Goal: Communication & Community: Answer question/provide support

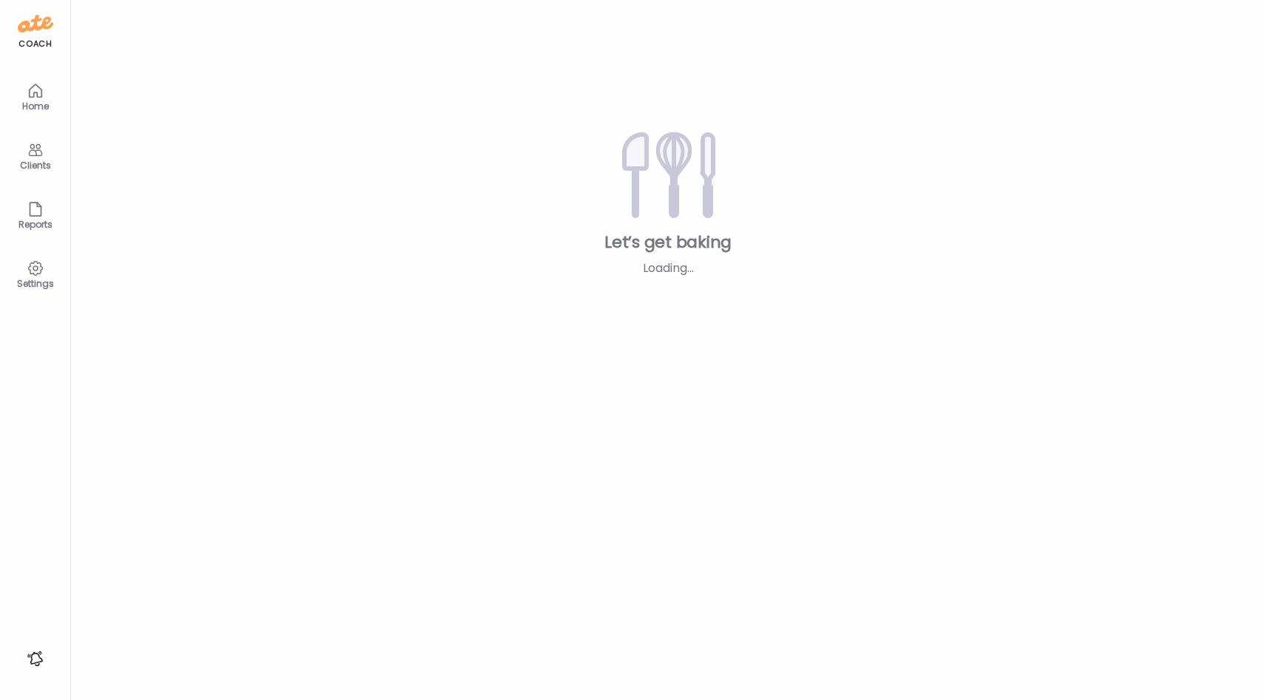
type input "**********"
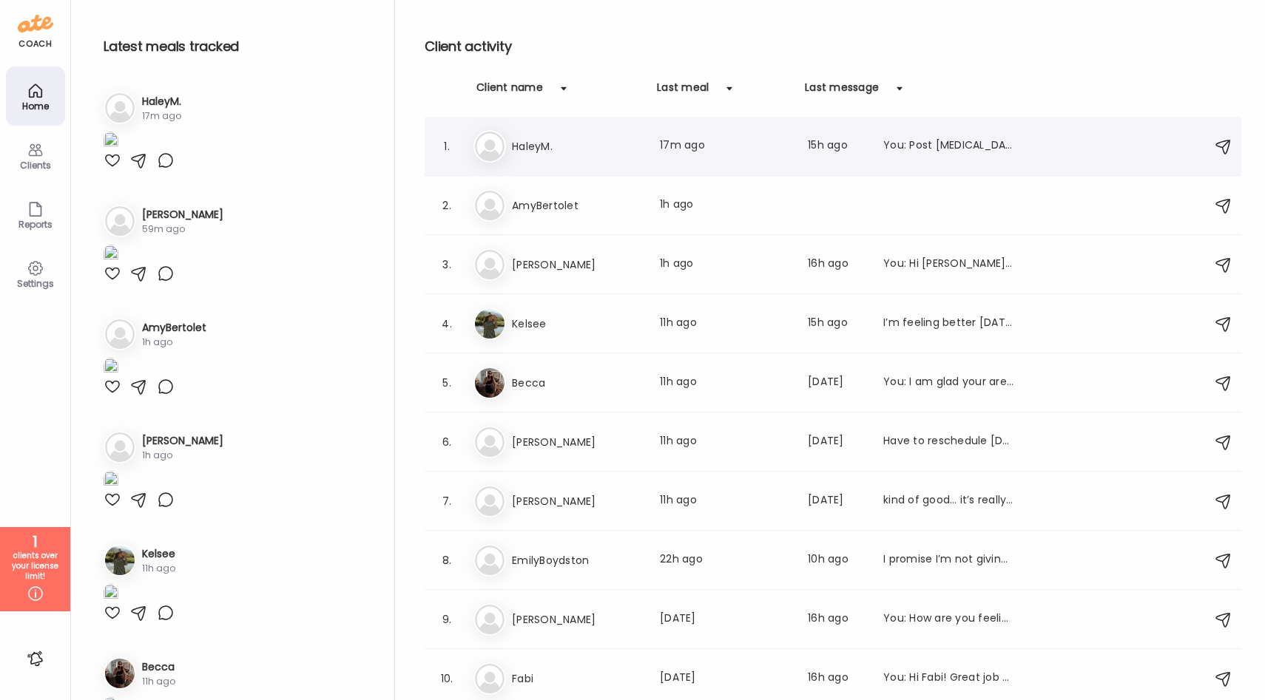
click at [598, 163] on div "1. Ha HaleyM. Last meal: 17m ago Last message: 15h ago You: Post [MEDICAL_DATA]…" at bounding box center [833, 146] width 816 height 59
click at [598, 158] on div "Ha HaleyM. Last meal: 17m ago Last message: 15h ago You: Post [MEDICAL_DATA] is…" at bounding box center [834, 146] width 723 height 33
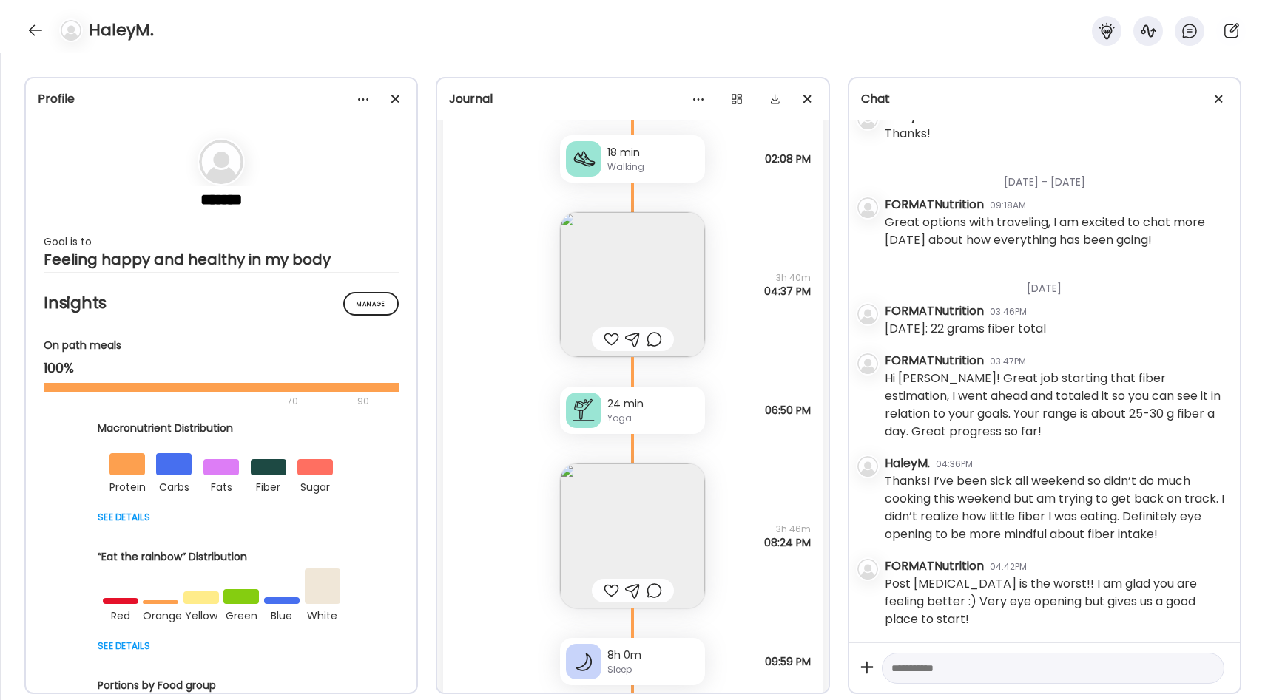
scroll to position [15392, 0]
click at [670, 548] on img at bounding box center [632, 533] width 145 height 145
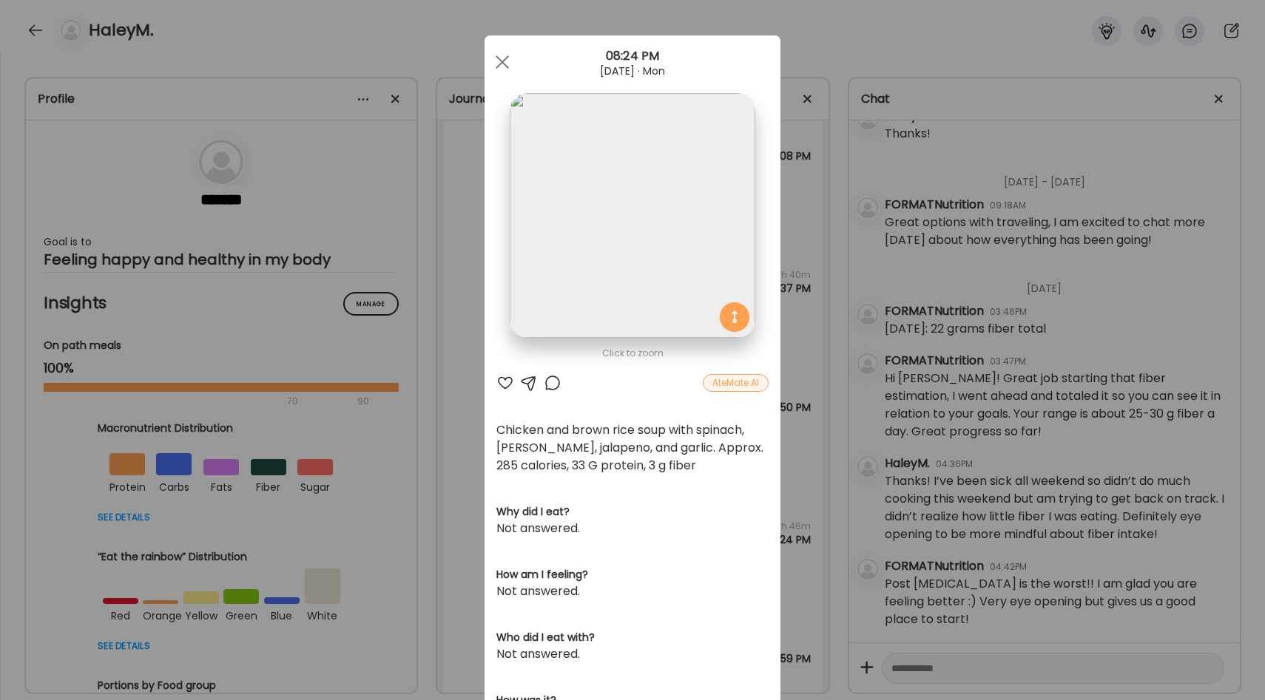
click at [814, 413] on div "Ate Coach Dashboard Wahoo! It’s official Take a moment to set up your Coach Pro…" at bounding box center [632, 350] width 1265 height 700
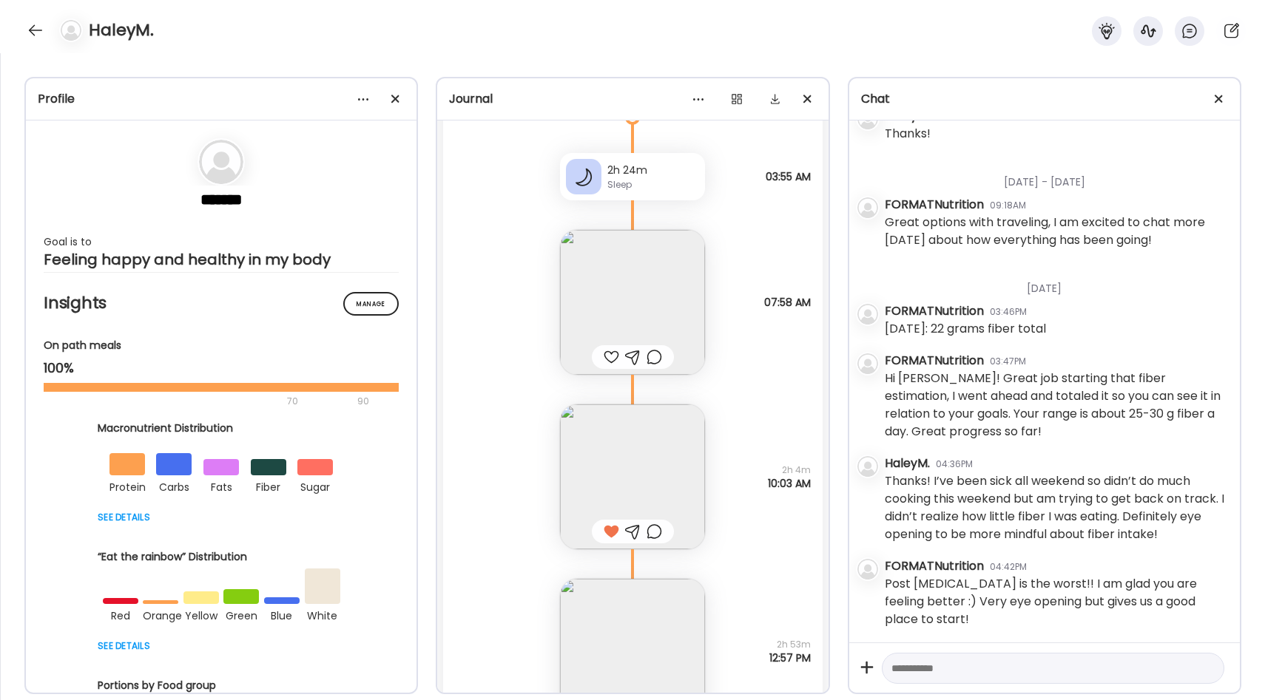
scroll to position [14773, 0]
click at [679, 325] on img at bounding box center [632, 299] width 145 height 145
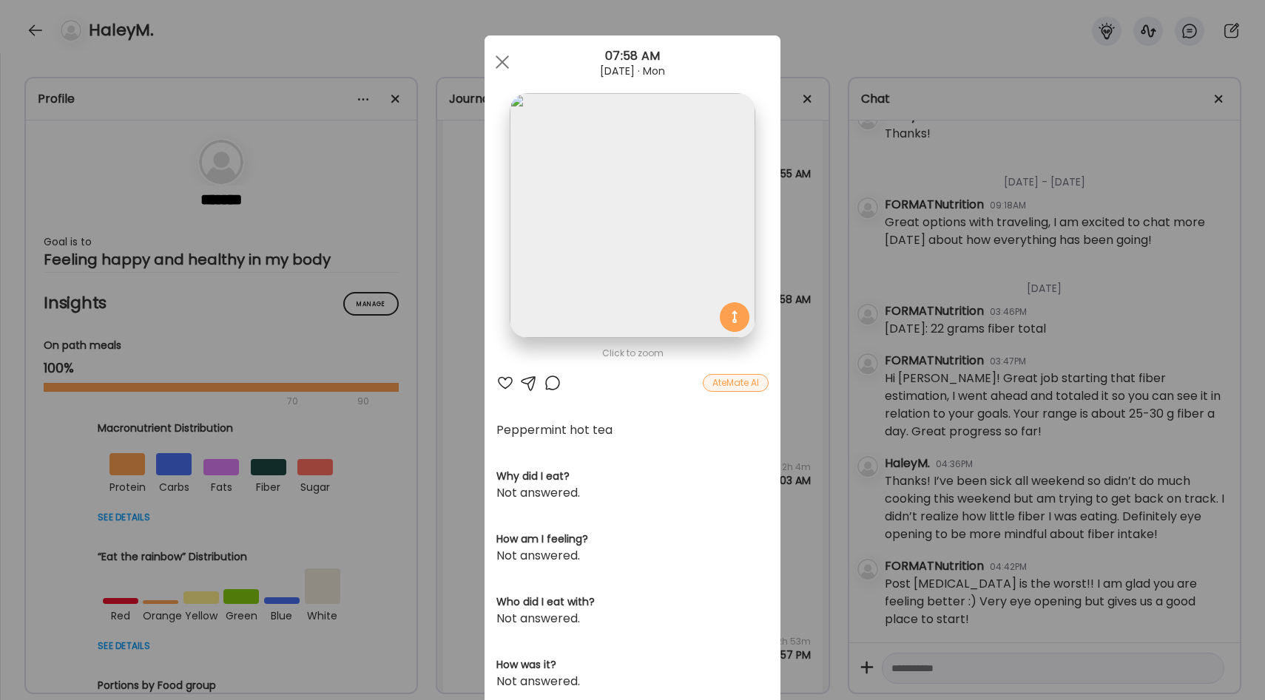
click at [800, 363] on div "Ate Coach Dashboard Wahoo! It’s official Take a moment to set up your Coach Pro…" at bounding box center [632, 350] width 1265 height 700
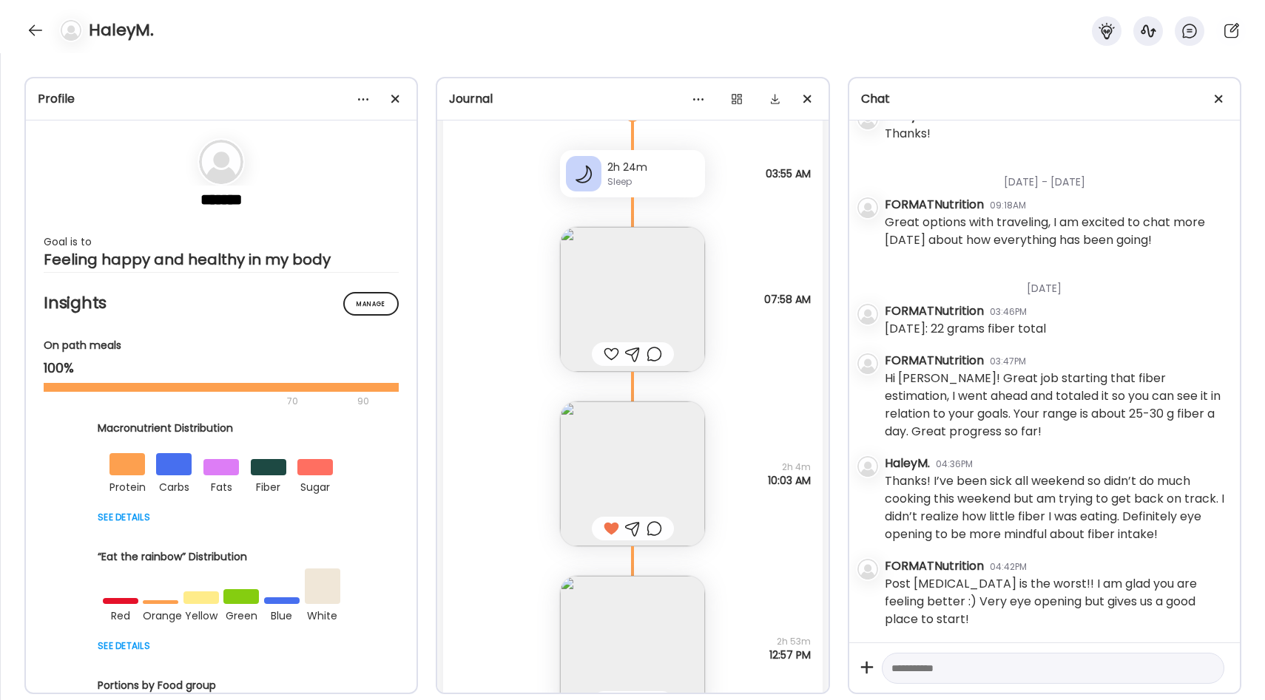
click at [665, 444] on img at bounding box center [632, 474] width 145 height 145
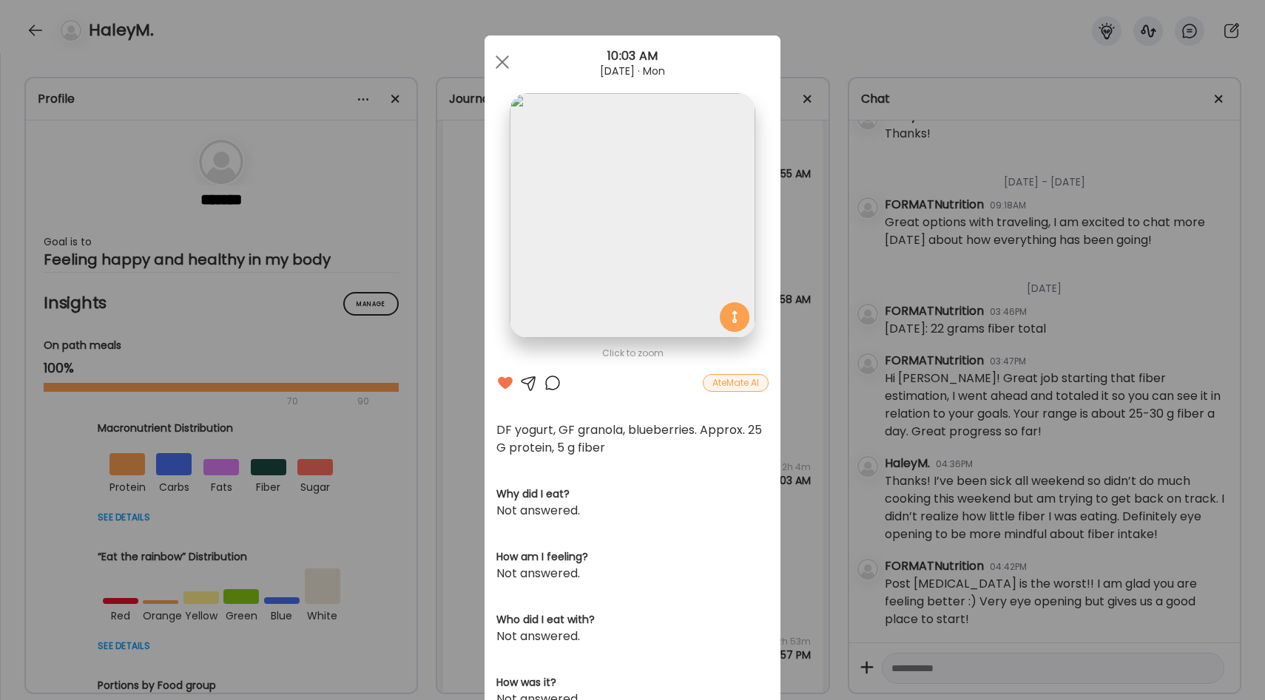
click at [816, 395] on div "Ate Coach Dashboard Wahoo! It’s official Take a moment to set up your Coach Pro…" at bounding box center [632, 350] width 1265 height 700
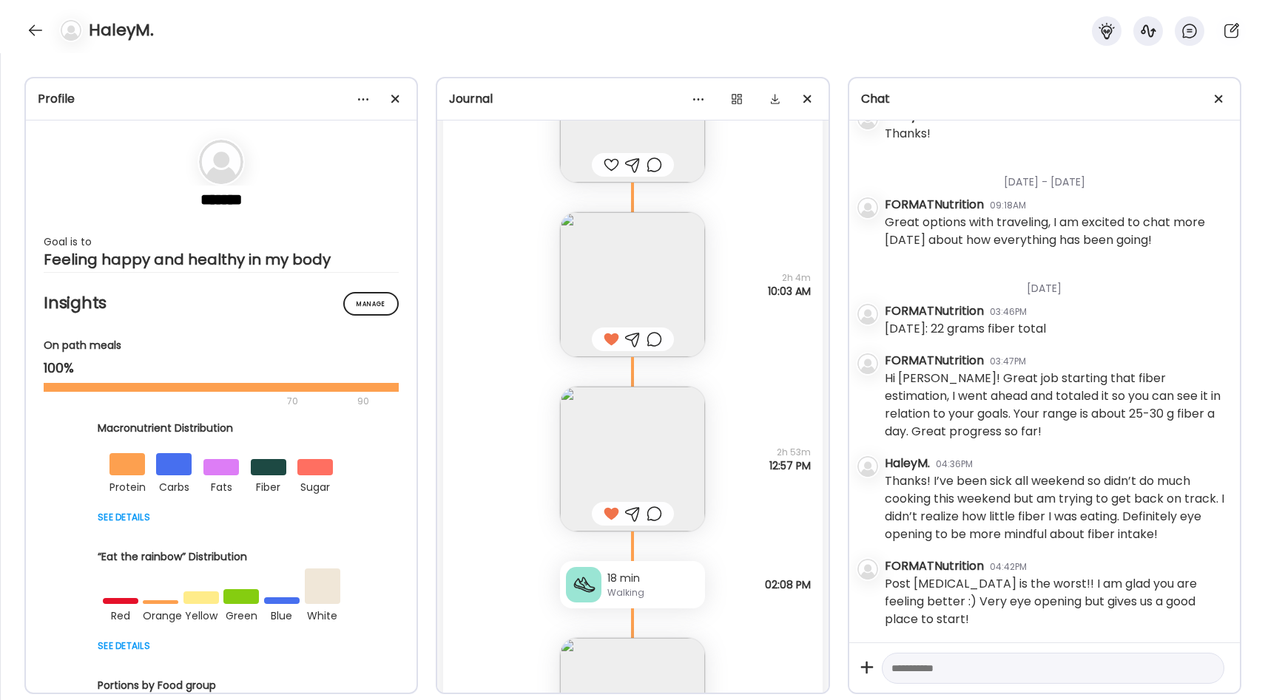
scroll to position [14988, 0]
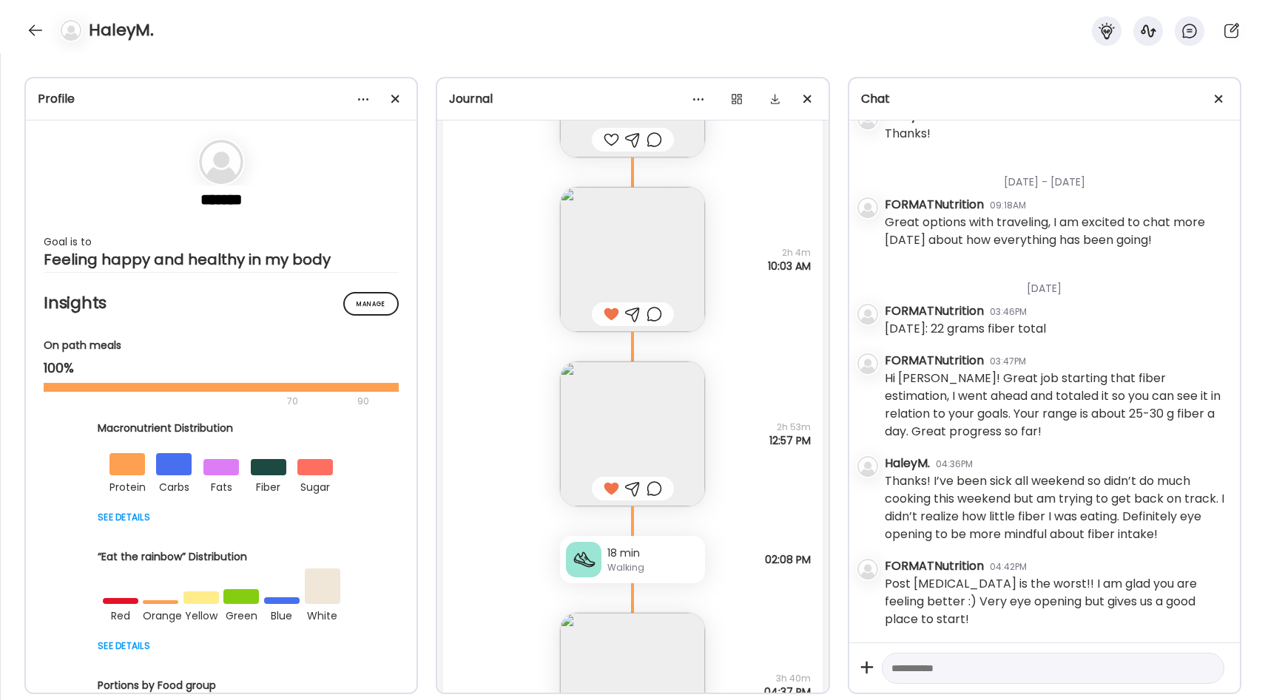
click at [672, 441] on img at bounding box center [632, 434] width 145 height 145
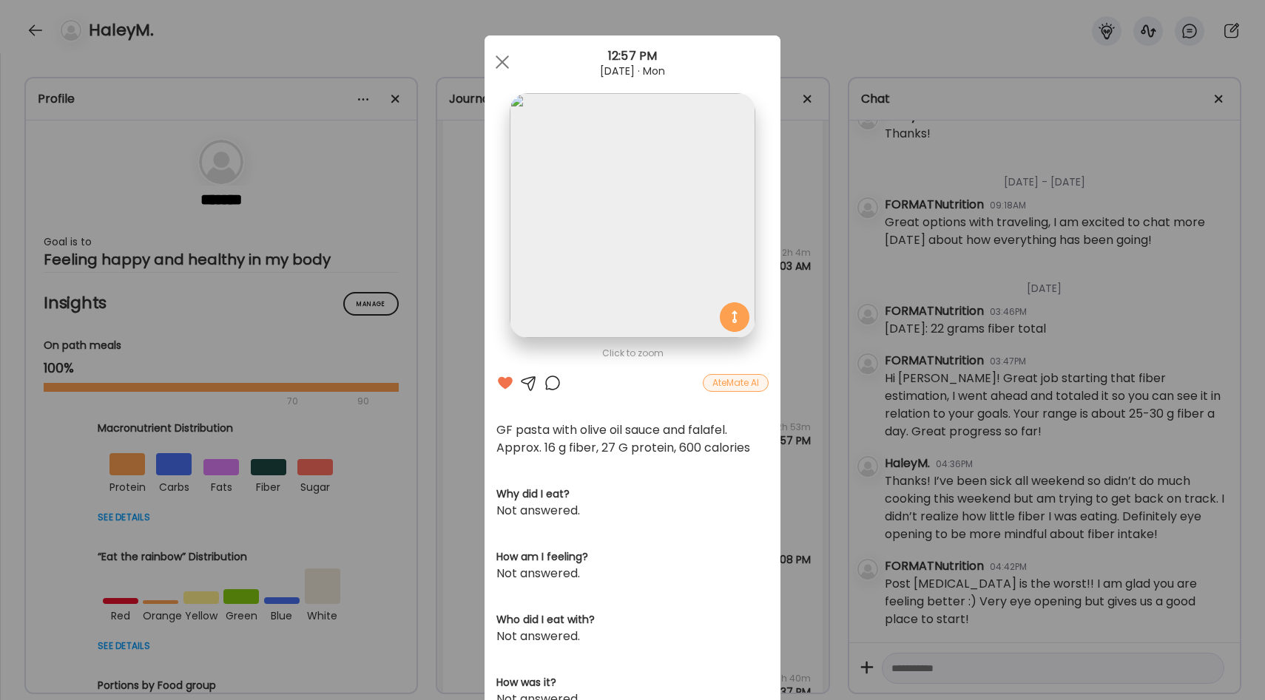
click at [802, 430] on div "Ate Coach Dashboard Wahoo! It’s official Take a moment to set up your Coach Pro…" at bounding box center [632, 350] width 1265 height 700
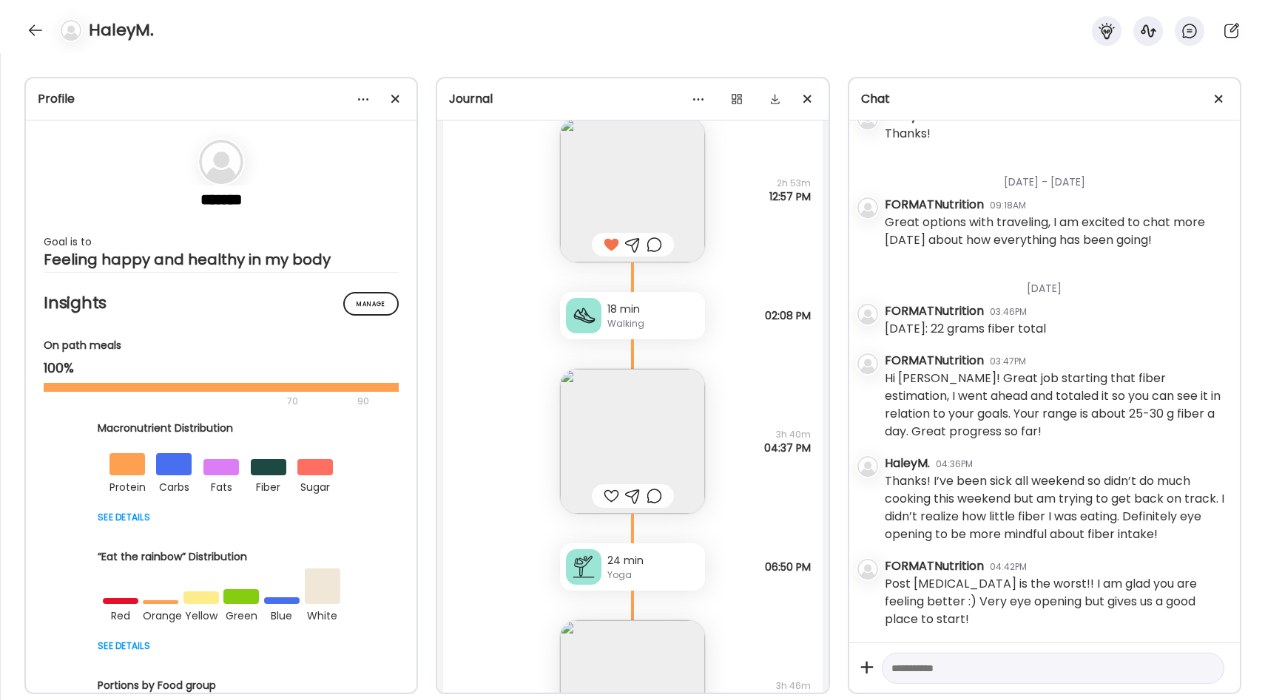
scroll to position [15256, 0]
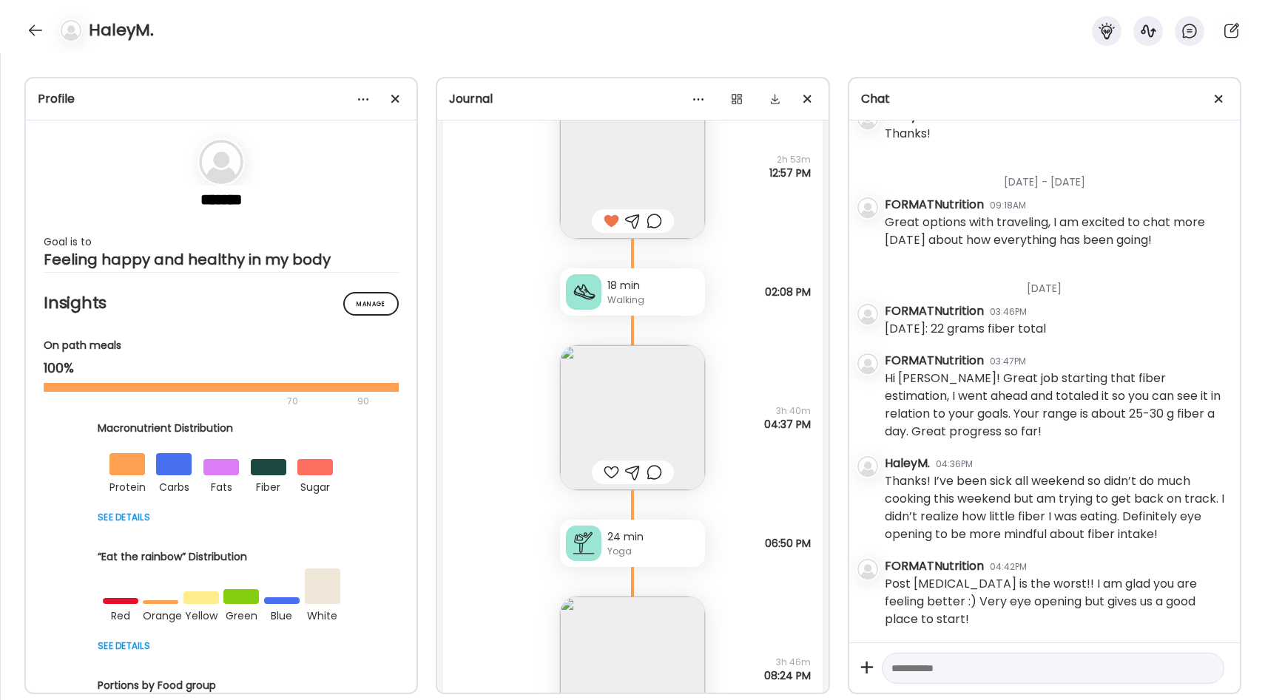
click at [669, 420] on img at bounding box center [632, 417] width 145 height 145
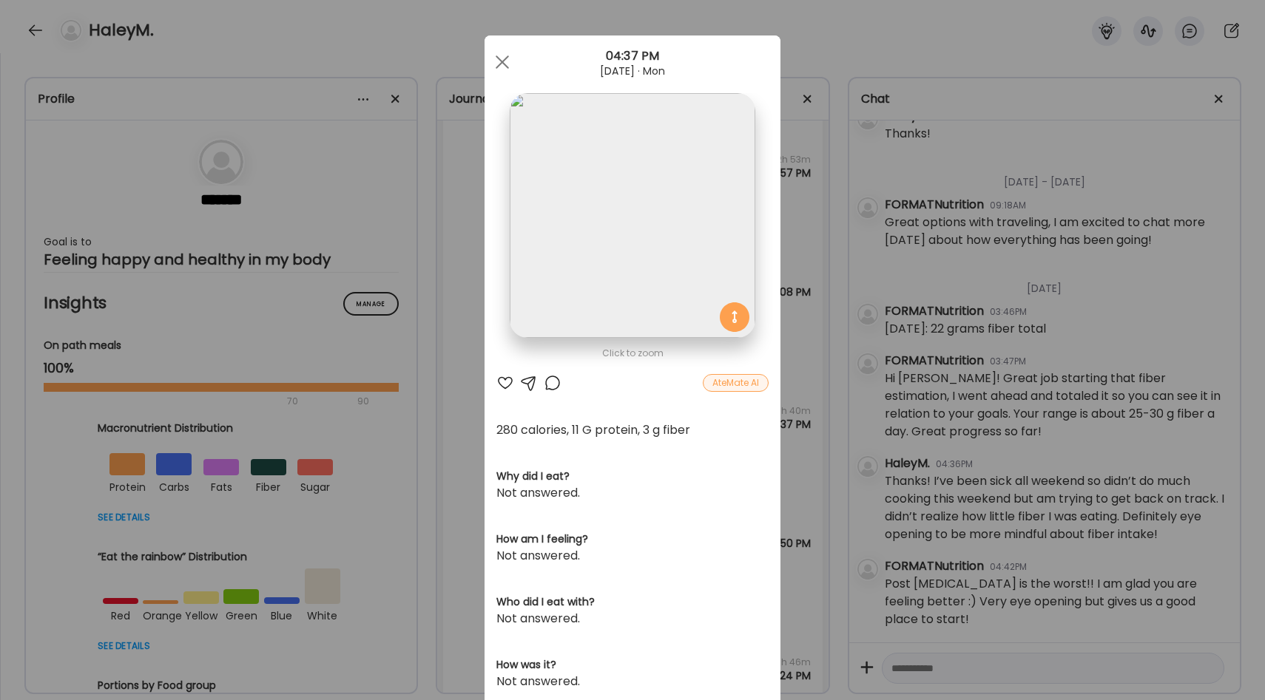
click at [802, 461] on div "Ate Coach Dashboard Wahoo! It’s official Take a moment to set up your Coach Pro…" at bounding box center [632, 350] width 1265 height 700
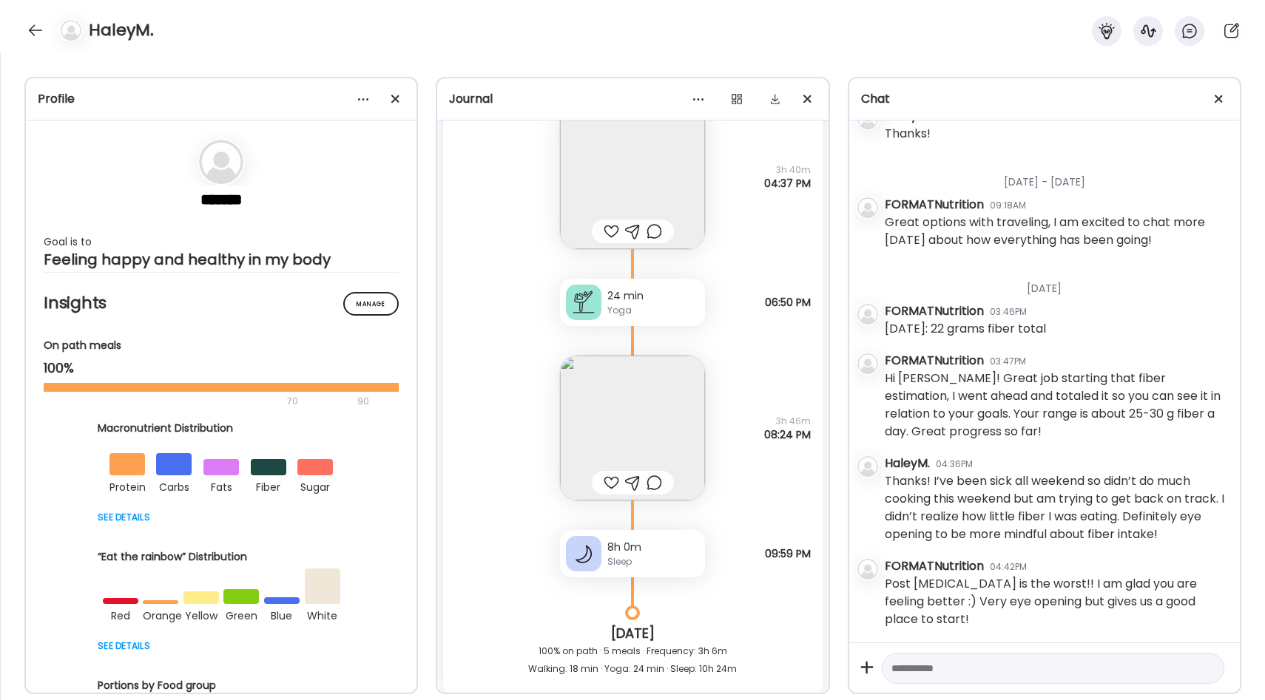
scroll to position [15529, 0]
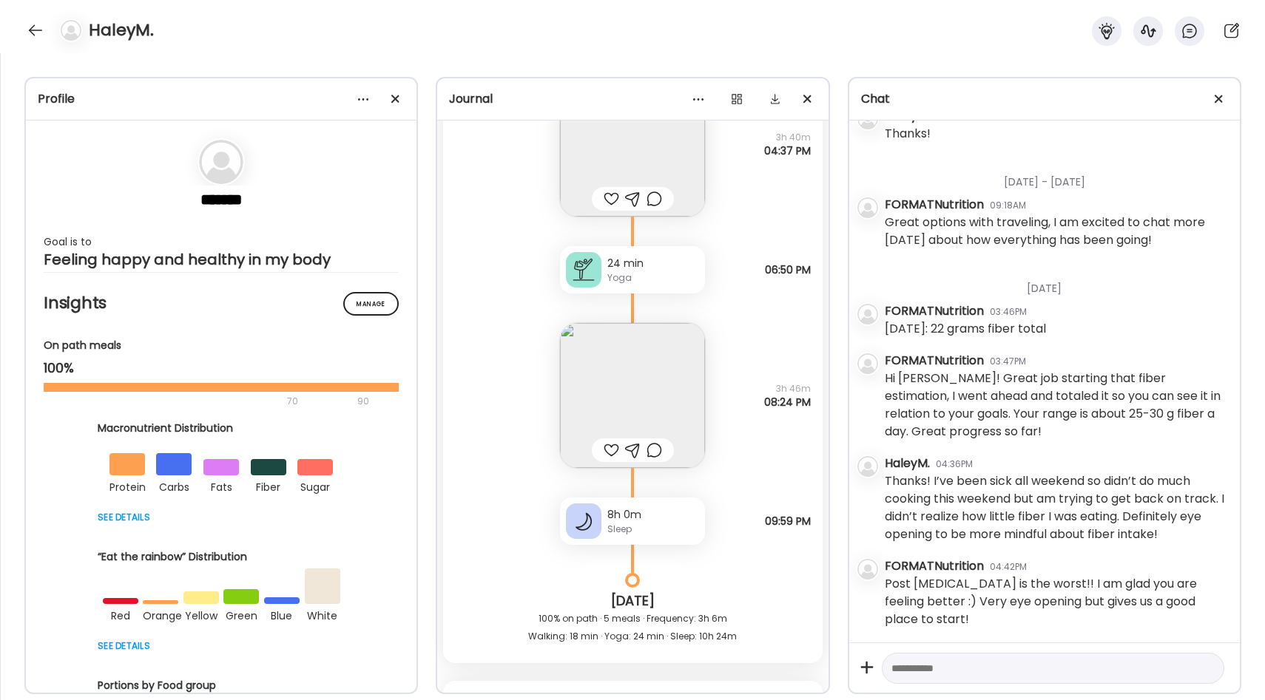
click at [686, 378] on img at bounding box center [632, 395] width 145 height 145
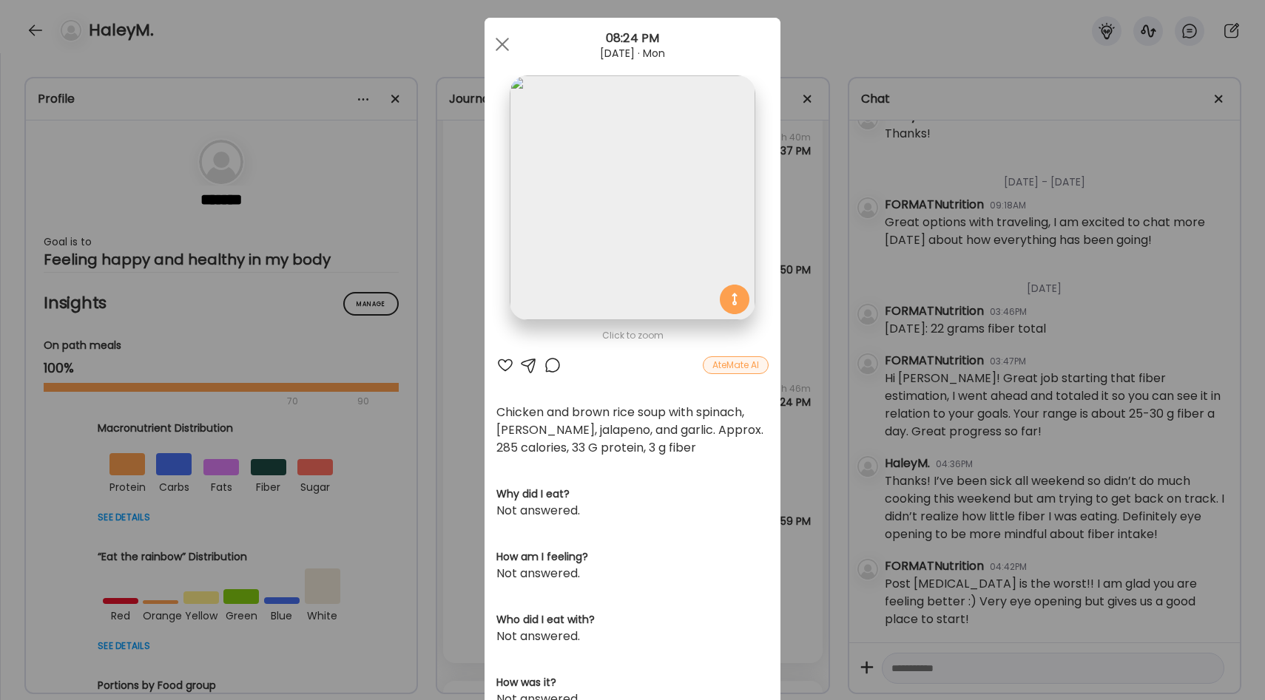
scroll to position [13, 0]
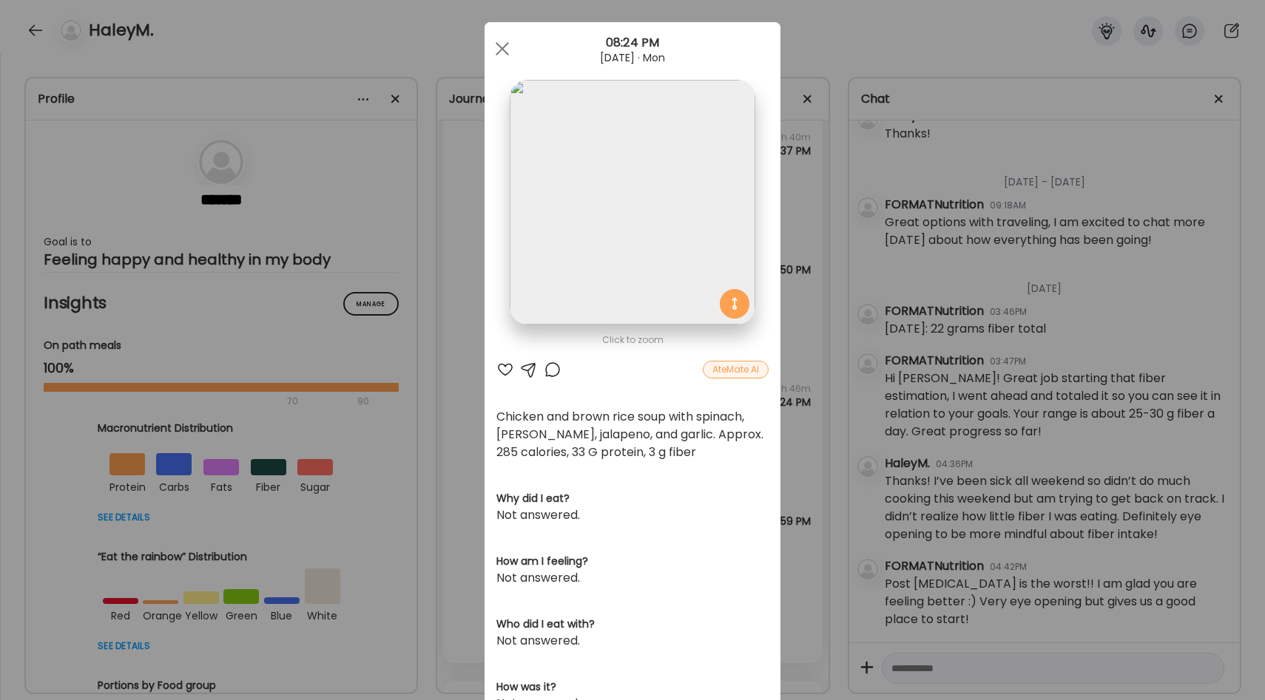
click at [788, 427] on div "Ate Coach Dashboard Wahoo! It’s official Take a moment to set up your Coach Pro…" at bounding box center [632, 350] width 1265 height 700
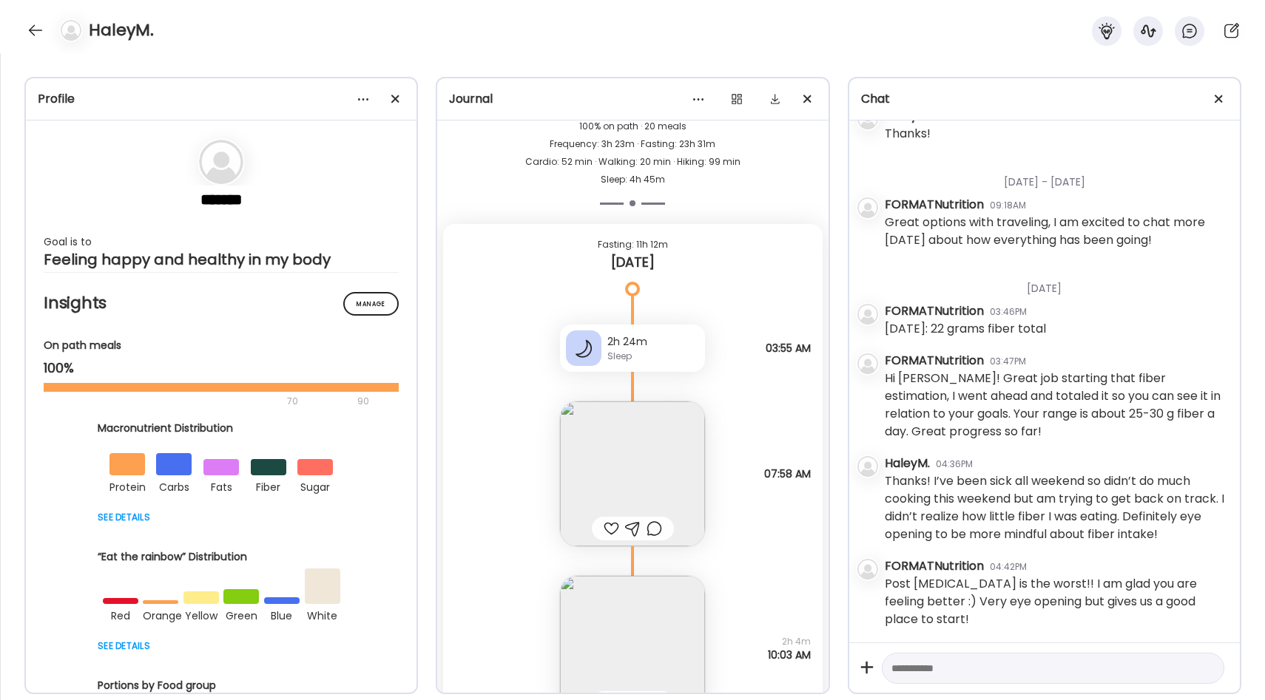
scroll to position [14598, 0]
click at [943, 668] on textarea at bounding box center [1039, 669] width 297 height 18
click at [921, 672] on textarea "**********" at bounding box center [1039, 669] width 297 height 18
click at [1006, 671] on textarea "**********" at bounding box center [1039, 669] width 297 height 18
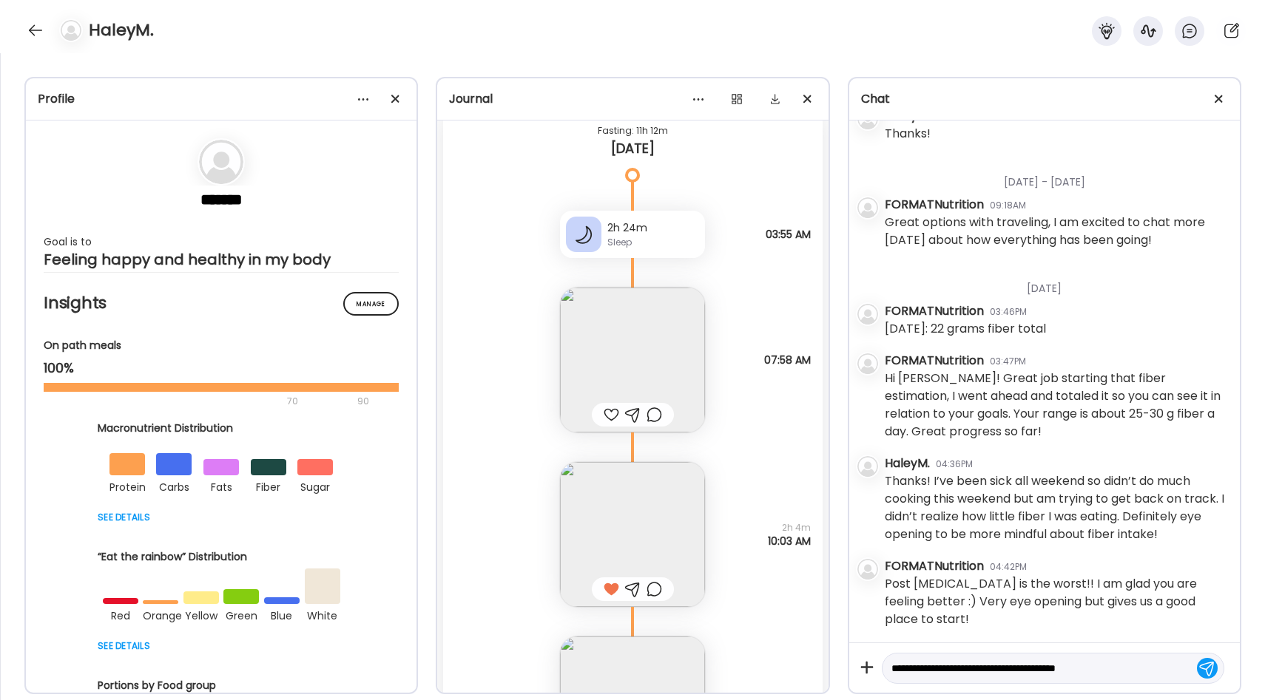
scroll to position [14720, 0]
click at [669, 457] on img at bounding box center [632, 527] width 145 height 145
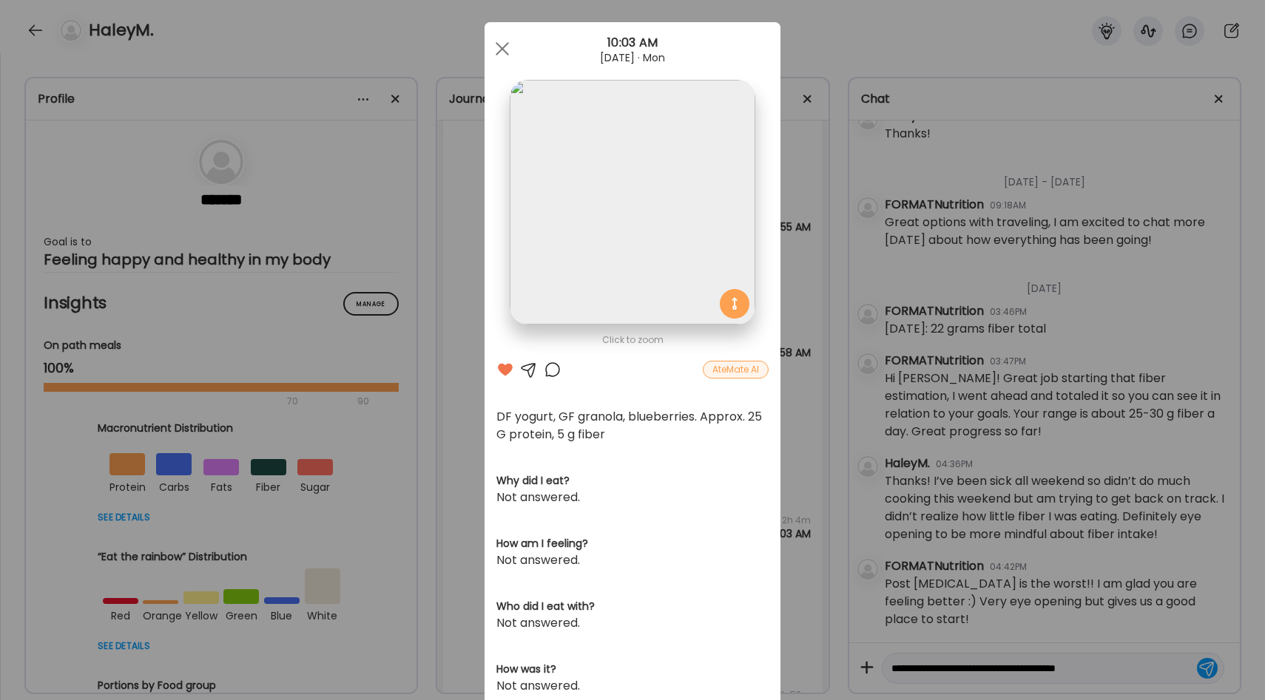
scroll to position [11, 0]
click at [798, 414] on div "Ate Coach Dashboard Wahoo! It’s official Take a moment to set up your Coach Pro…" at bounding box center [632, 350] width 1265 height 700
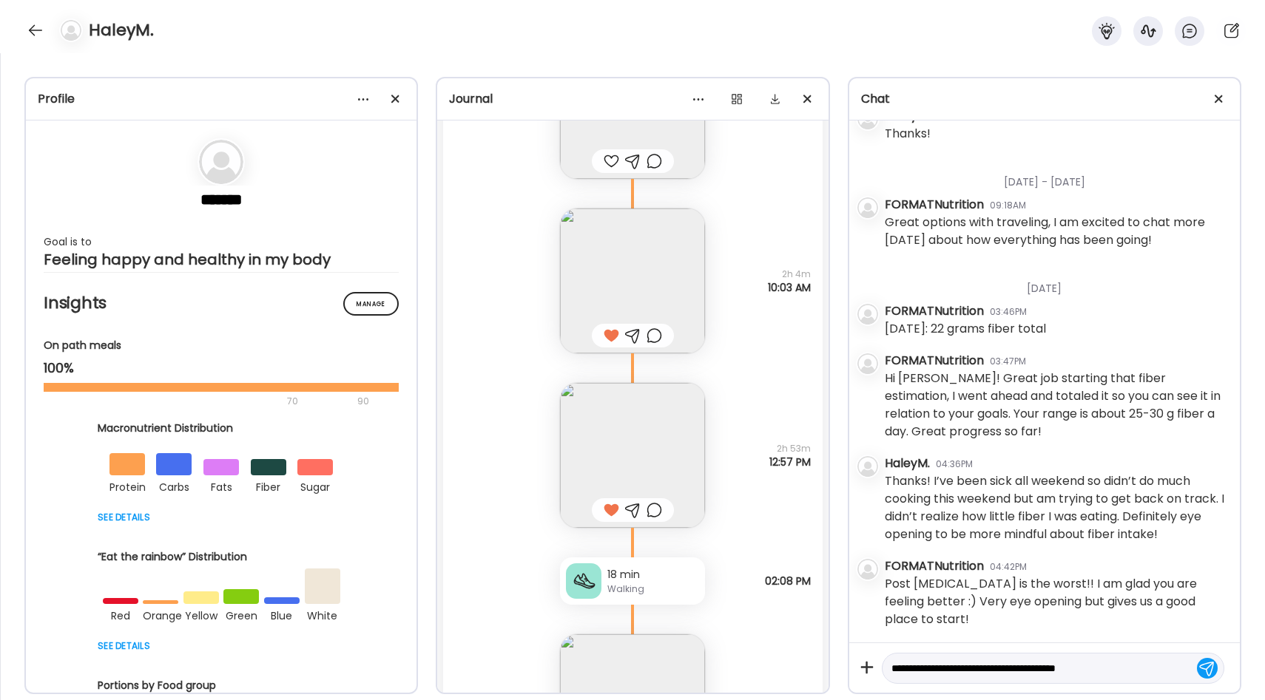
scroll to position [14992, 0]
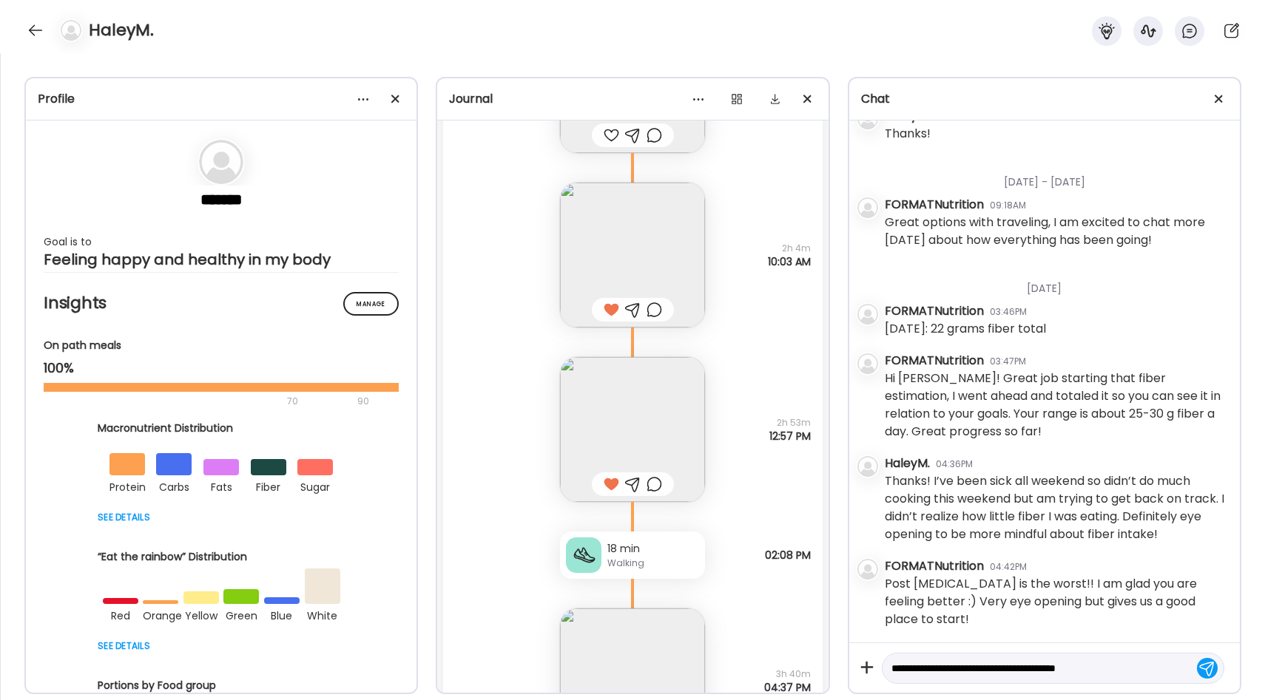
click at [668, 400] on img at bounding box center [632, 429] width 145 height 145
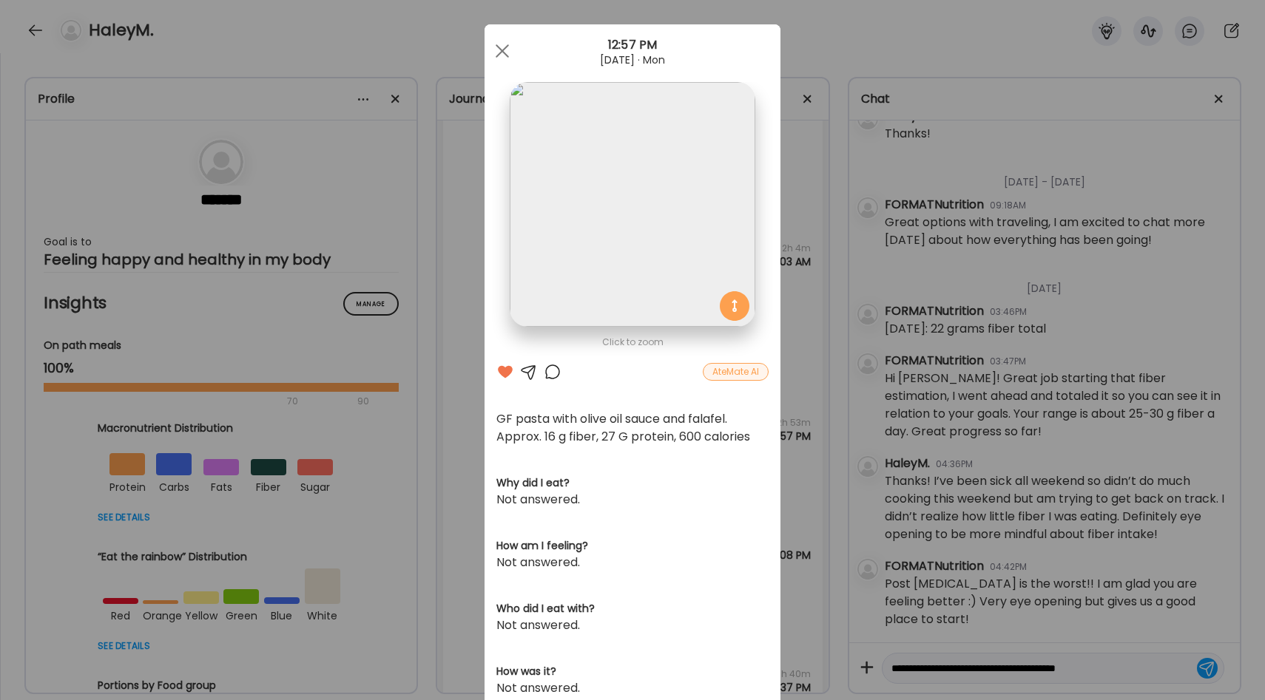
scroll to position [7, 0]
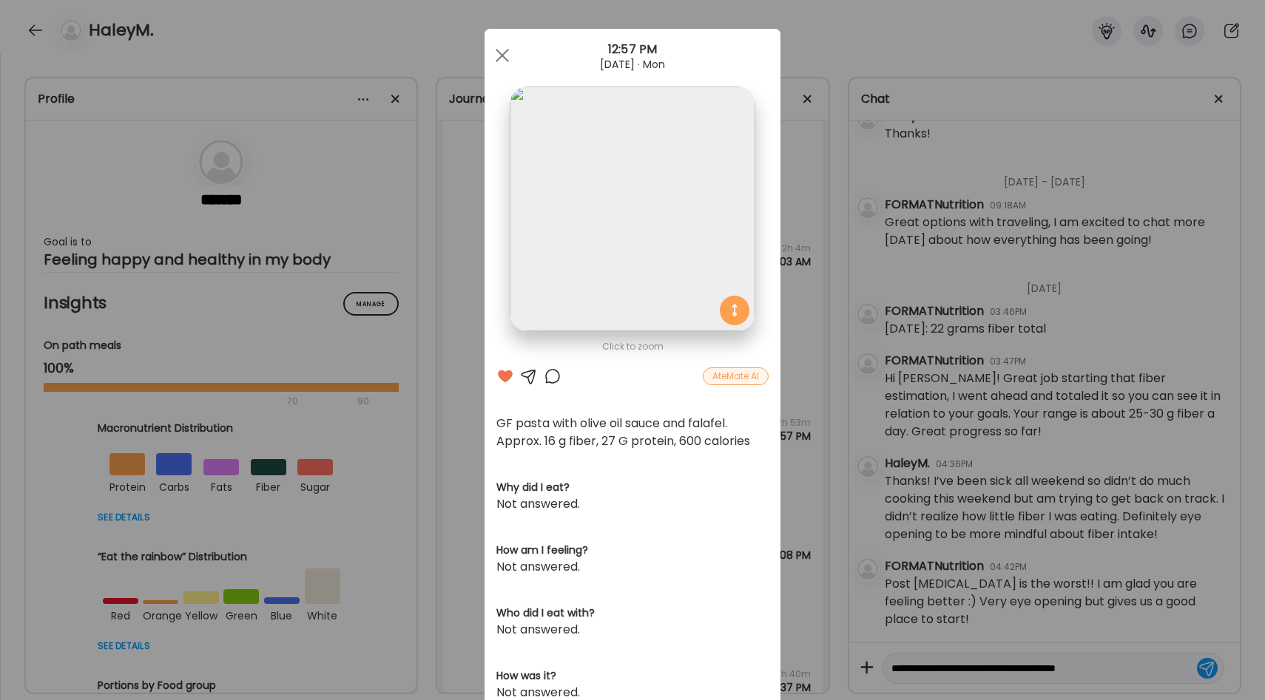
click at [810, 421] on div "Ate Coach Dashboard Wahoo! It’s official Take a moment to set up your Coach Pro…" at bounding box center [632, 350] width 1265 height 700
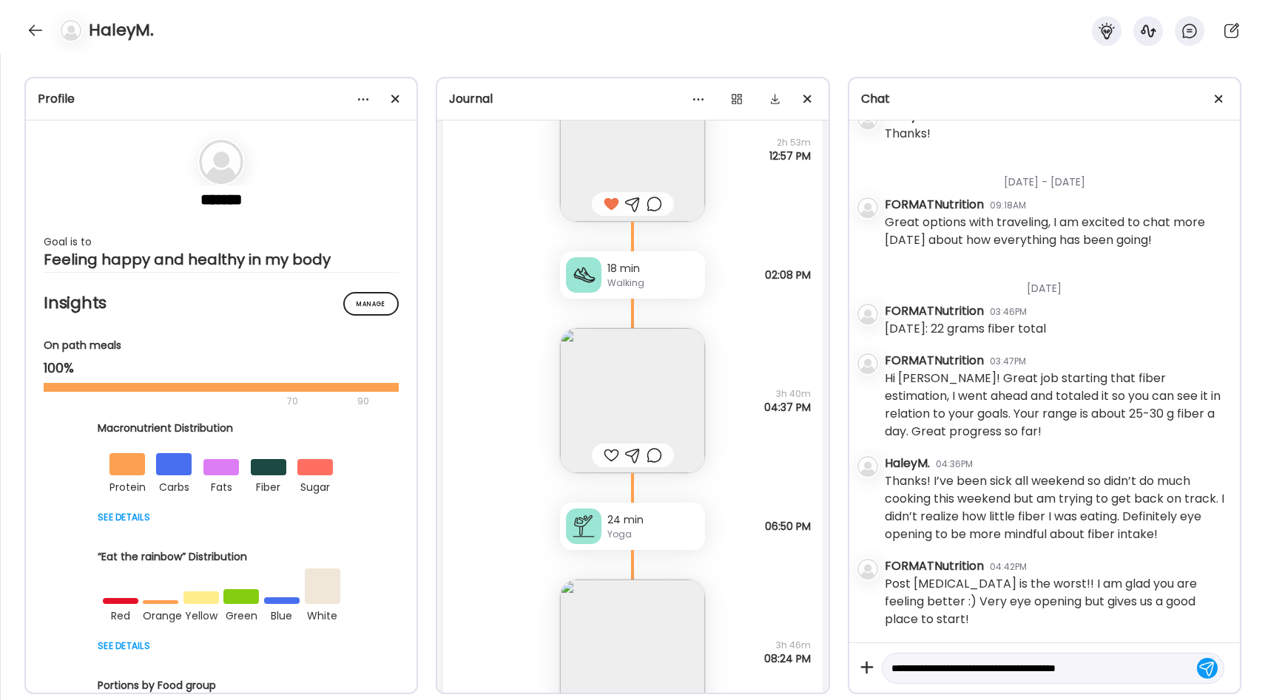
scroll to position [15288, 0]
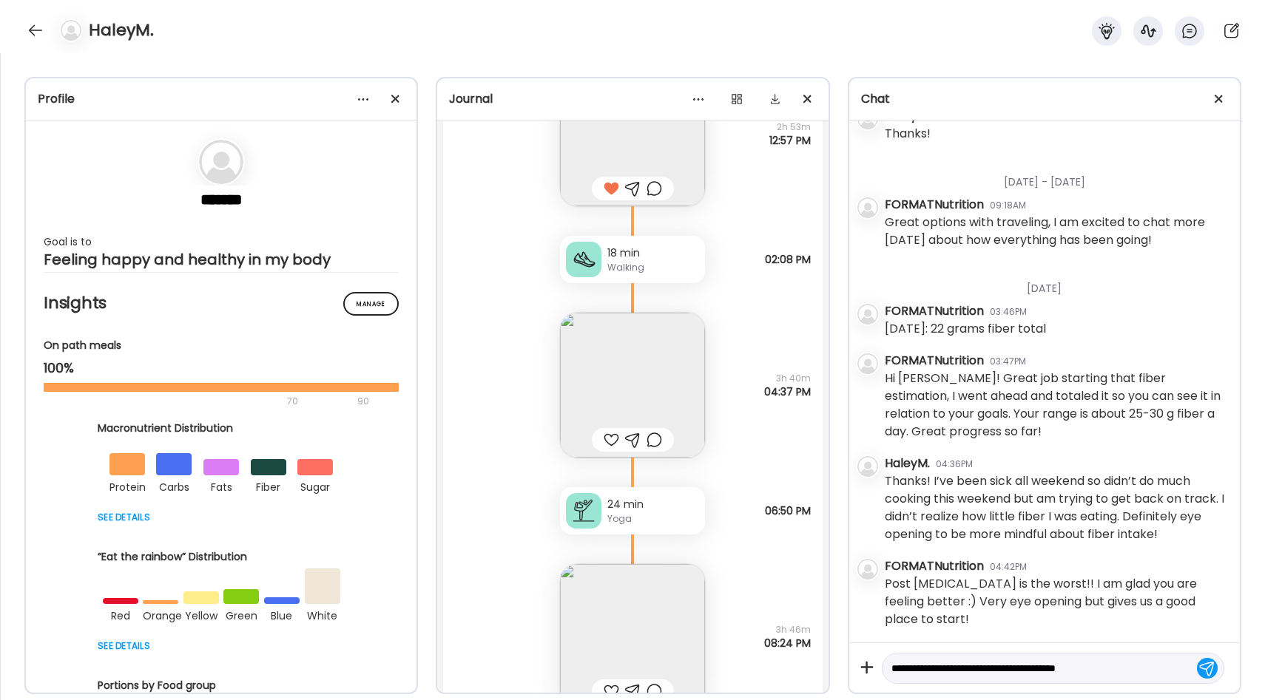
click at [687, 368] on img at bounding box center [632, 385] width 145 height 145
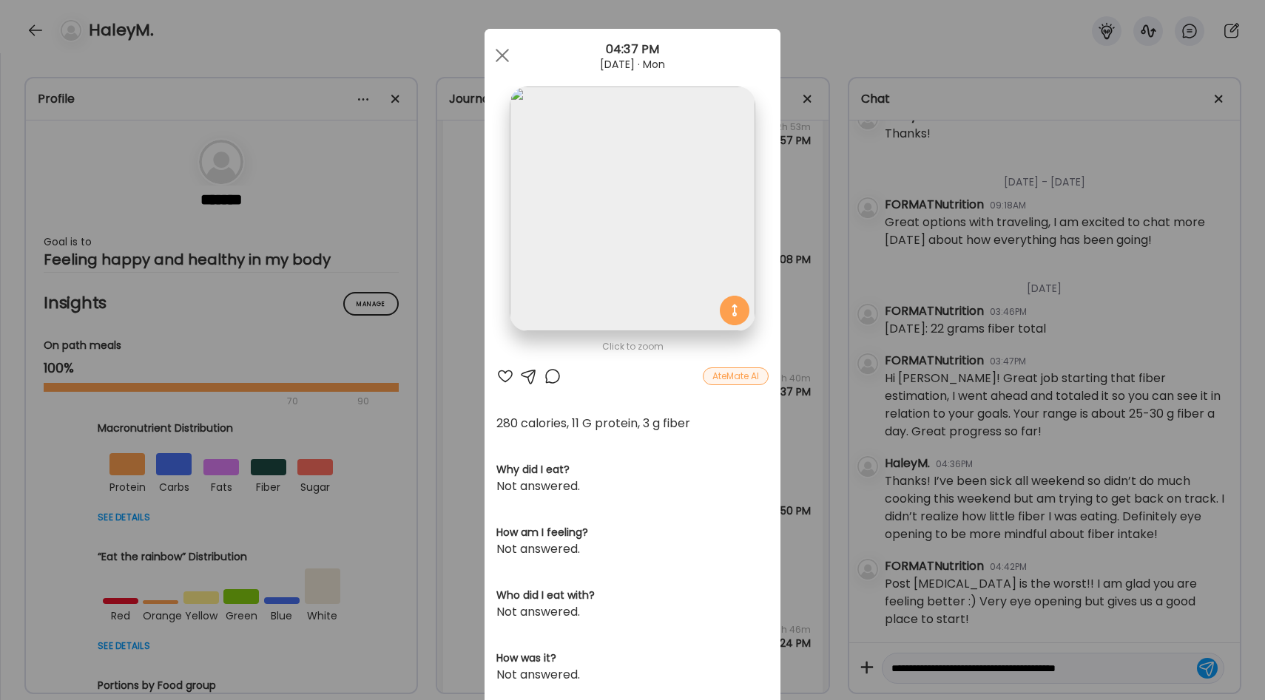
click at [793, 397] on div "Ate Coach Dashboard Wahoo! It’s official Take a moment to set up your Coach Pro…" at bounding box center [632, 350] width 1265 height 700
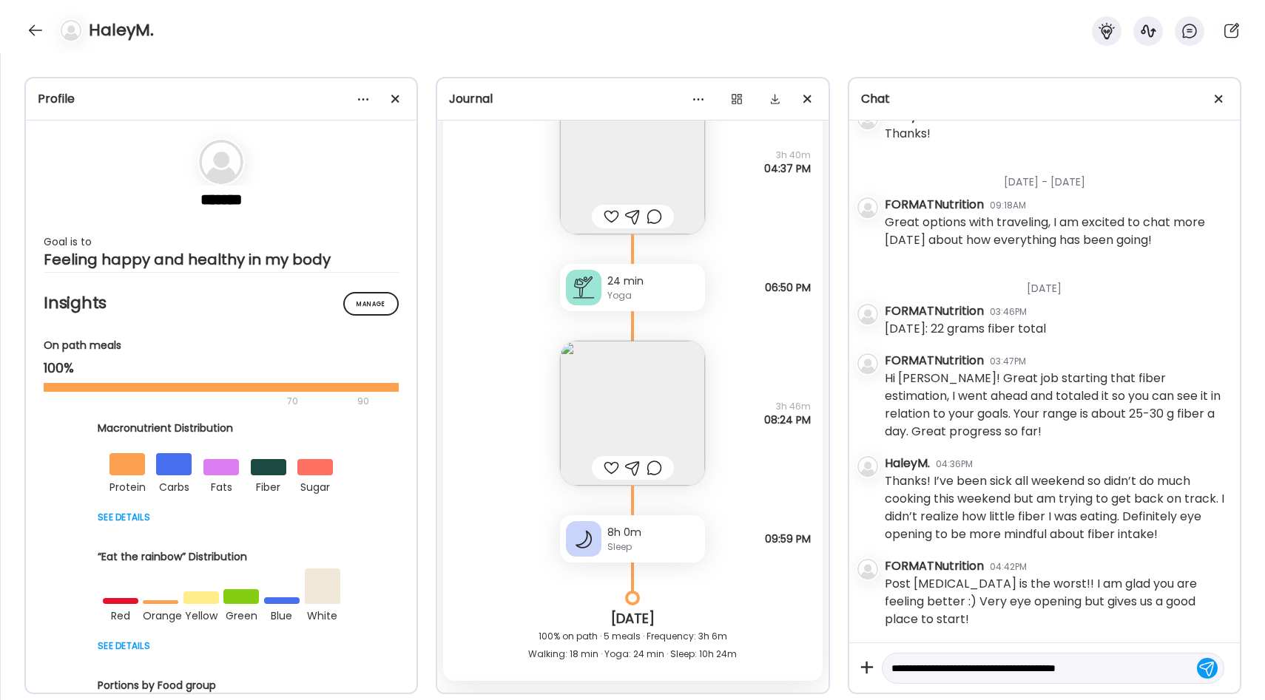
scroll to position [15543, 0]
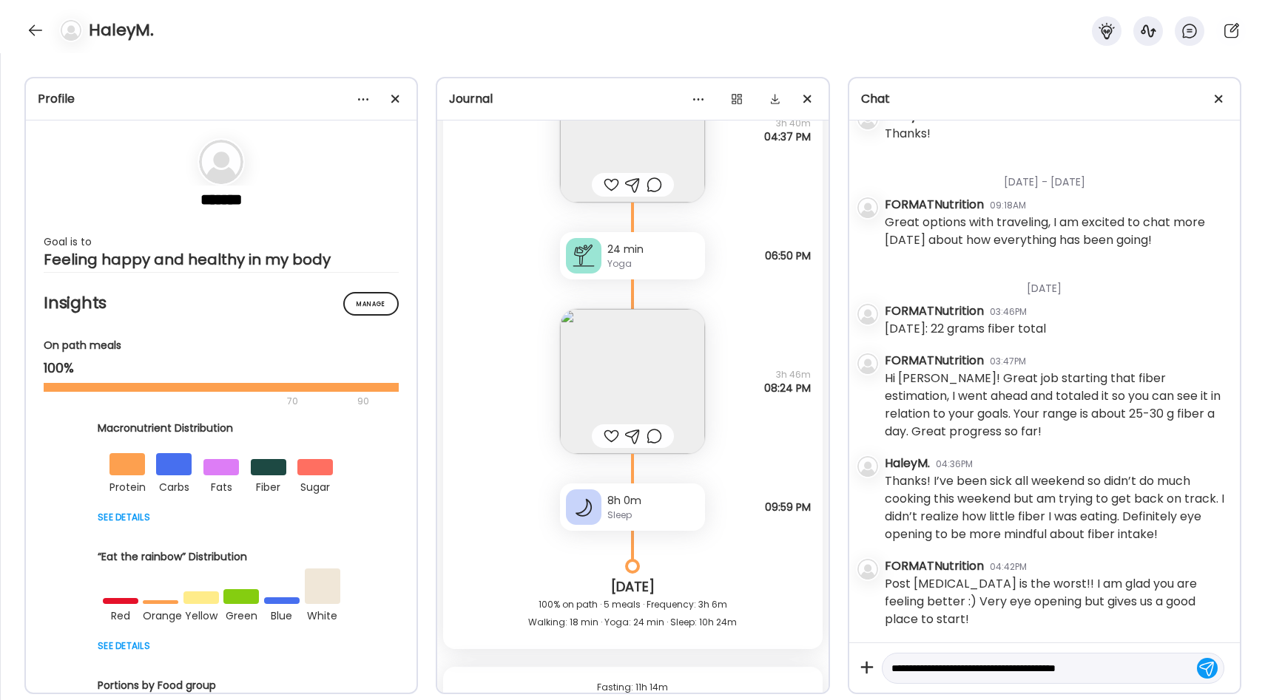
click at [595, 358] on img at bounding box center [632, 381] width 145 height 145
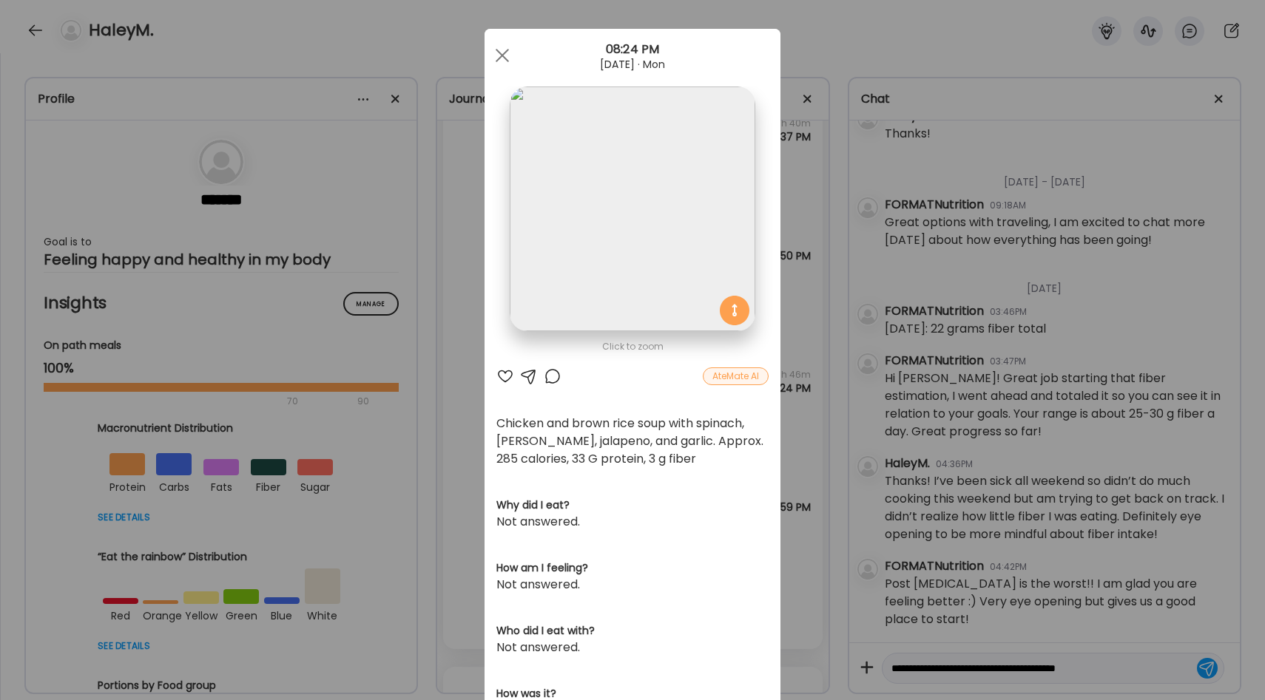
click at [819, 410] on div "Ate Coach Dashboard Wahoo! It’s official Take a moment to set up your Coach Pro…" at bounding box center [632, 350] width 1265 height 700
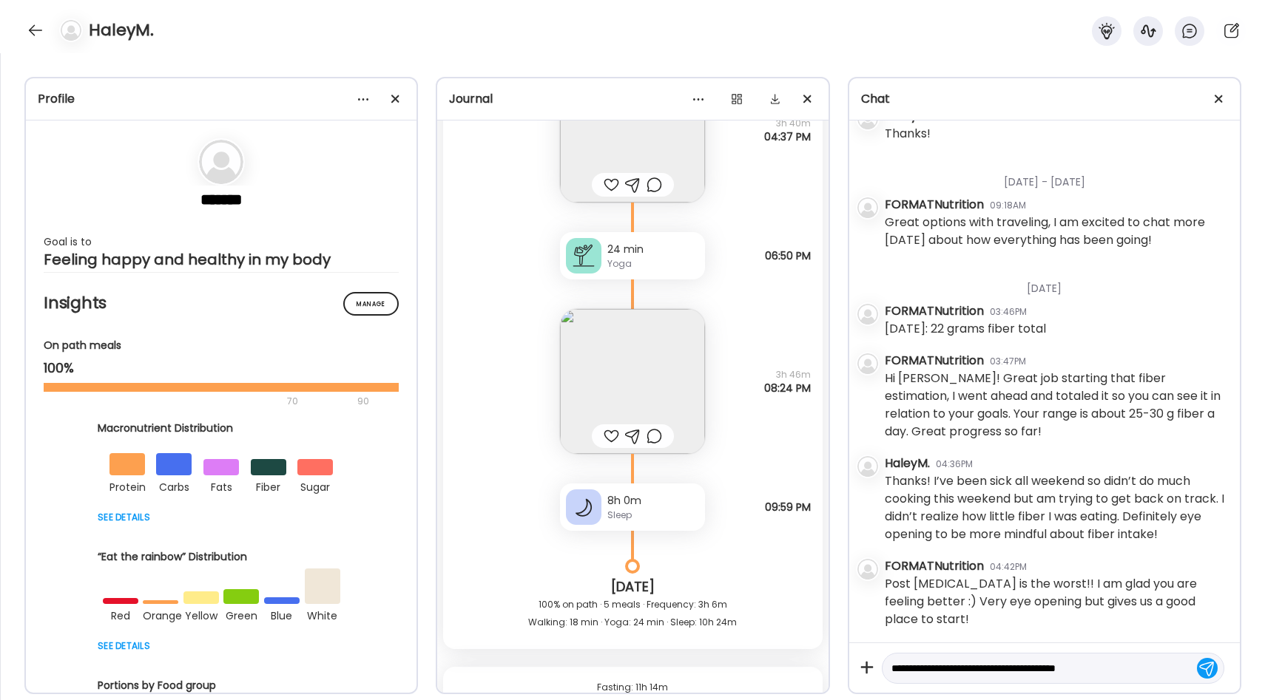
click at [1113, 672] on textarea "**********" at bounding box center [1039, 669] width 297 height 18
click at [953, 672] on textarea "**********" at bounding box center [1039, 659] width 297 height 35
click at [981, 666] on textarea "**********" at bounding box center [1039, 659] width 297 height 35
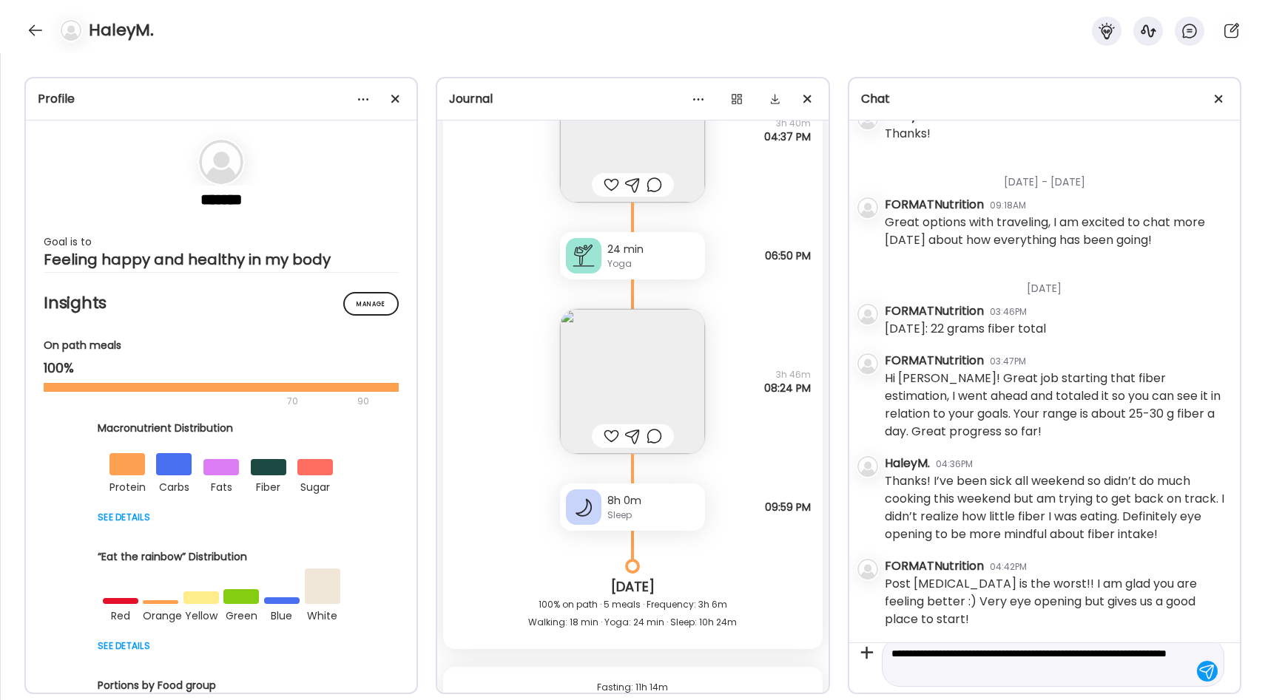
type textarea "**********"
click at [1200, 670] on div at bounding box center [1207, 671] width 21 height 21
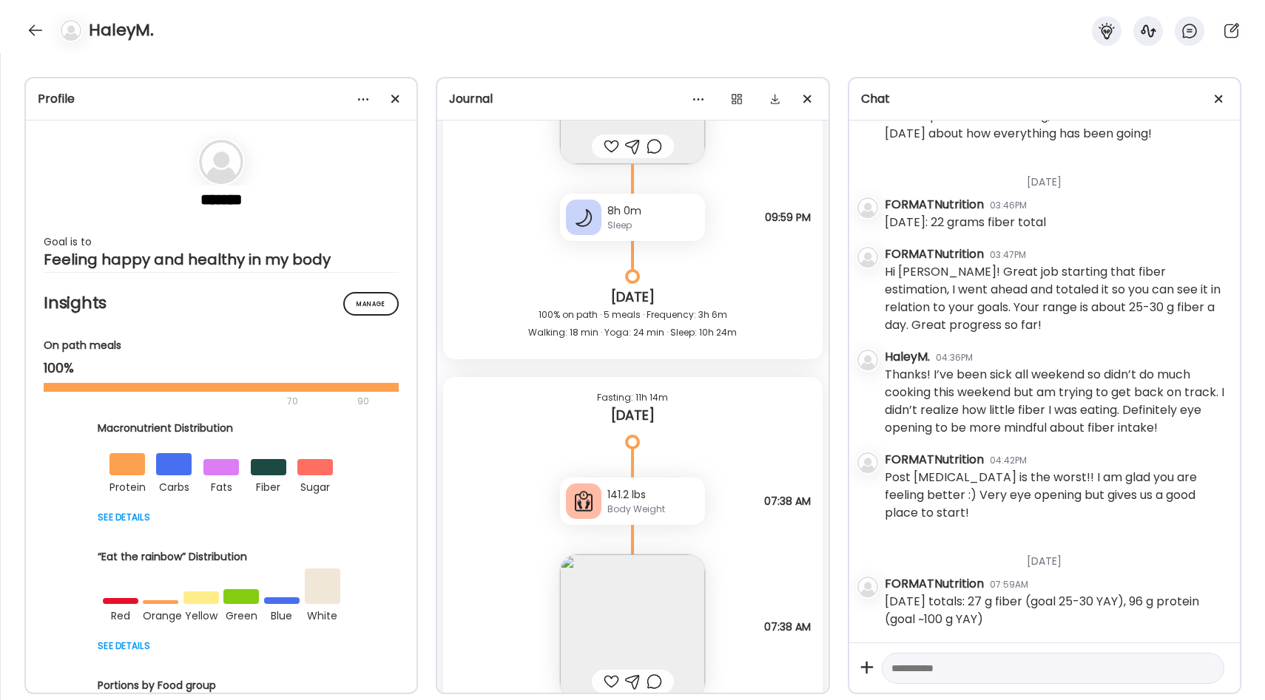
scroll to position [15964, 0]
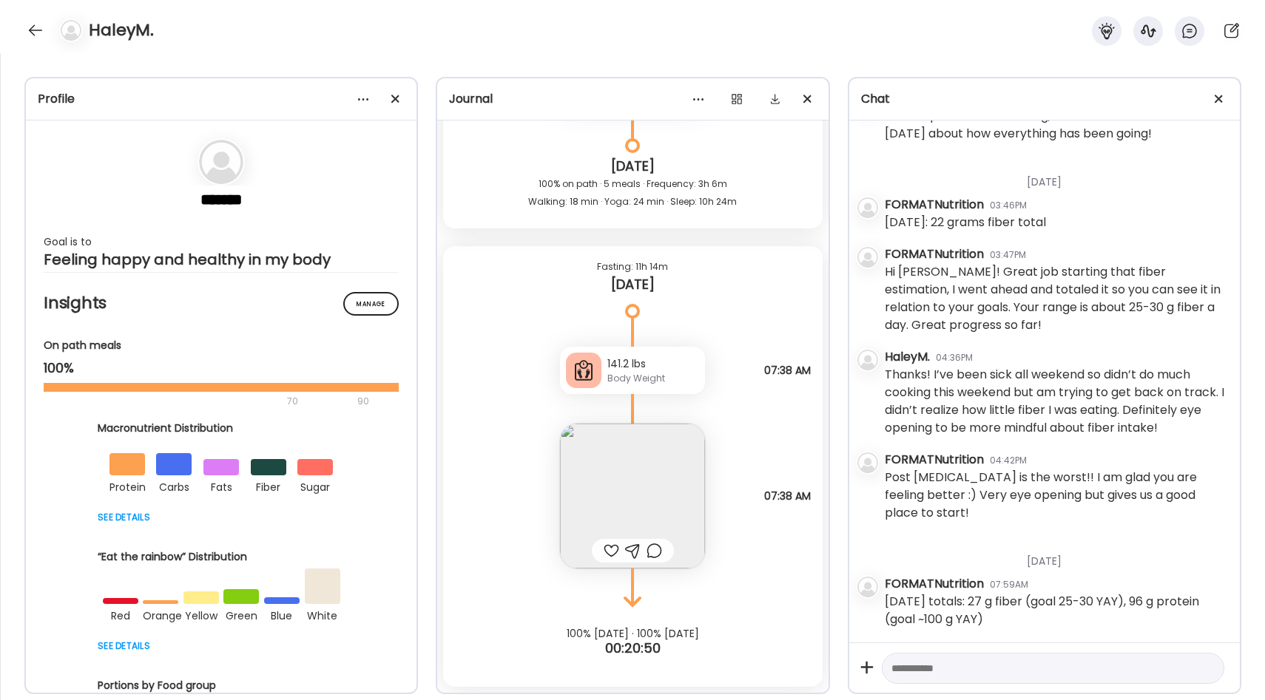
click at [674, 466] on img at bounding box center [632, 496] width 145 height 145
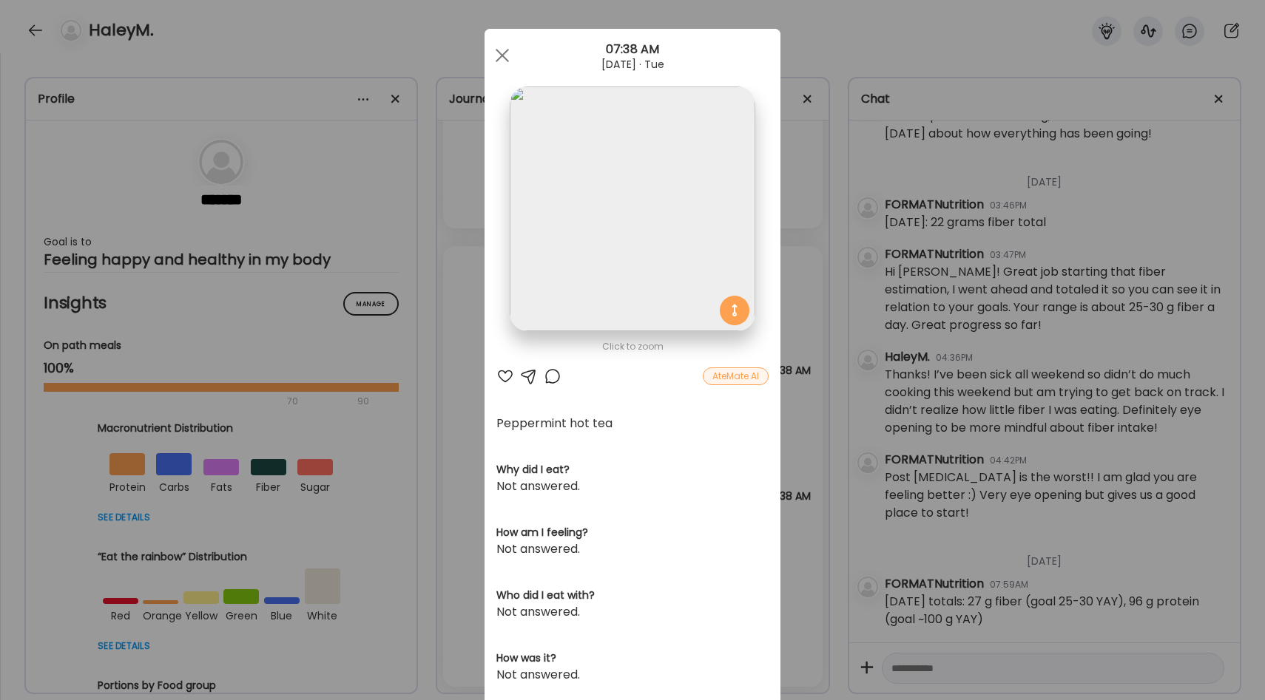
click at [794, 456] on div "Ate Coach Dashboard Wahoo! It’s official Take a moment to set up your Coach Pro…" at bounding box center [632, 350] width 1265 height 700
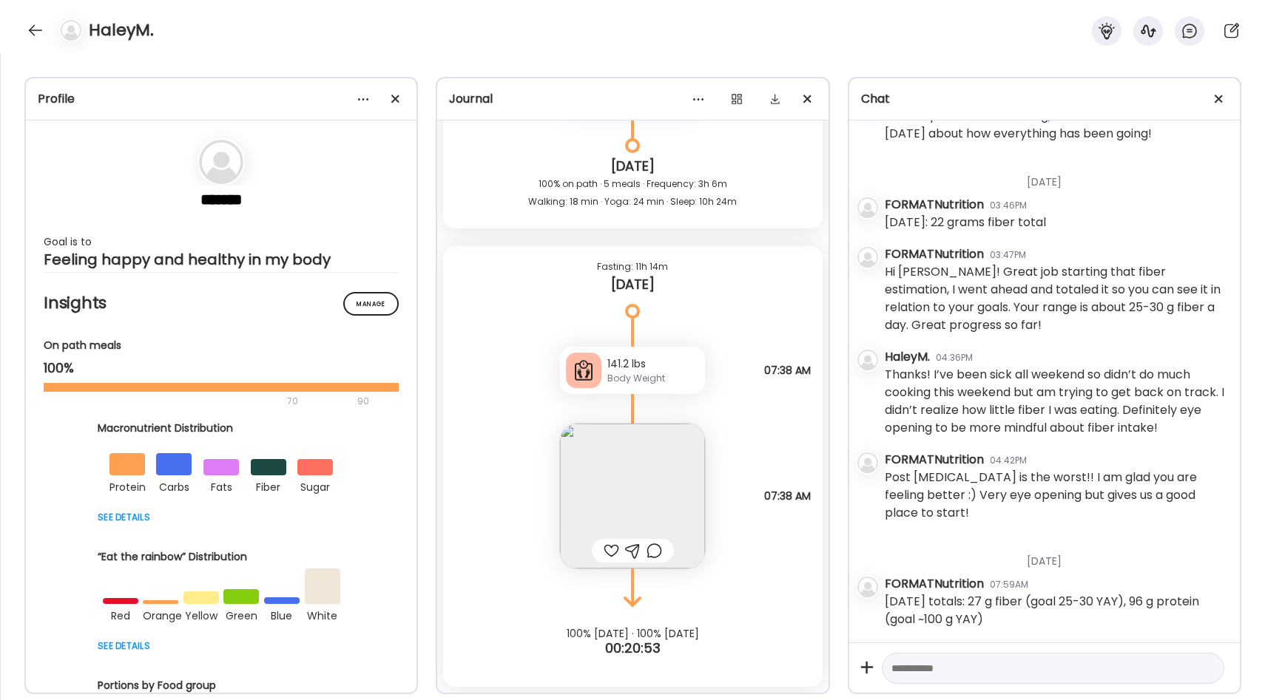
click at [604, 552] on div at bounding box center [611, 551] width 16 height 18
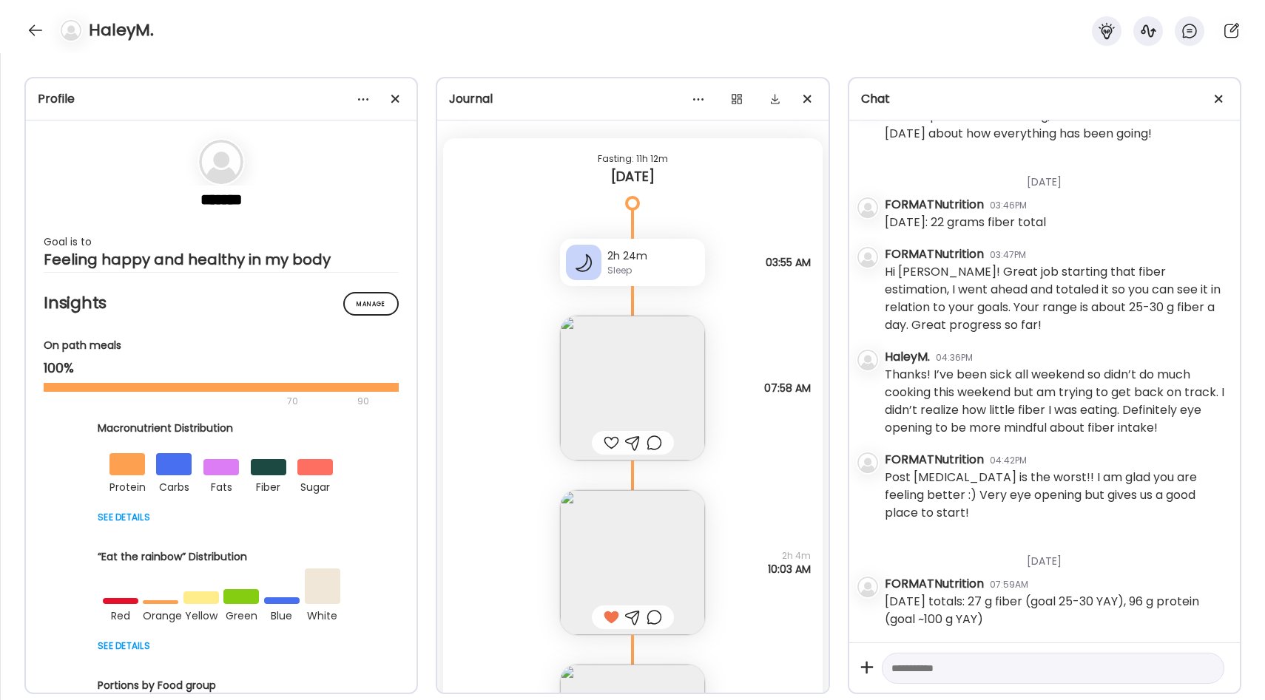
scroll to position [14673, 0]
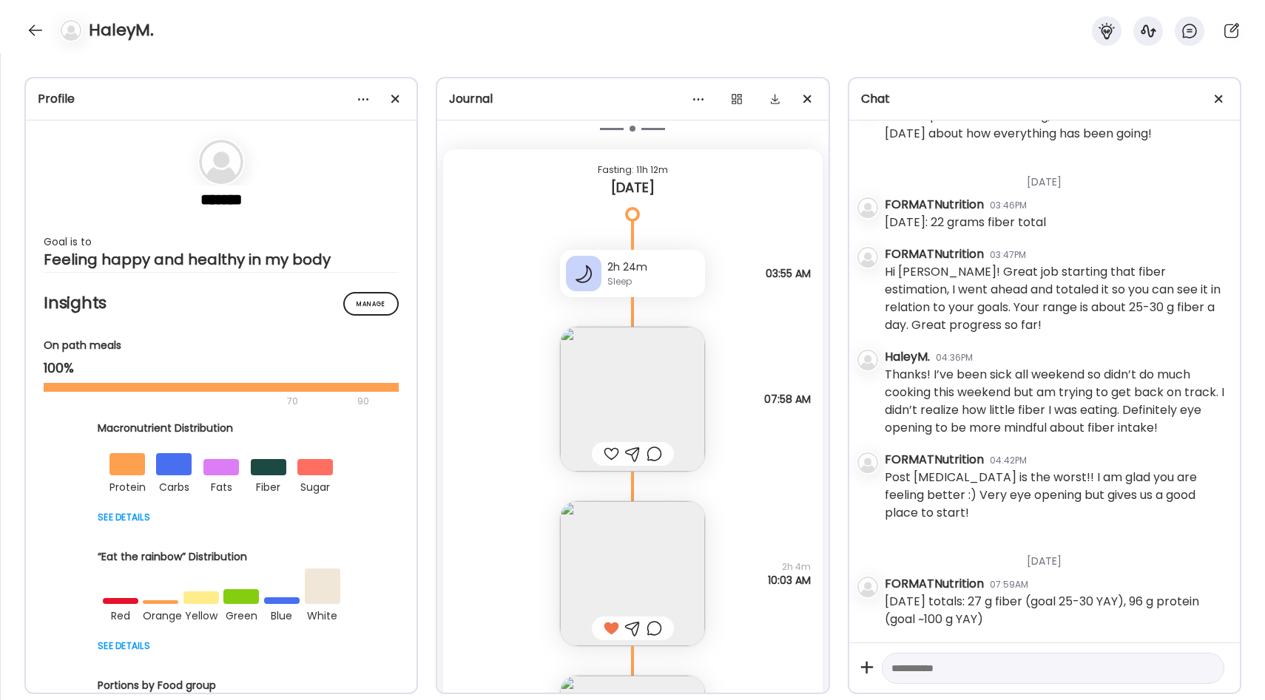
click at [676, 401] on img at bounding box center [632, 399] width 145 height 145
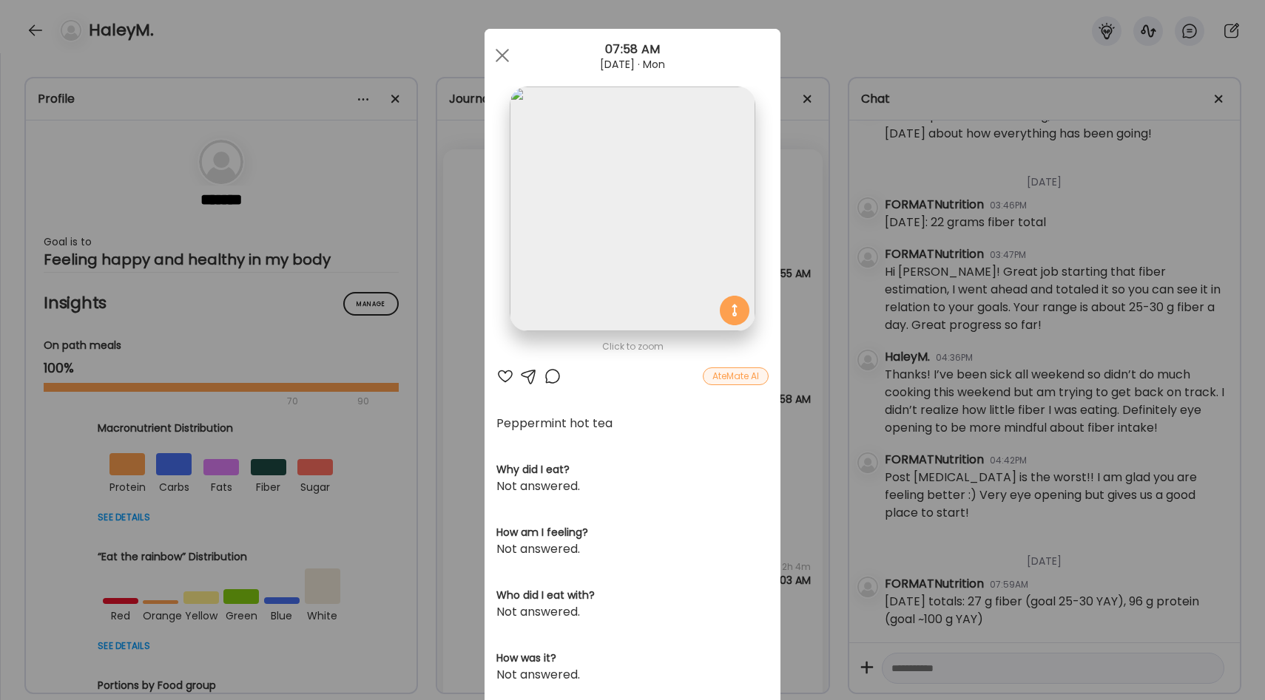
click at [794, 414] on div "Ate Coach Dashboard Wahoo! It’s official Take a moment to set up your Coach Pro…" at bounding box center [632, 350] width 1265 height 700
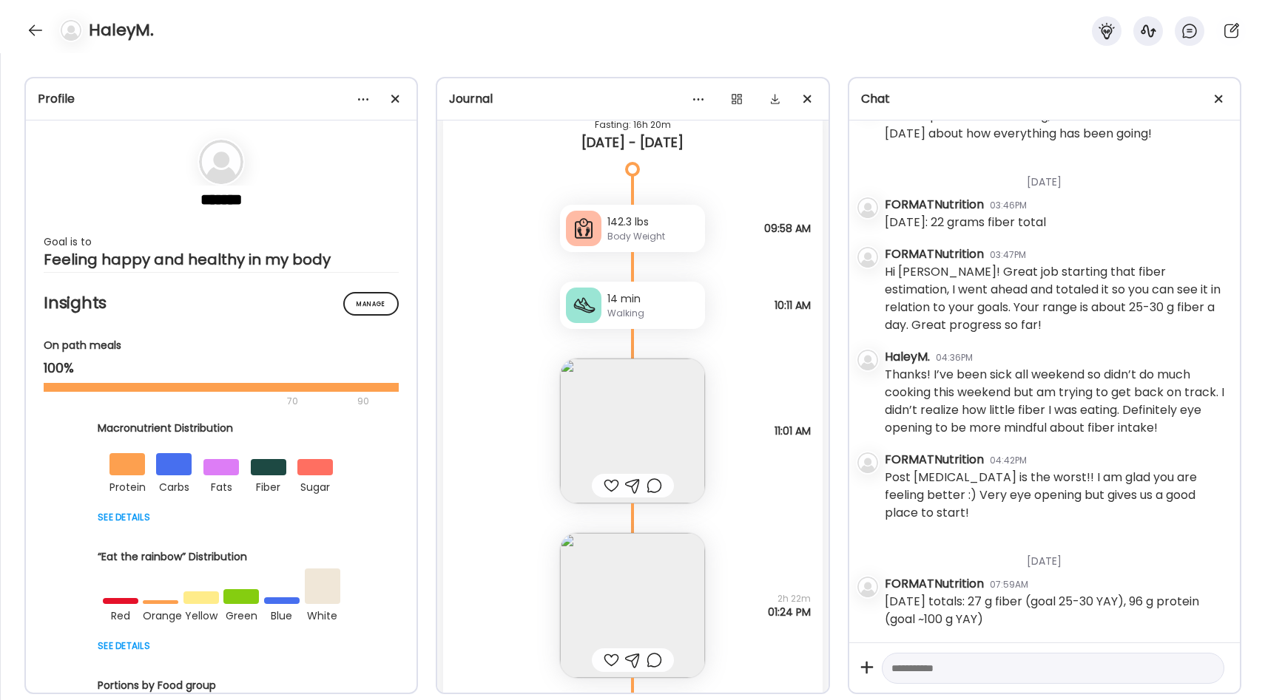
scroll to position [13360, 0]
click at [663, 409] on img at bounding box center [632, 428] width 145 height 145
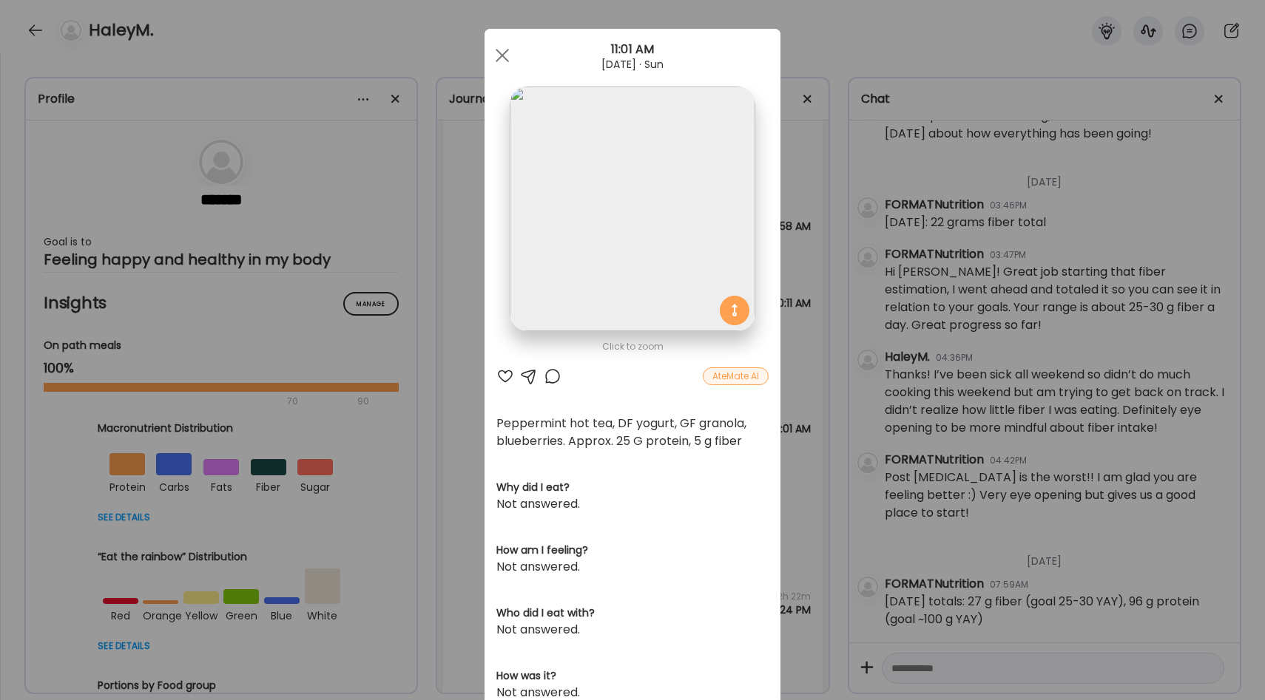
click at [777, 410] on div "Click to zoom AteMate AI Peppermint hot tea, DF yogurt, GF granola, blueberries…" at bounding box center [632, 474] width 296 height 891
click at [800, 399] on div "Ate Coach Dashboard Wahoo! It’s official Take a moment to set up your Coach Pro…" at bounding box center [632, 350] width 1265 height 700
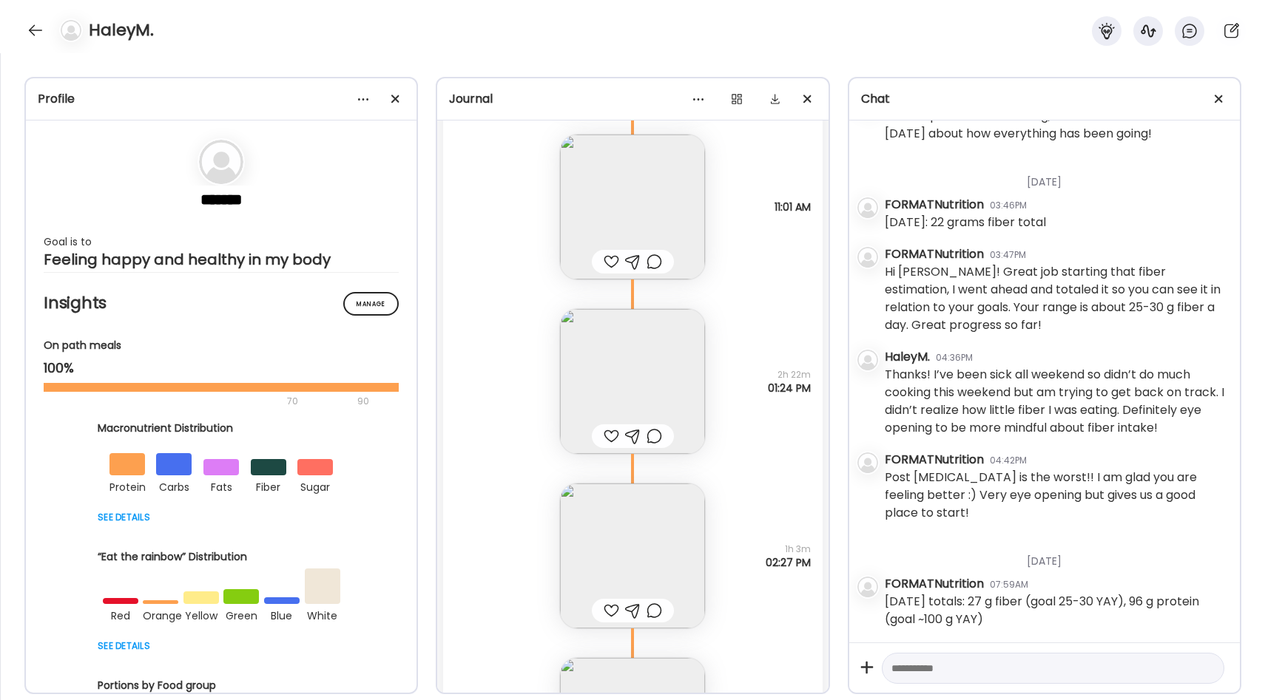
scroll to position [13619, 0]
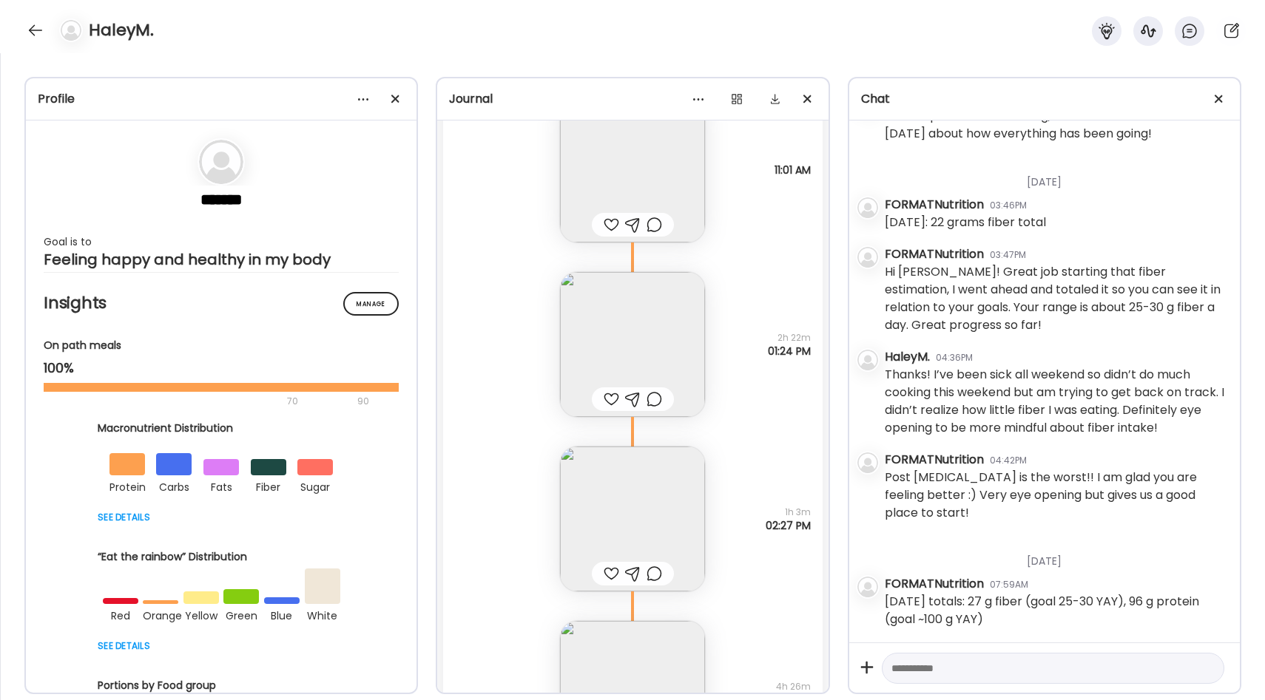
click at [678, 346] on img at bounding box center [632, 344] width 145 height 145
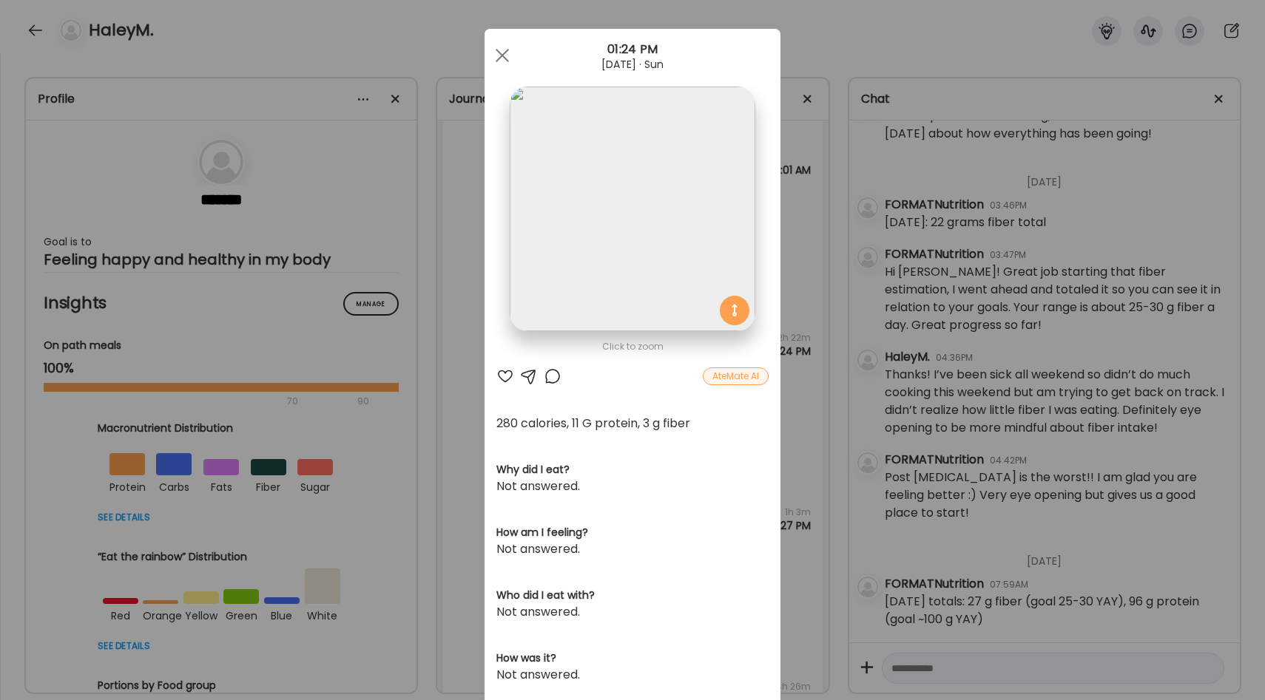
click at [811, 413] on div "Ate Coach Dashboard Wahoo! It’s official Take a moment to set up your Coach Pro…" at bounding box center [632, 350] width 1265 height 700
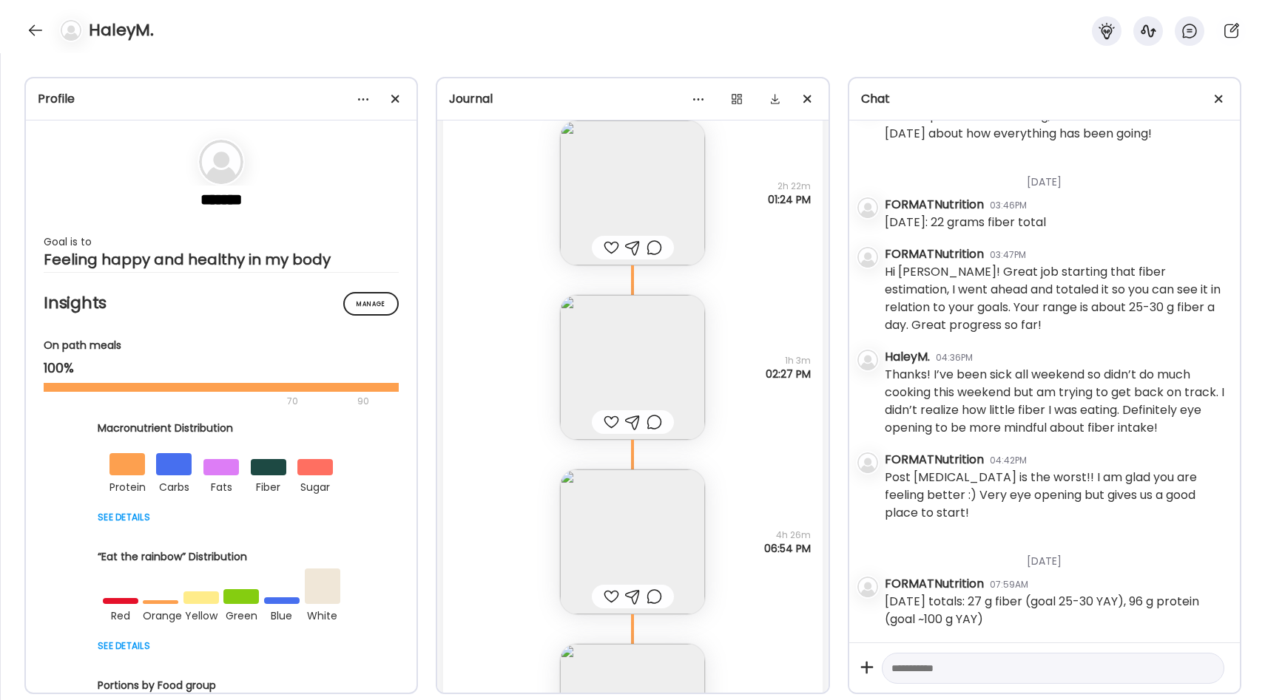
scroll to position [13799, 0]
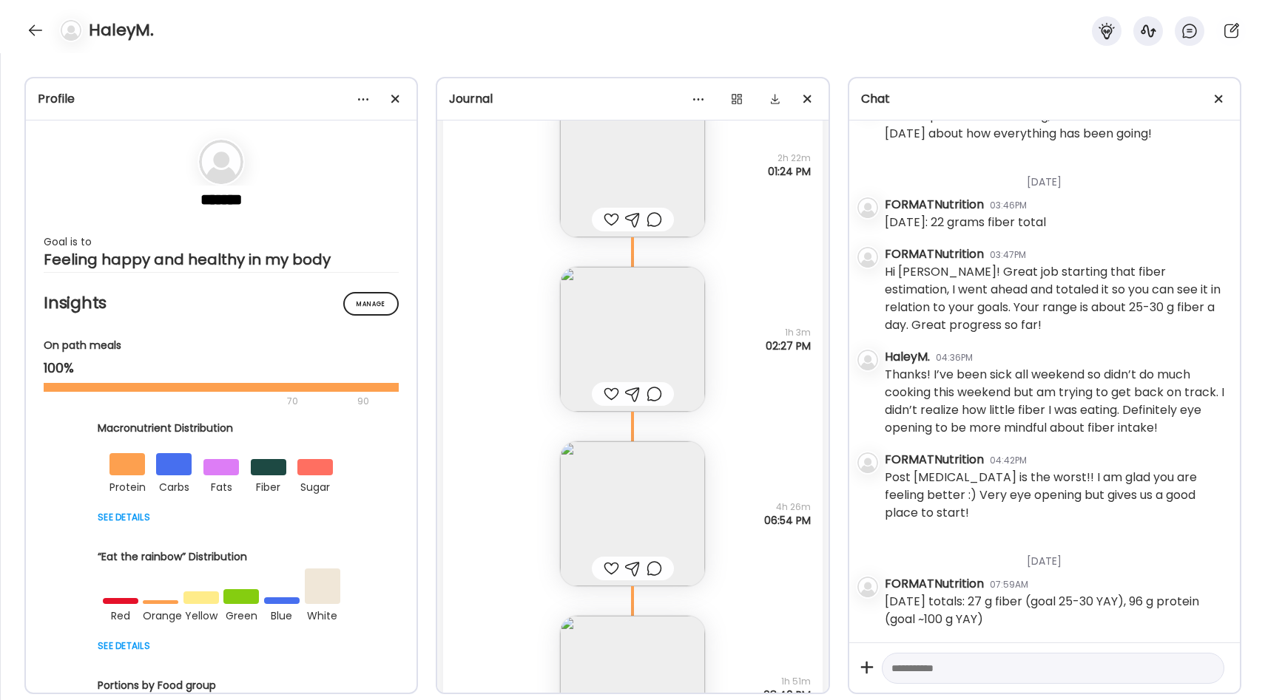
click at [666, 321] on img at bounding box center [632, 339] width 145 height 145
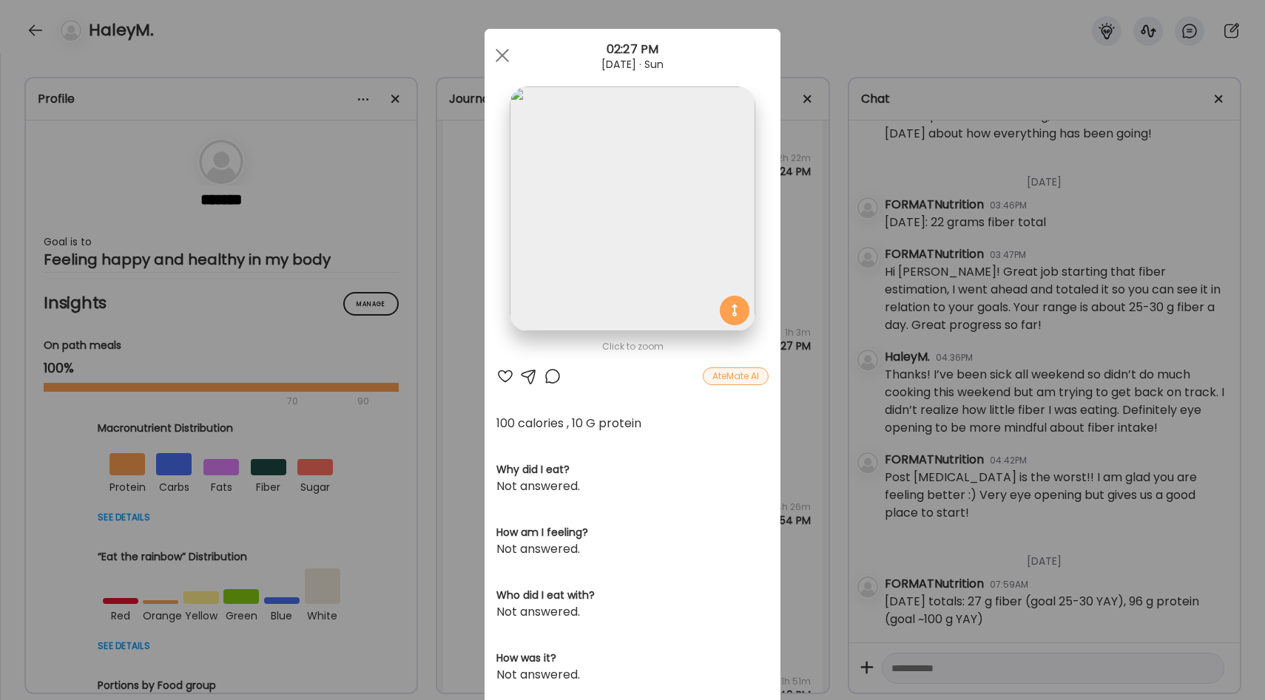
click at [801, 423] on div "Ate Coach Dashboard Wahoo! It’s official Take a moment to set up your Coach Pro…" at bounding box center [632, 350] width 1265 height 700
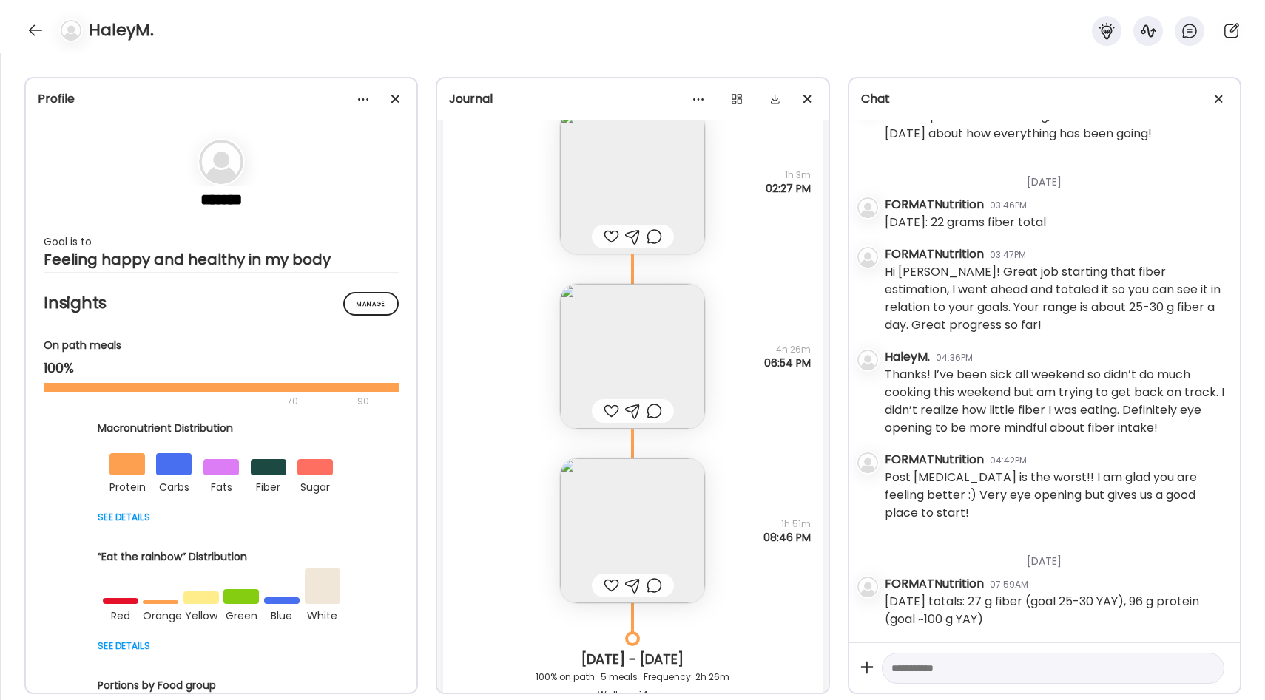
scroll to position [13976, 0]
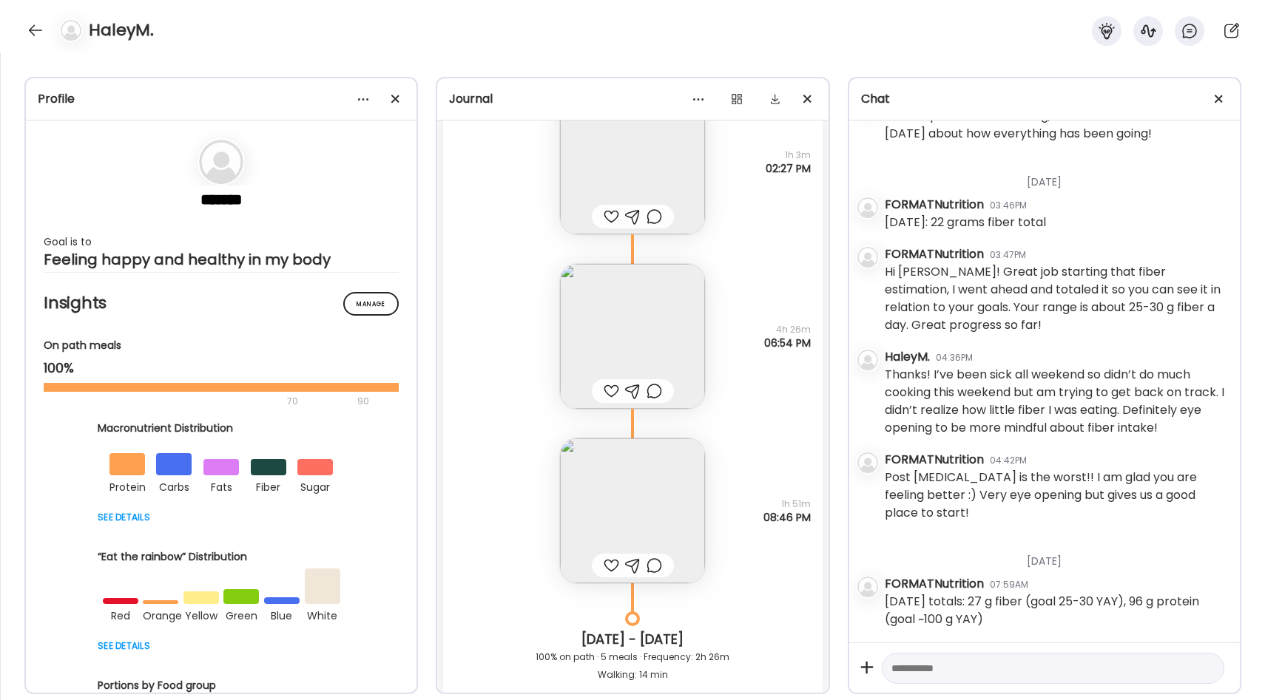
click at [636, 348] on img at bounding box center [632, 336] width 145 height 145
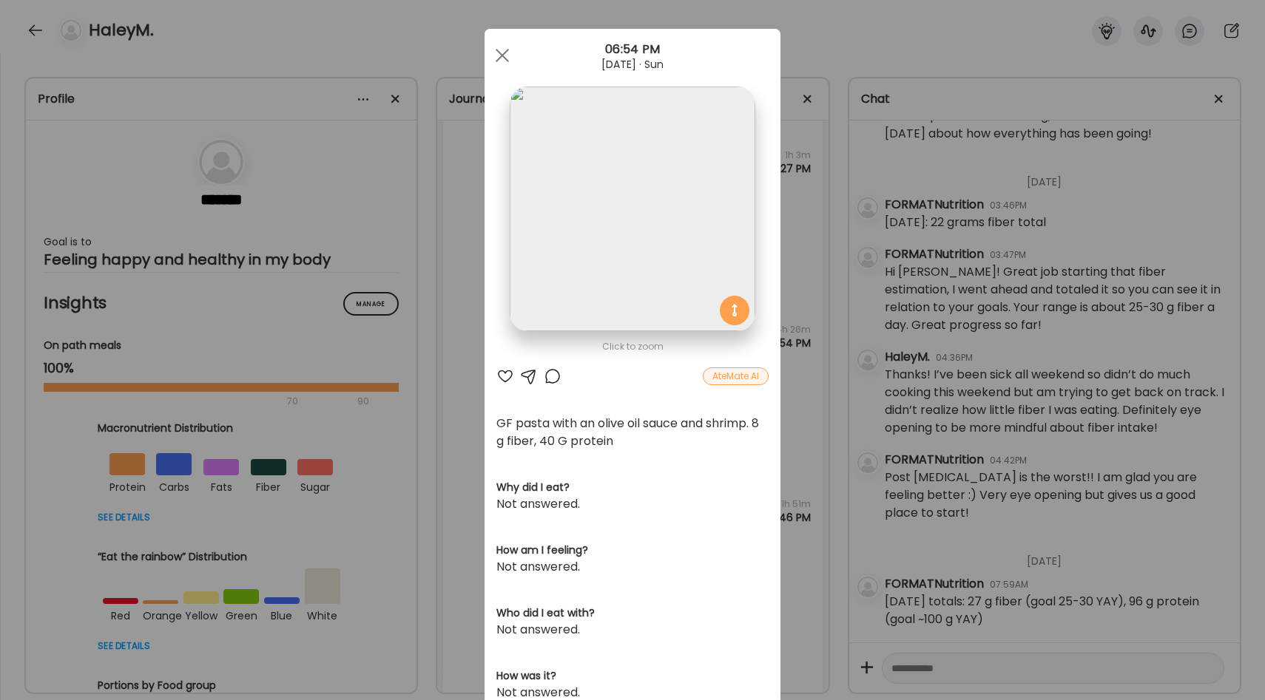
click at [813, 417] on div "Ate Coach Dashboard Wahoo! It’s official Take a moment to set up your Coach Pro…" at bounding box center [632, 350] width 1265 height 700
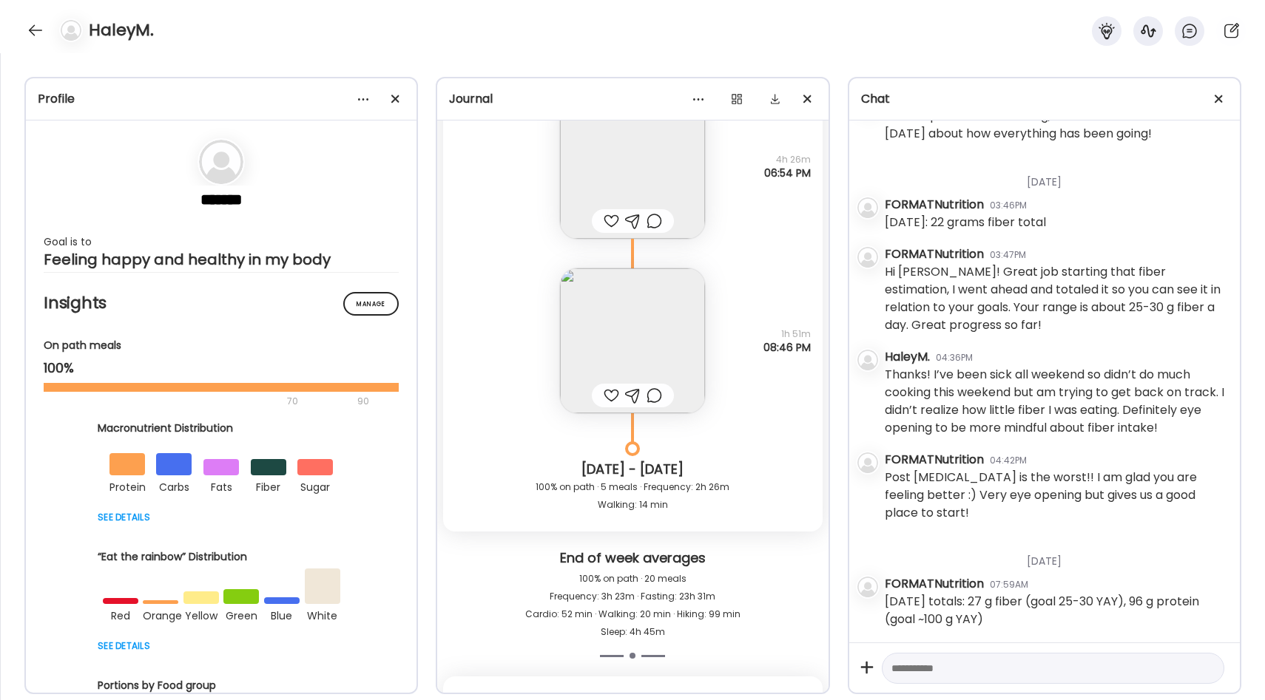
scroll to position [14188, 0]
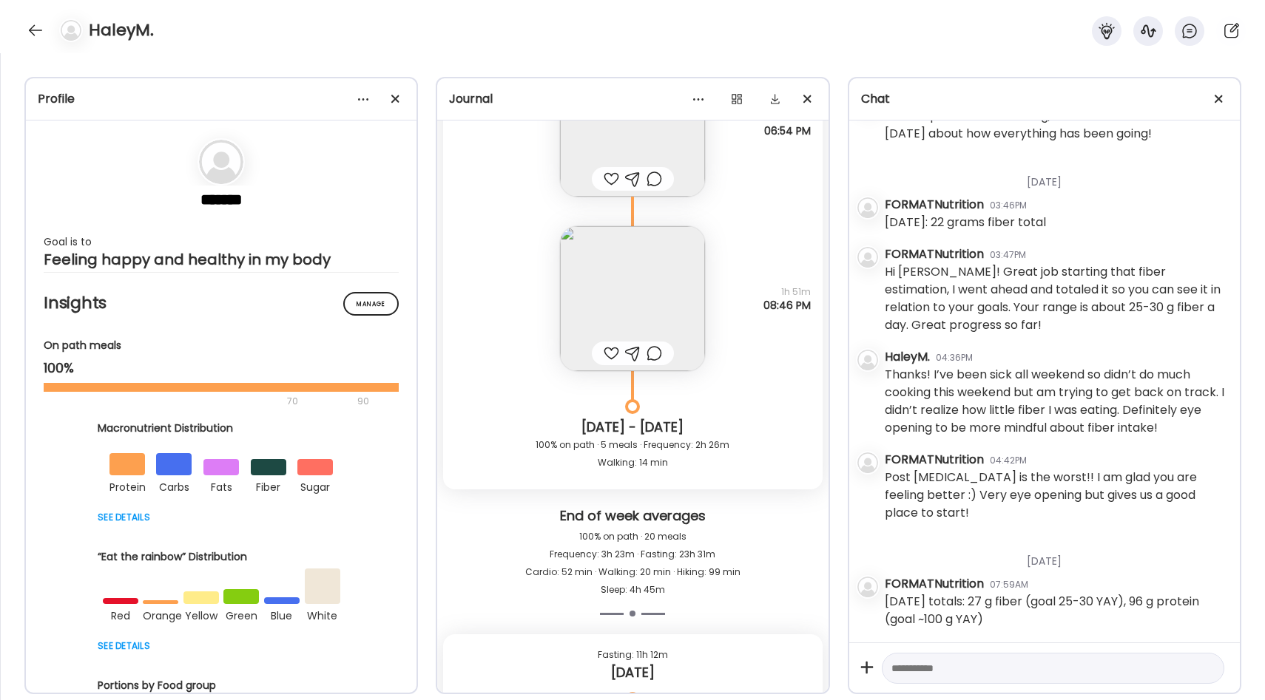
click at [677, 317] on img at bounding box center [632, 298] width 145 height 145
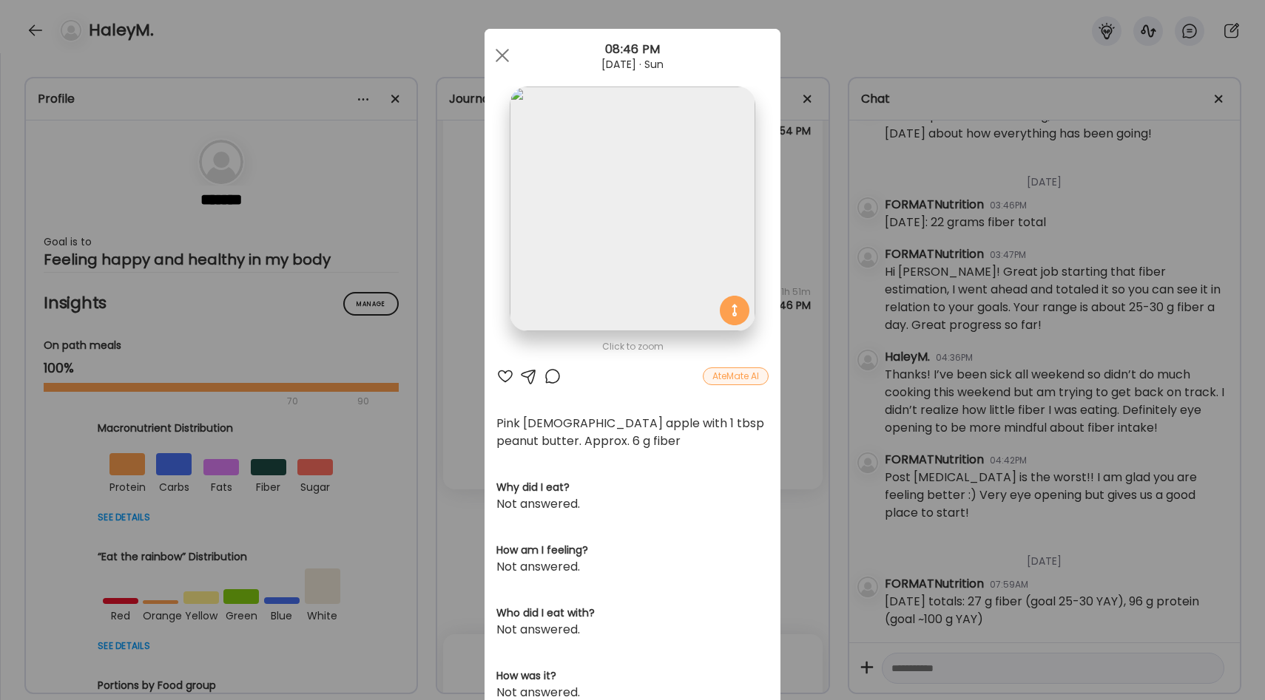
click at [812, 401] on div "Ate Coach Dashboard Wahoo! It’s official Take a moment to set up your Coach Pro…" at bounding box center [632, 350] width 1265 height 700
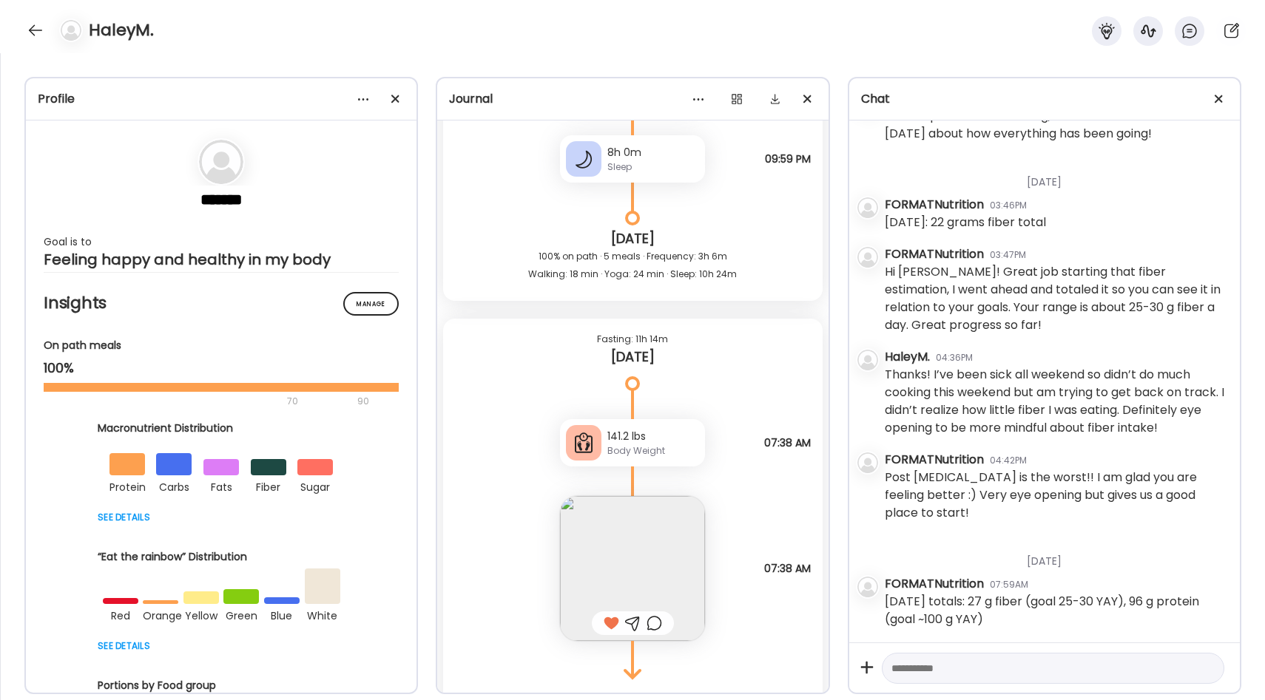
scroll to position [15964, 0]
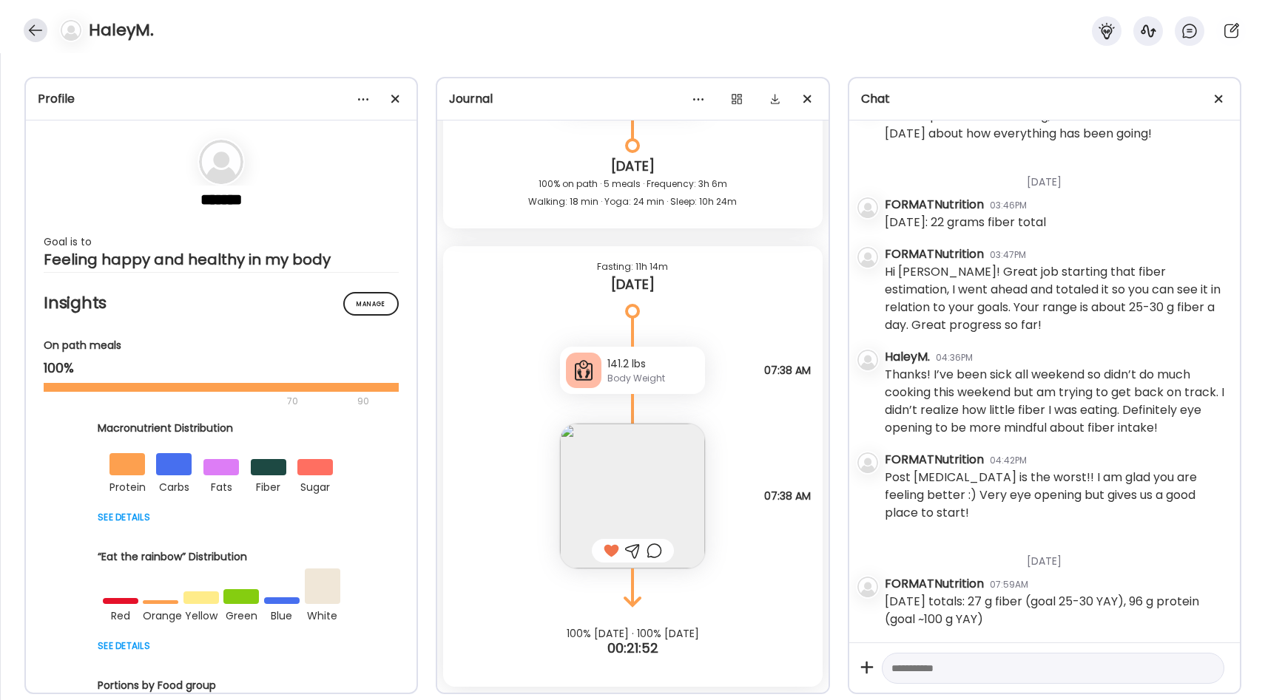
click at [32, 23] on div at bounding box center [36, 30] width 24 height 24
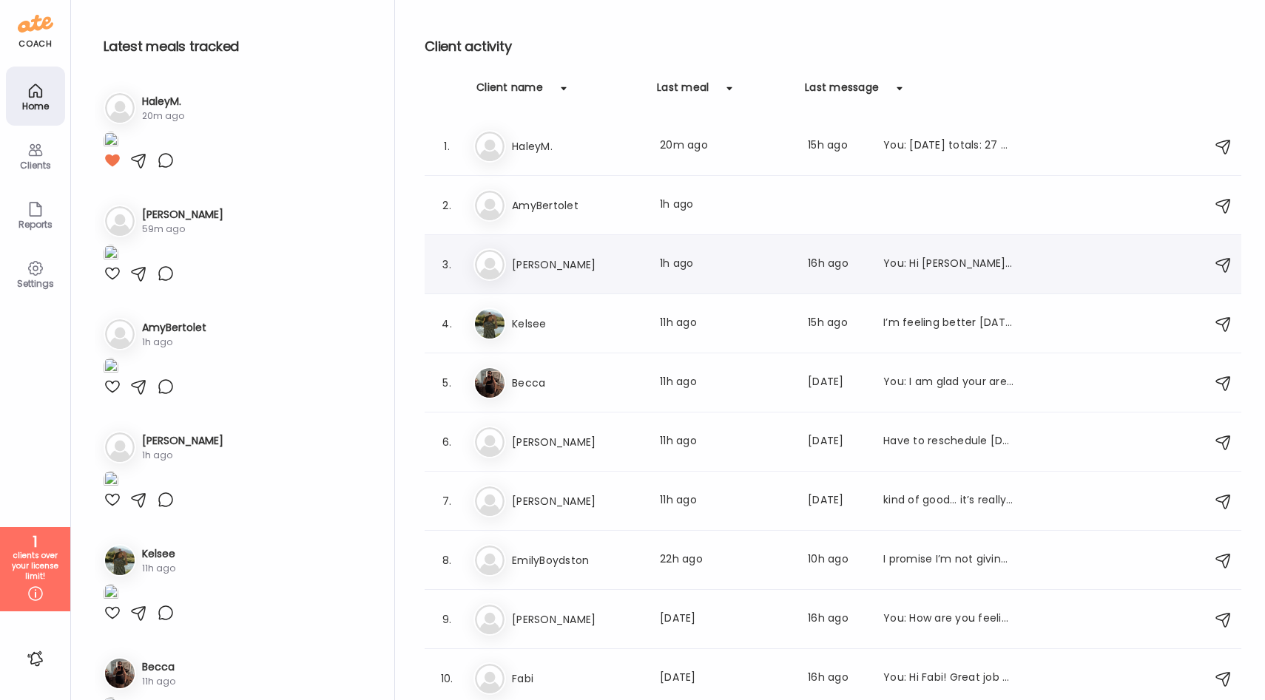
click at [589, 251] on div "Ca [PERSON_NAME] Last meal: 1h ago Last message: 16h ago You: Hi [PERSON_NAME]!…" at bounding box center [834, 264] width 723 height 33
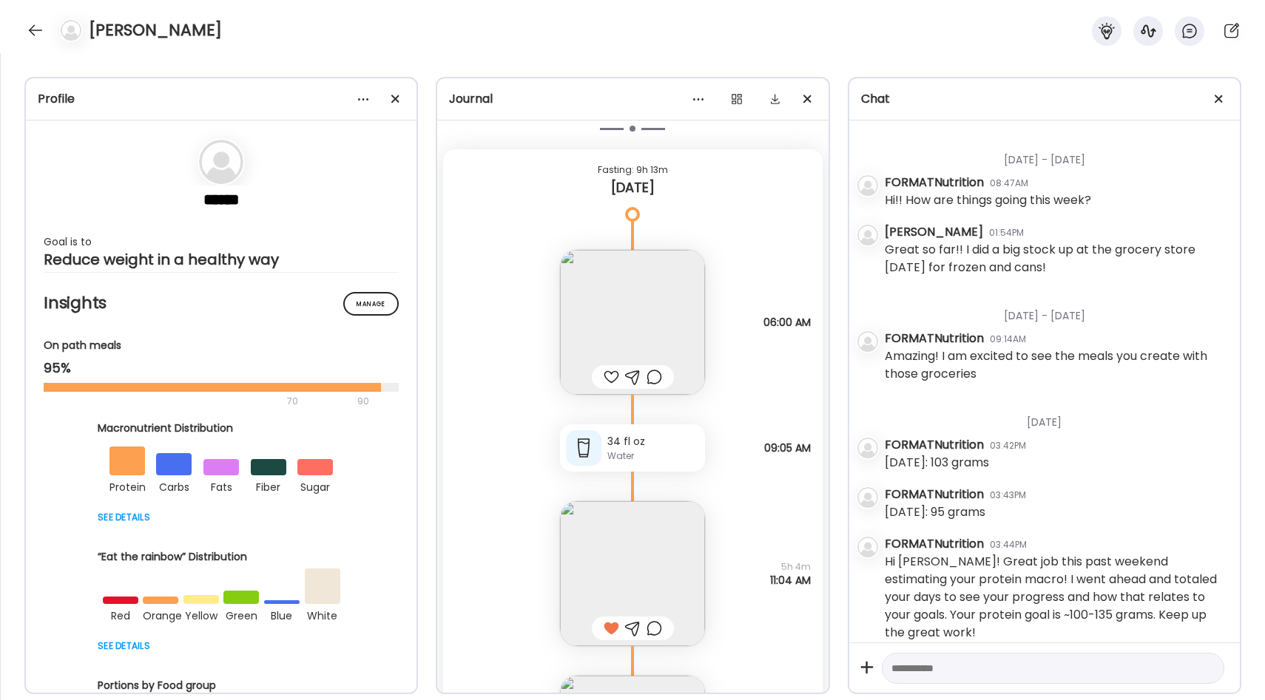
scroll to position [19520, 0]
click at [948, 666] on textarea at bounding box center [1039, 669] width 297 height 18
type textarea "*"
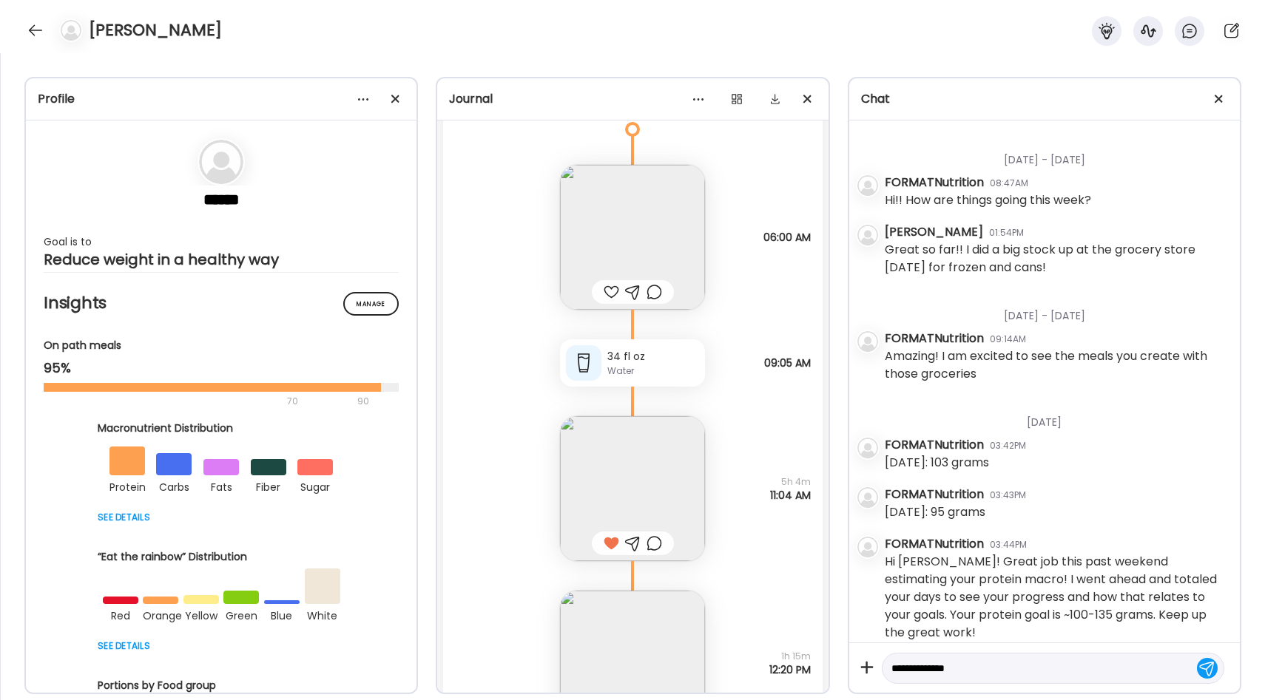
scroll to position [19614, 0]
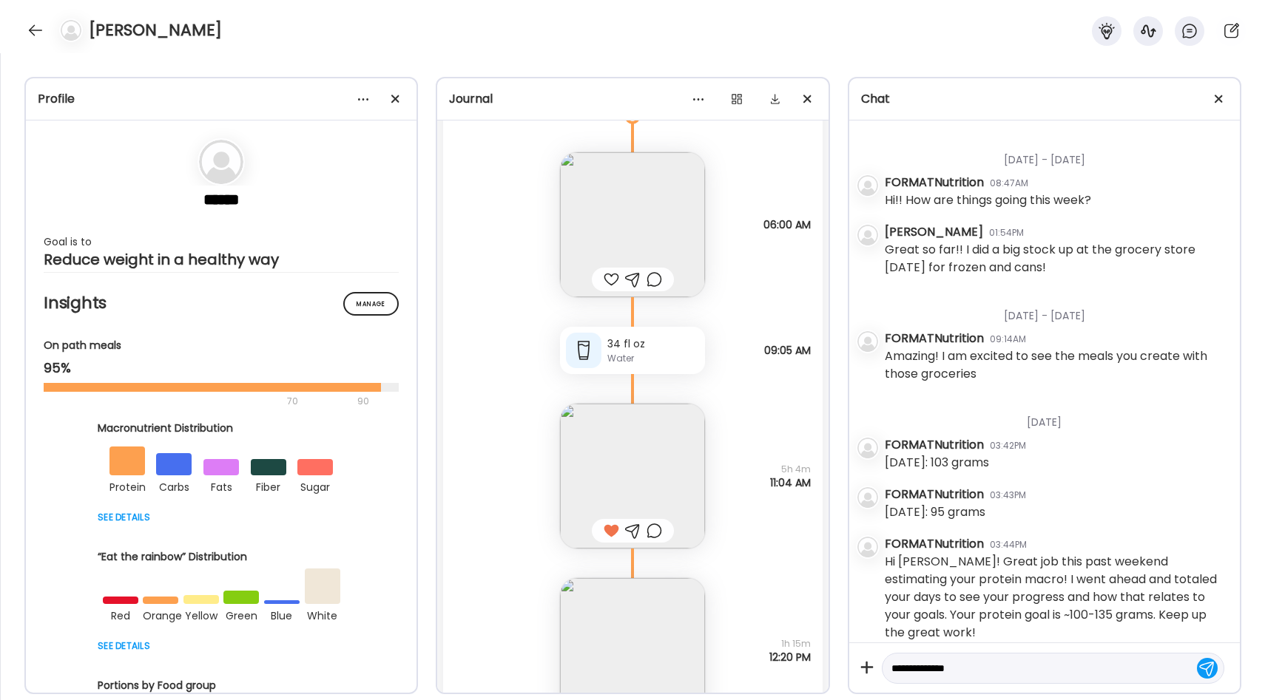
click at [657, 459] on img at bounding box center [632, 476] width 145 height 145
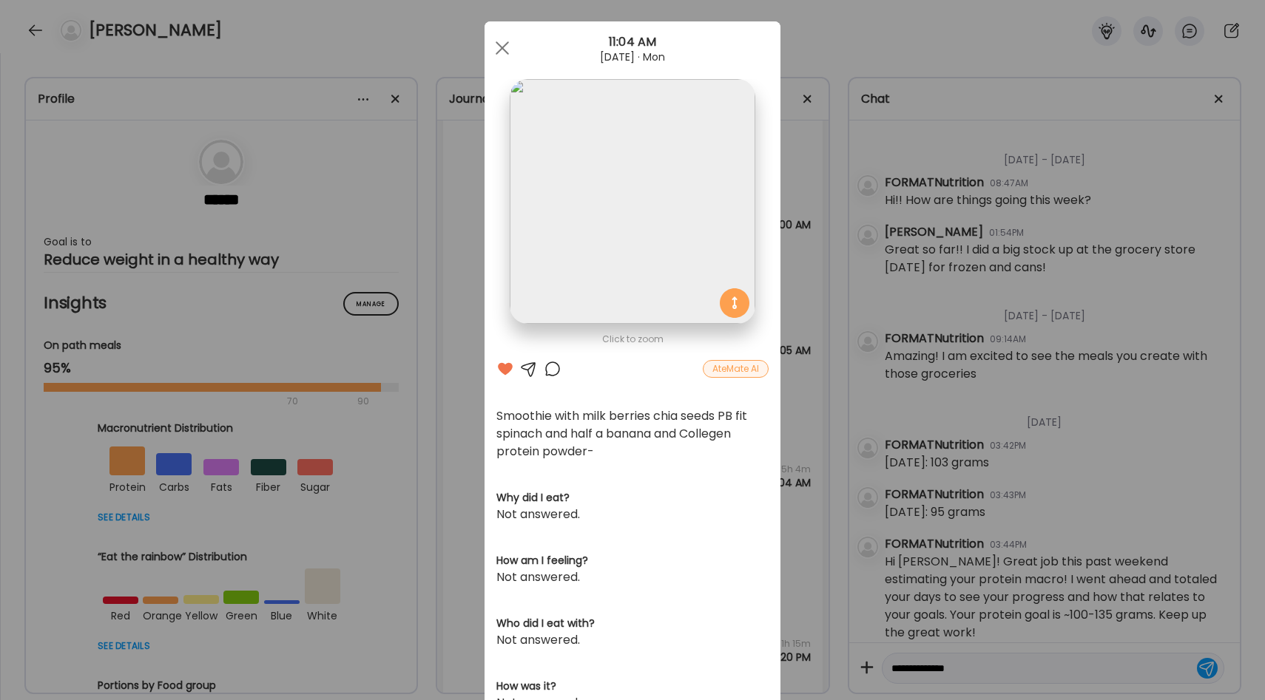
scroll to position [7, 0]
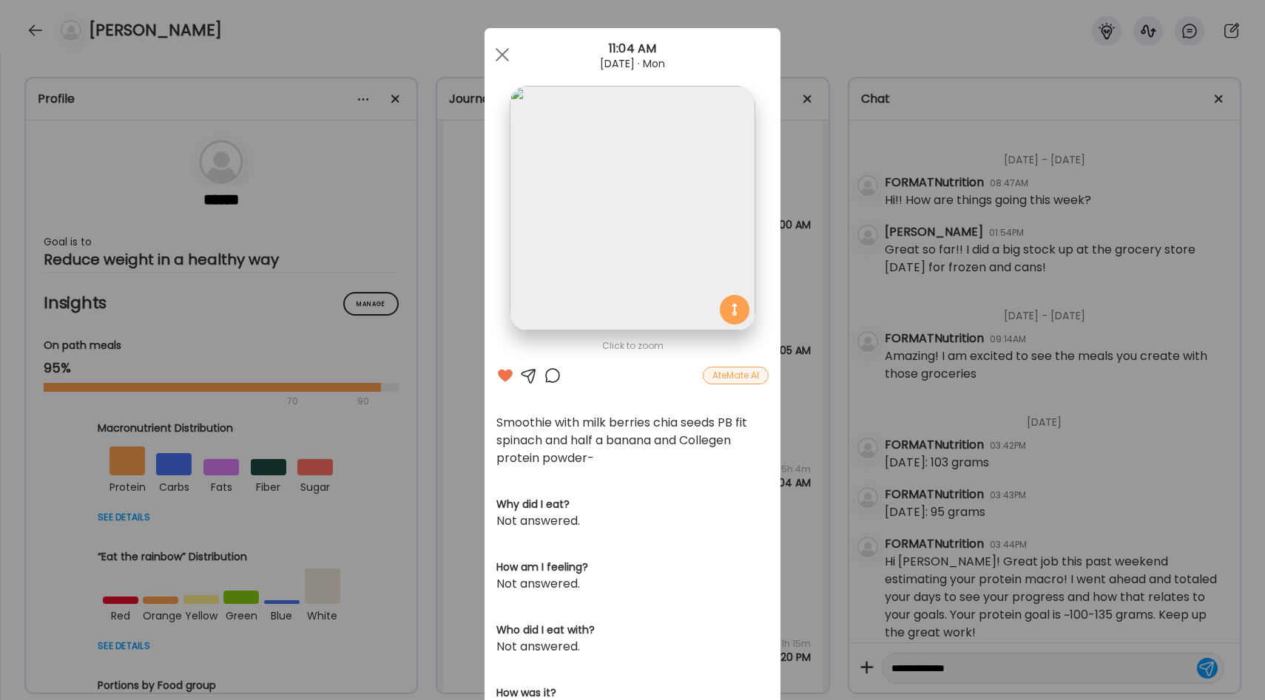
click at [551, 376] on div at bounding box center [553, 376] width 18 height 18
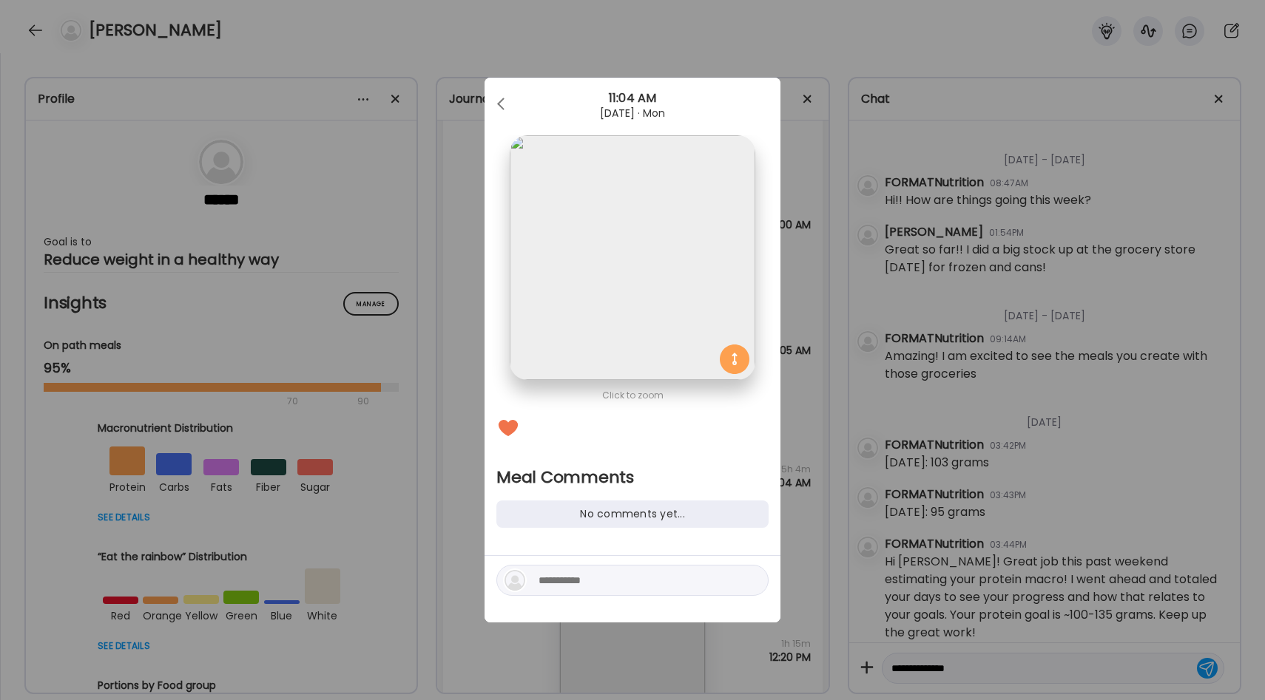
scroll to position [0, 0]
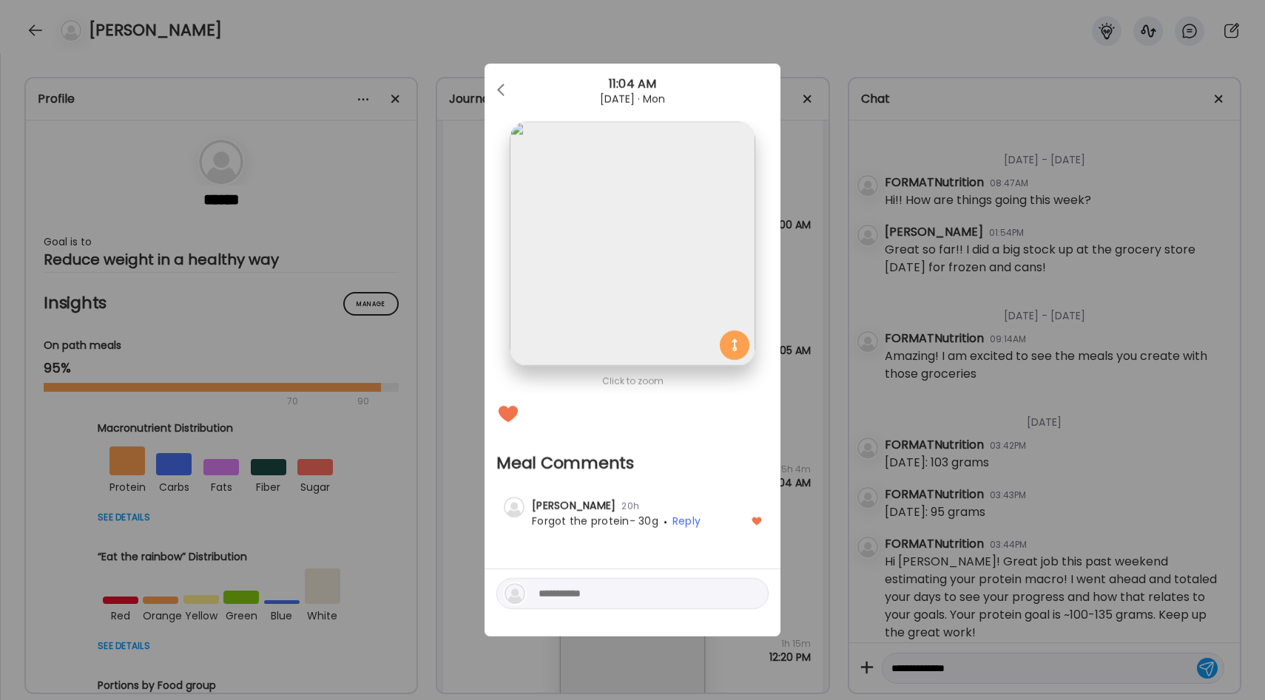
click at [811, 369] on div "Ate Coach Dashboard Wahoo! It’s official Take a moment to set up your Coach Pro…" at bounding box center [632, 350] width 1265 height 700
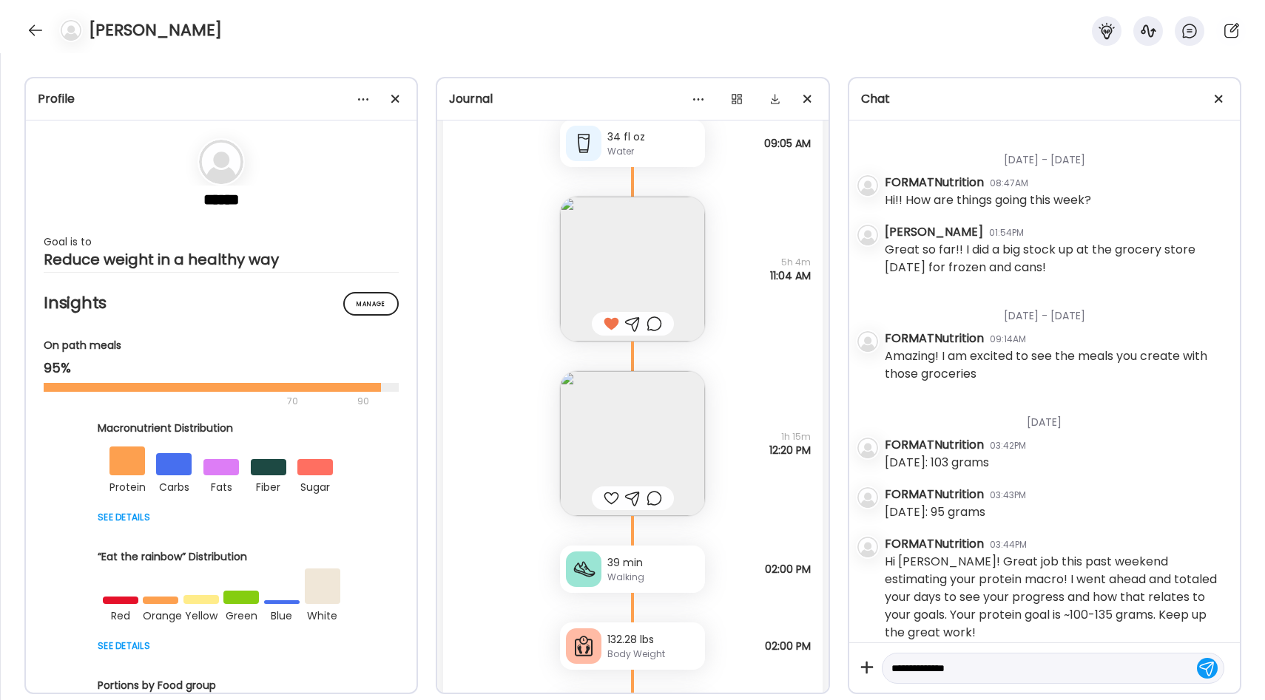
scroll to position [19859, 0]
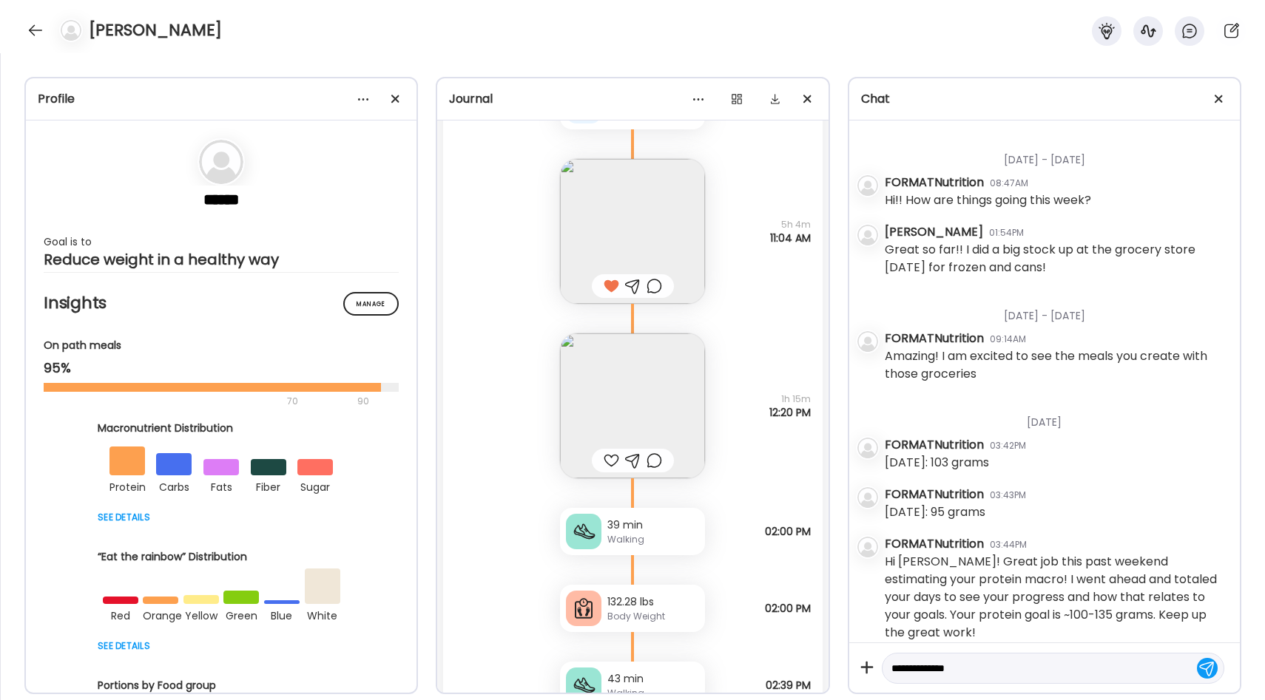
click at [677, 396] on img at bounding box center [632, 406] width 145 height 145
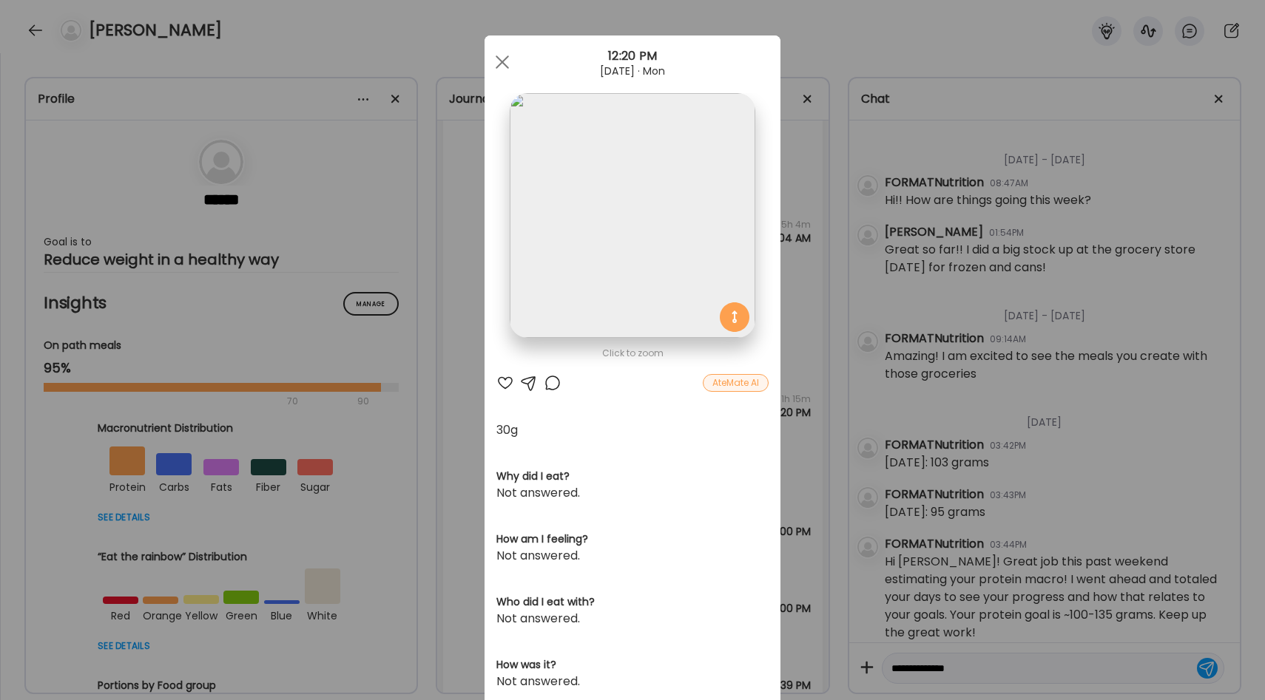
click at [802, 398] on div "Ate Coach Dashboard Wahoo! It’s official Take a moment to set up your Coach Pro…" at bounding box center [632, 350] width 1265 height 700
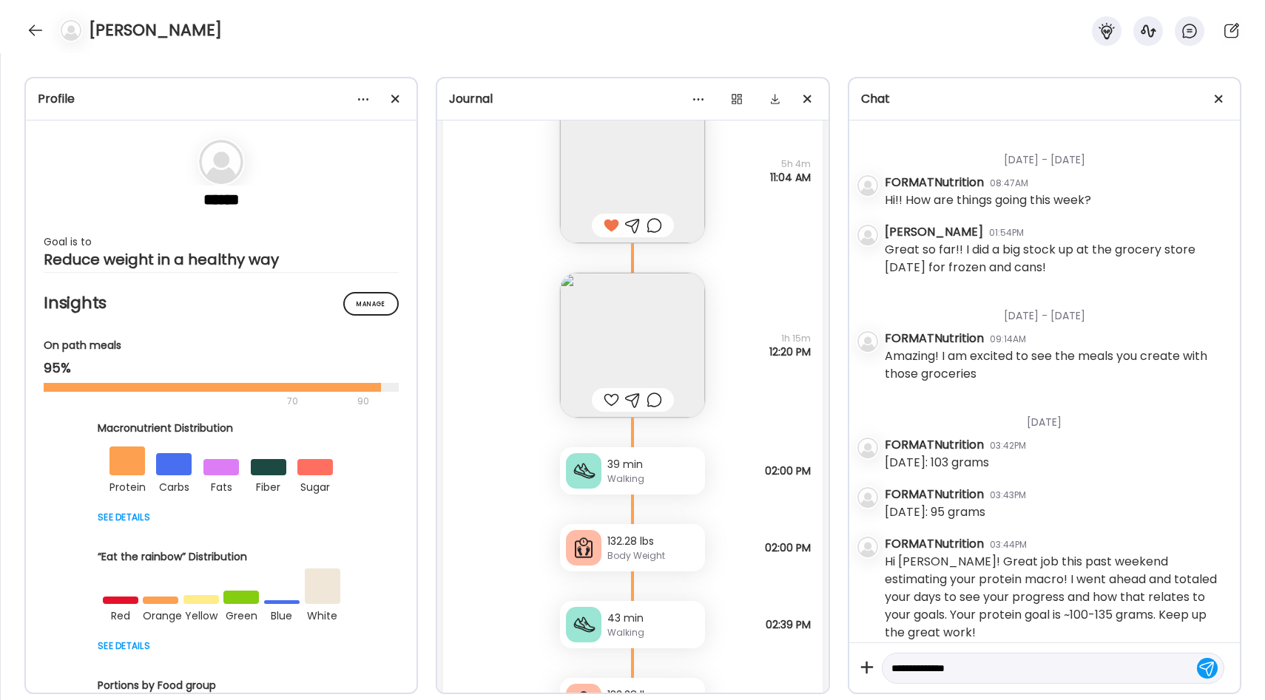
scroll to position [19938, 0]
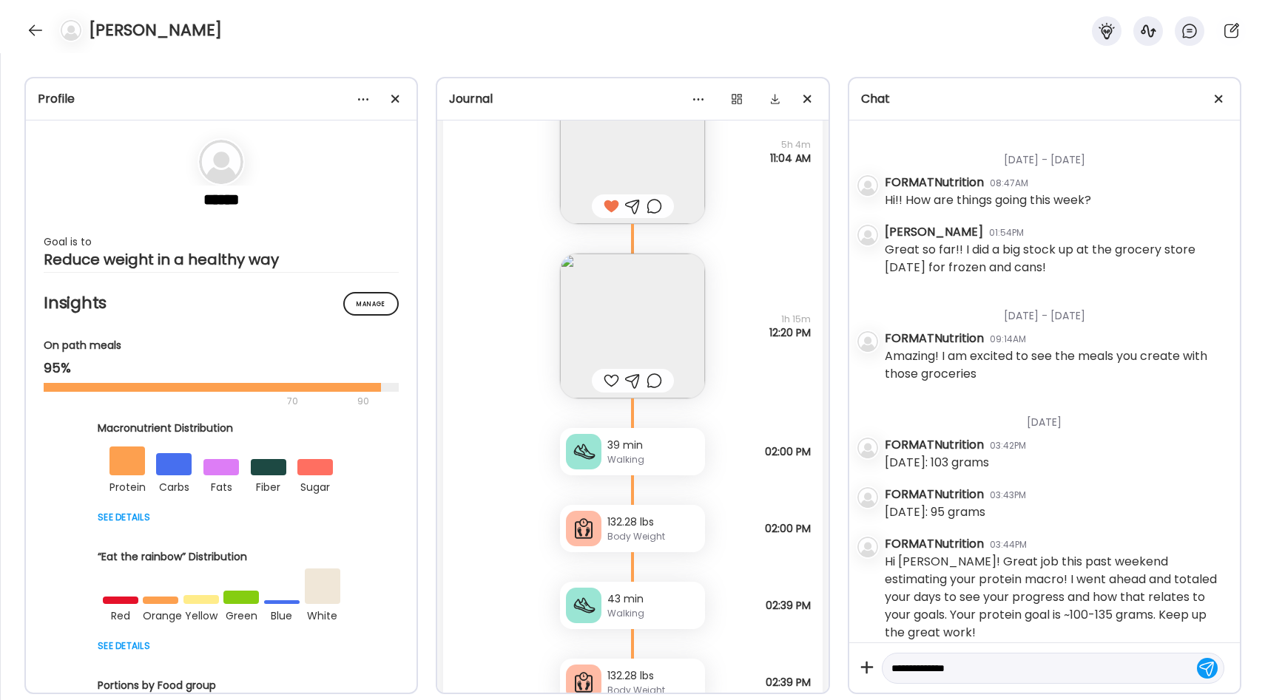
click at [612, 383] on div at bounding box center [611, 381] width 16 height 18
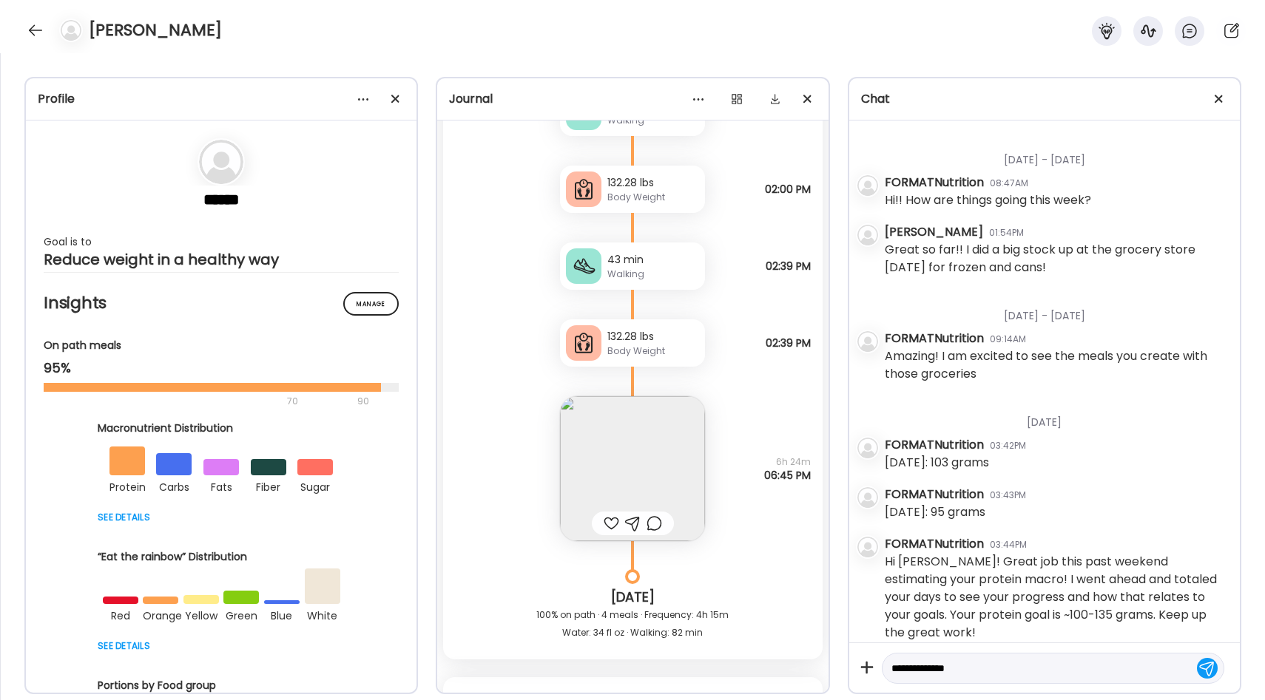
scroll to position [20294, 0]
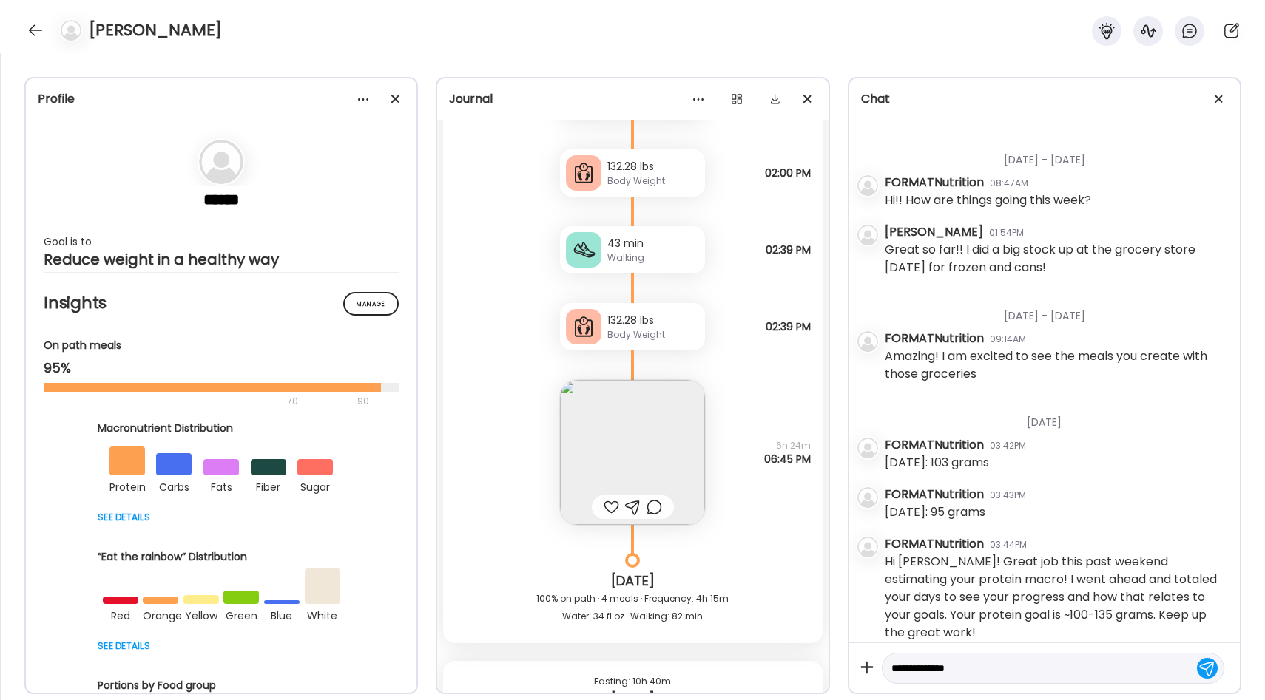
click at [660, 415] on img at bounding box center [632, 452] width 145 height 145
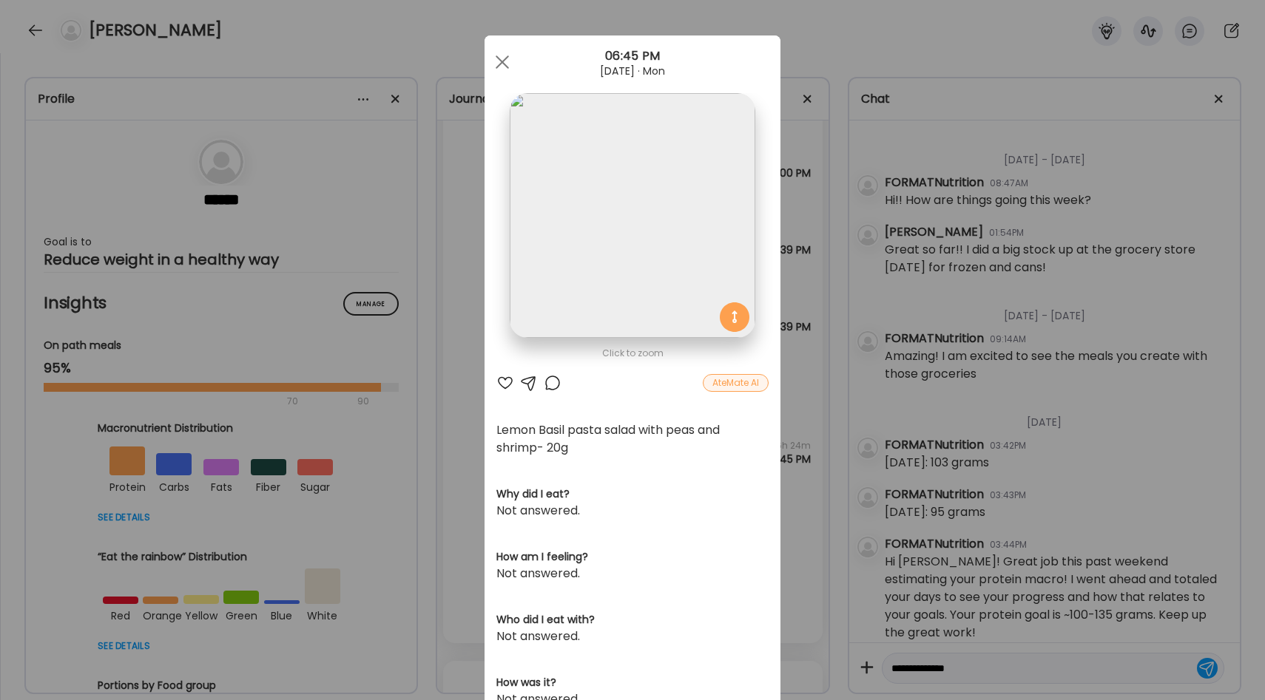
click at [782, 418] on div "Ate Coach Dashboard Wahoo! It’s official Take a moment to set up your Coach Pro…" at bounding box center [632, 350] width 1265 height 700
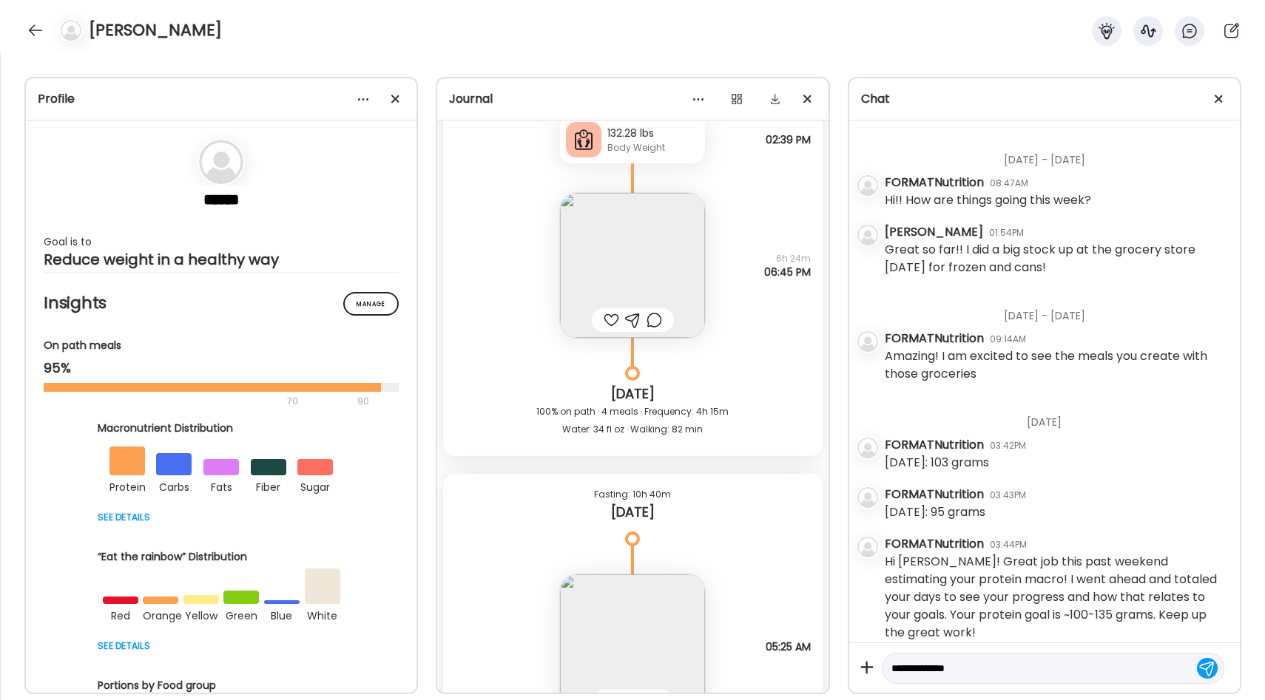
scroll to position [20404, 0]
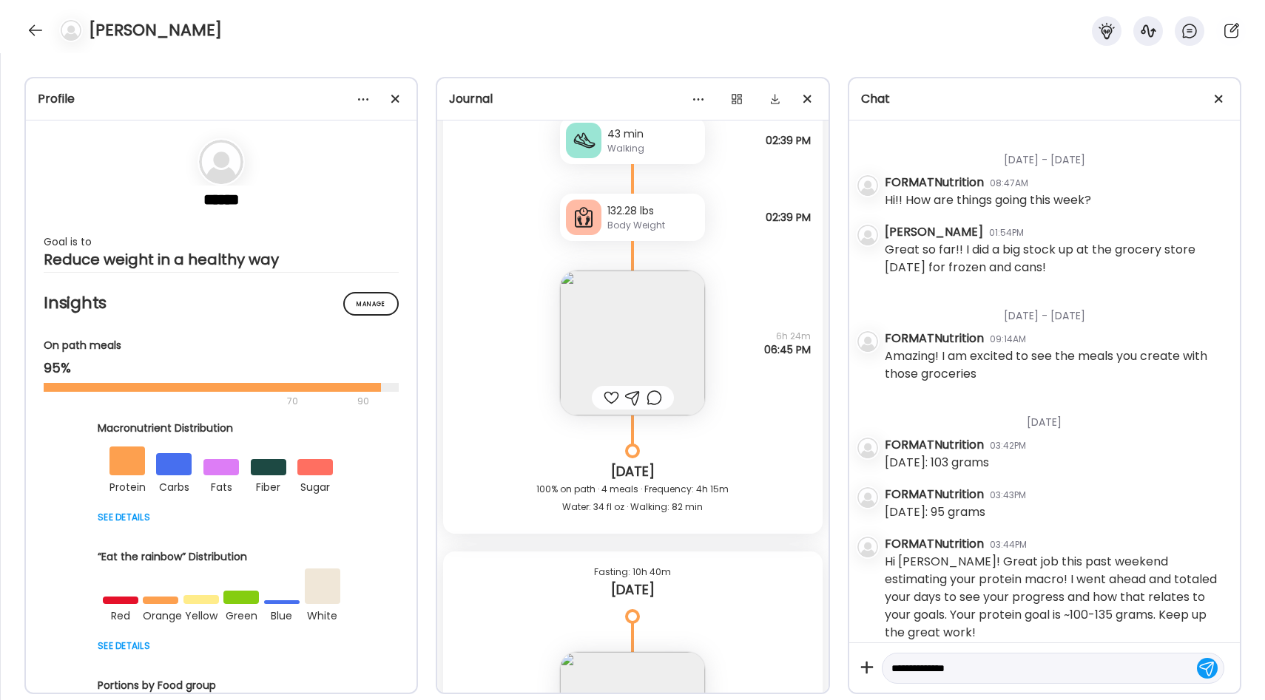
click at [961, 666] on textarea "**********" at bounding box center [1039, 669] width 297 height 18
type textarea "**********"
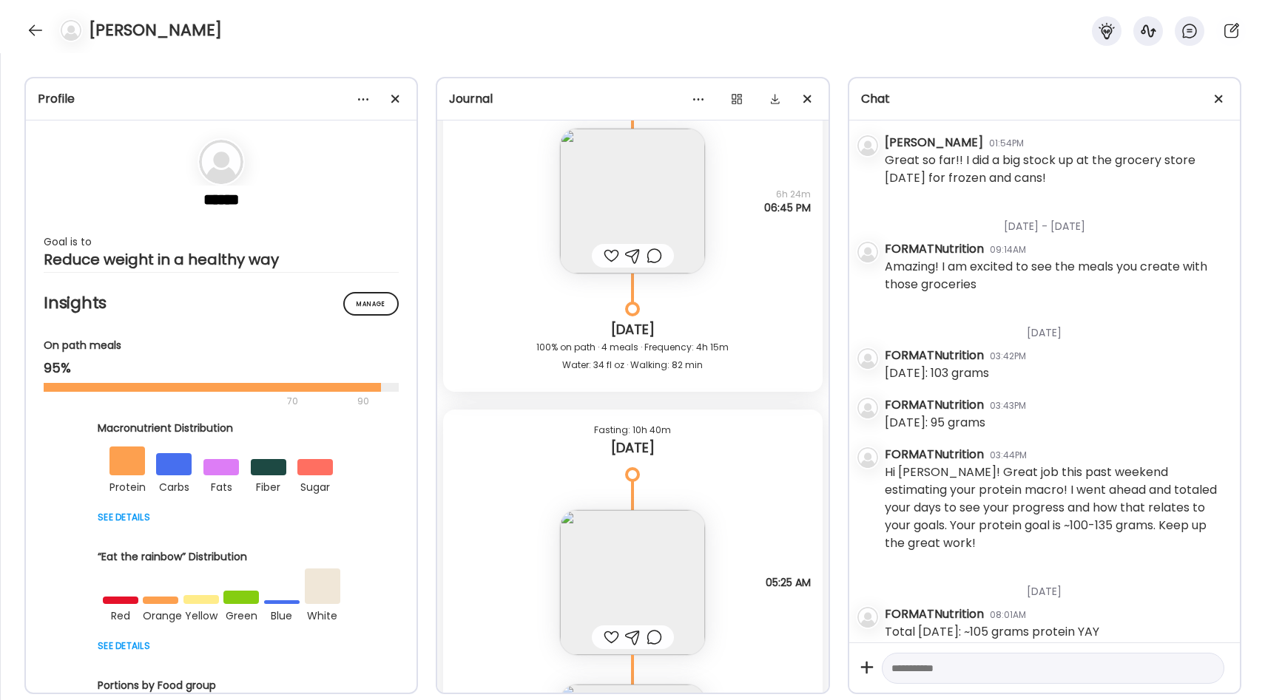
scroll to position [20807, 0]
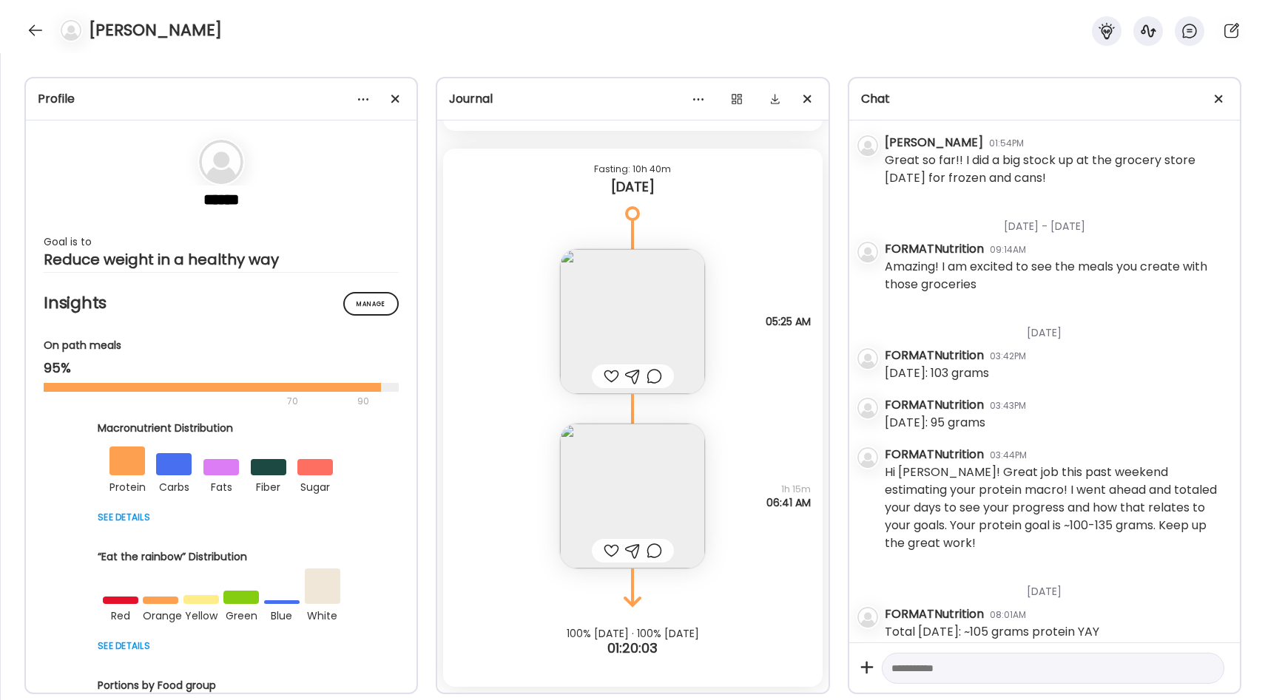
click at [910, 671] on textarea at bounding box center [1039, 669] width 297 height 18
click at [1066, 669] on textarea "**********" at bounding box center [1039, 669] width 297 height 18
type textarea "**********"
click at [1213, 663] on div at bounding box center [1207, 668] width 21 height 21
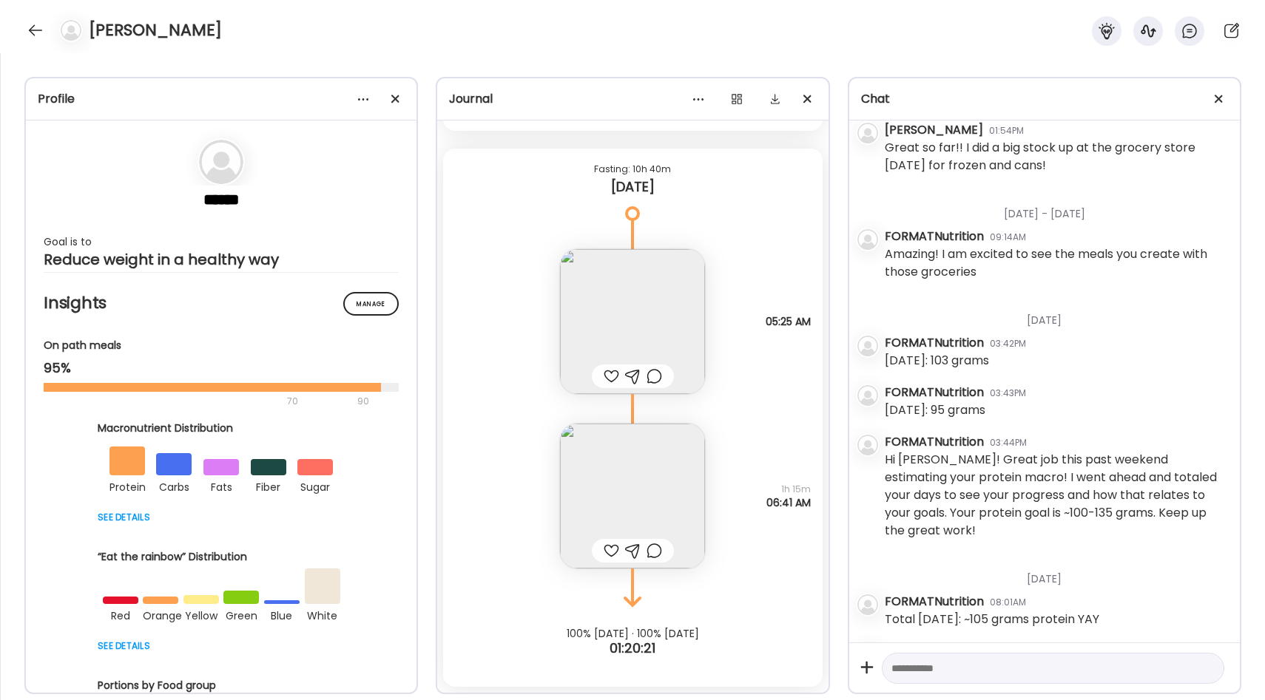
scroll to position [692, 0]
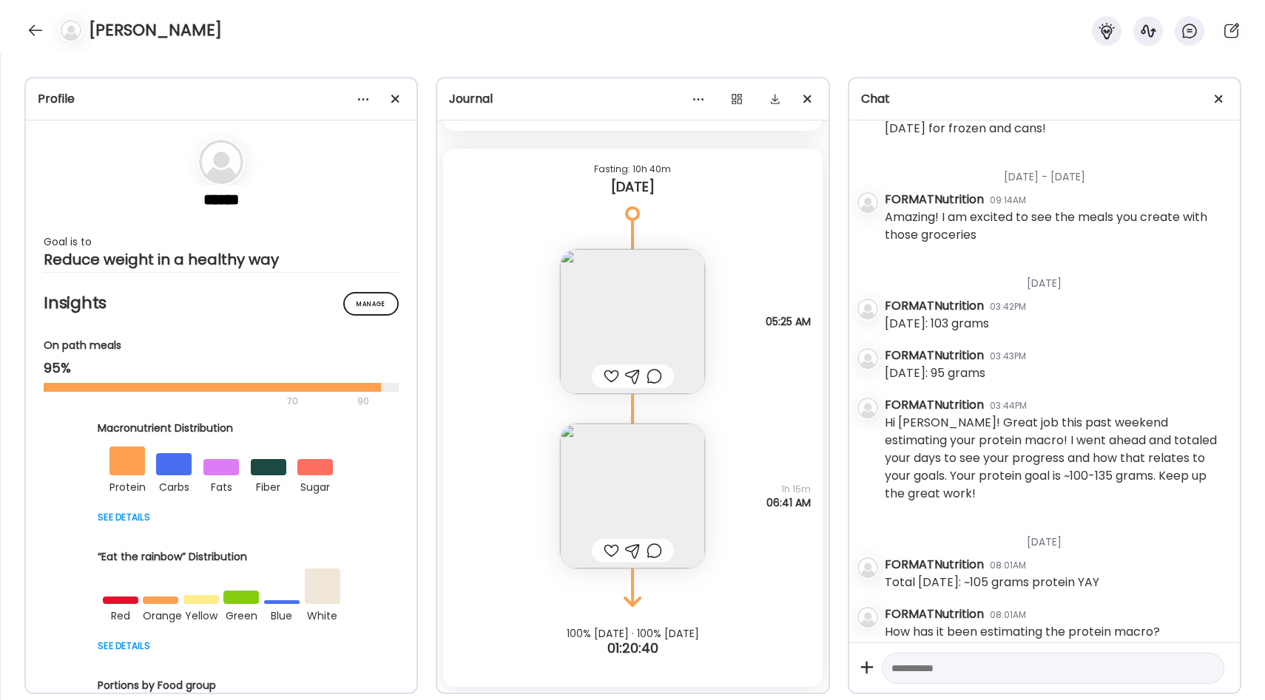
click at [609, 504] on img at bounding box center [632, 496] width 145 height 145
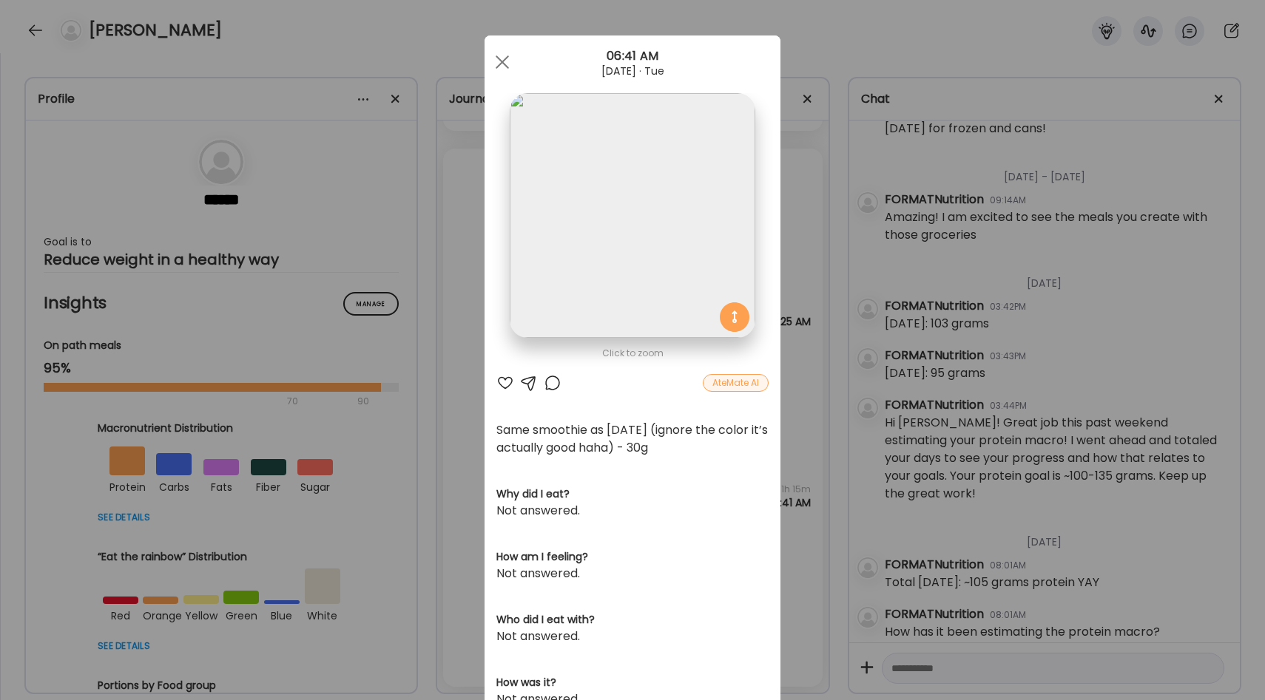
click at [510, 381] on div at bounding box center [505, 383] width 18 height 18
click at [791, 372] on div "Ate Coach Dashboard Wahoo! It’s official Take a moment to set up your Coach Pro…" at bounding box center [632, 350] width 1265 height 700
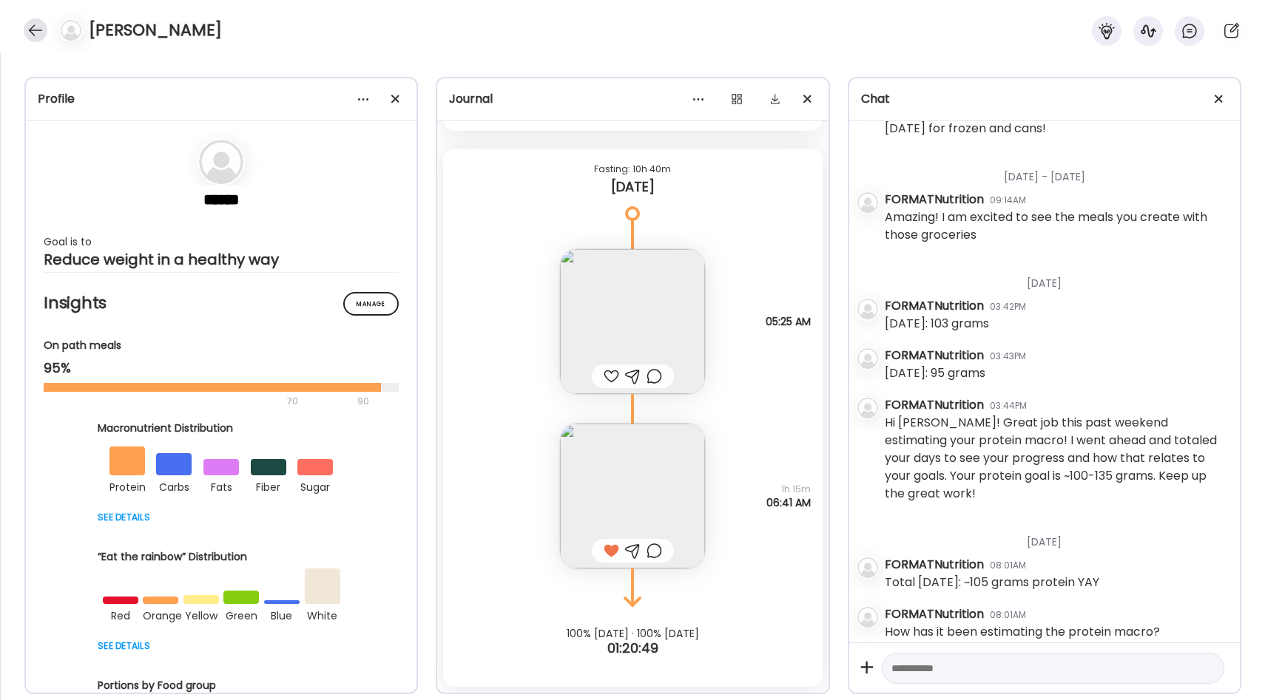
click at [32, 21] on div at bounding box center [36, 30] width 24 height 24
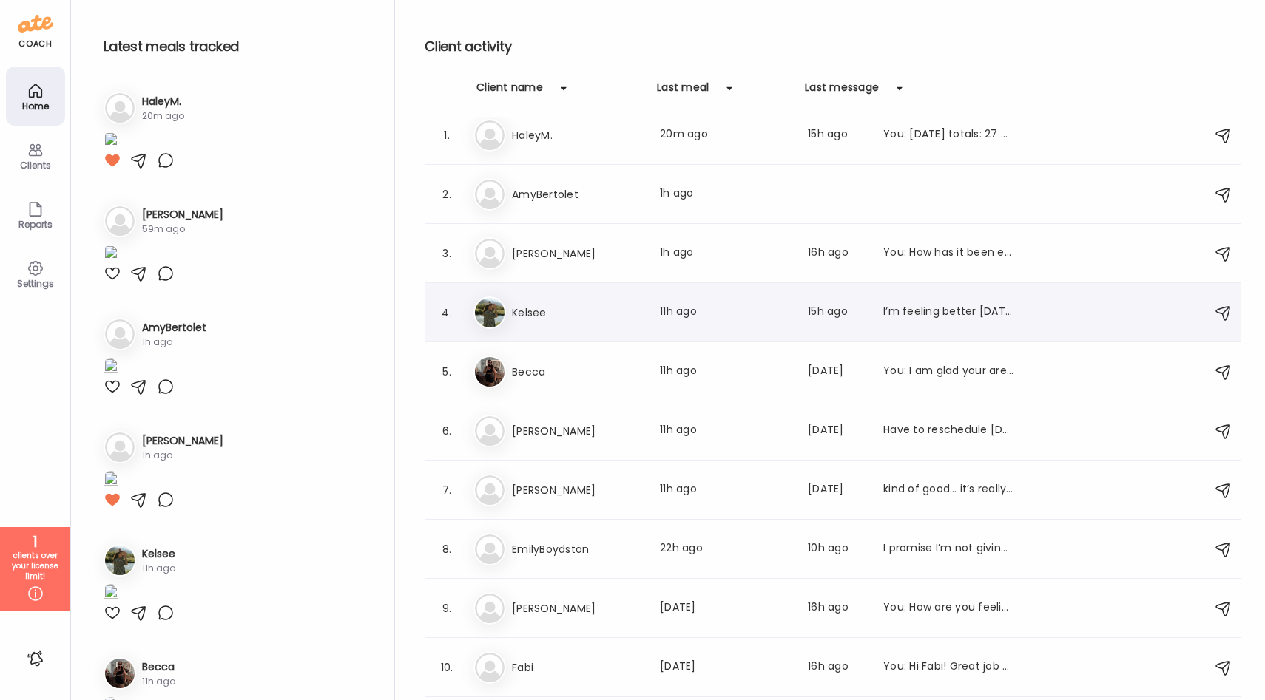
scroll to position [13, 0]
click at [524, 315] on h3 "Kelsee" at bounding box center [577, 311] width 130 height 18
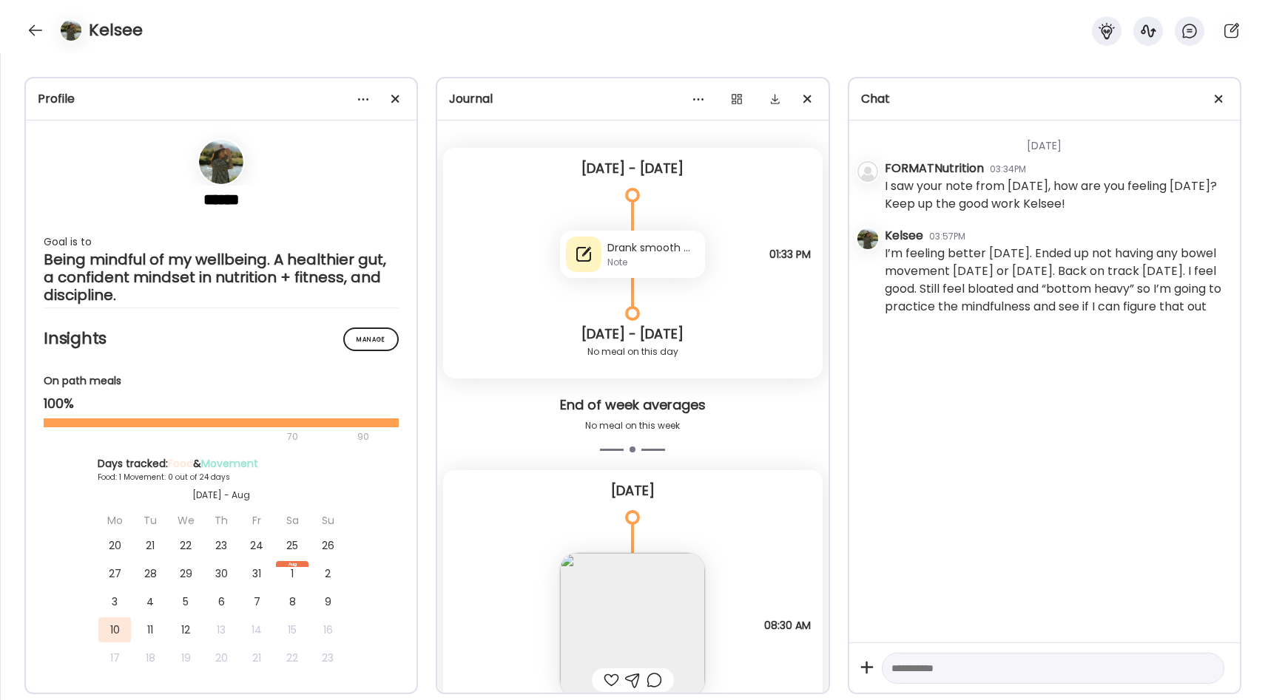
scroll to position [29, 0]
click at [623, 257] on div "Note" at bounding box center [653, 259] width 92 height 13
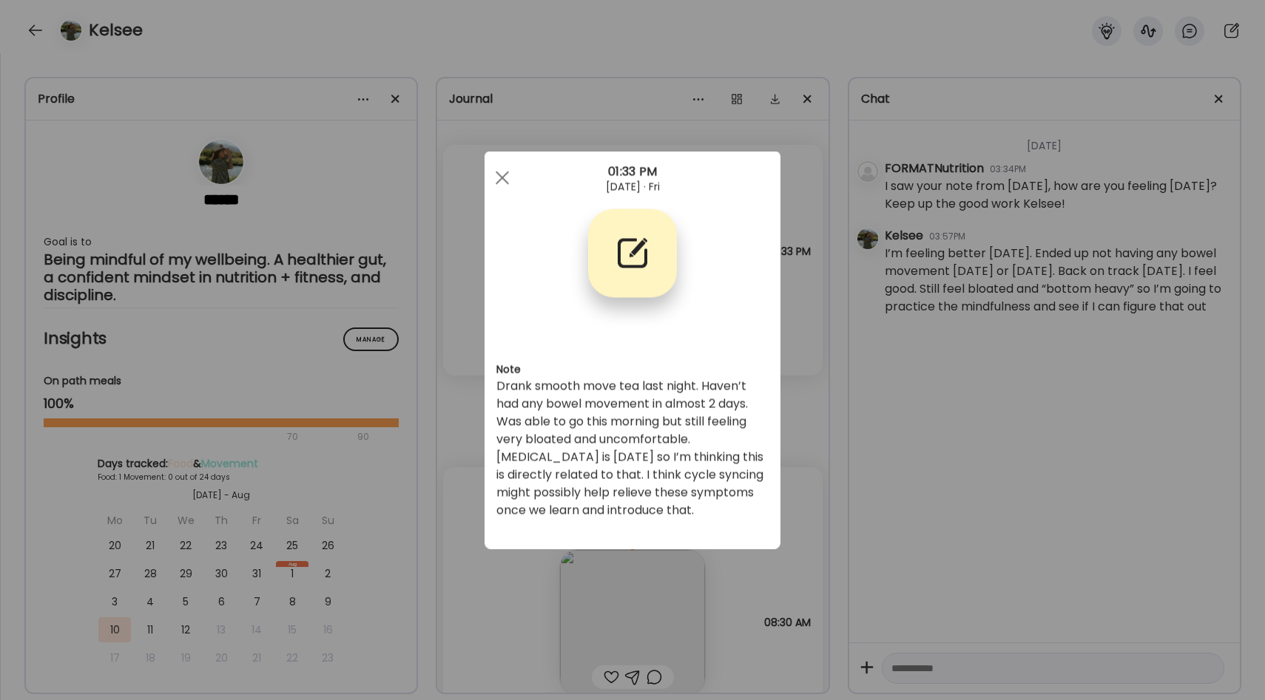
click at [799, 328] on div "Ate Coach Dashboard Wahoo! It’s official Take a moment to set up your Coach Pro…" at bounding box center [632, 350] width 1265 height 700
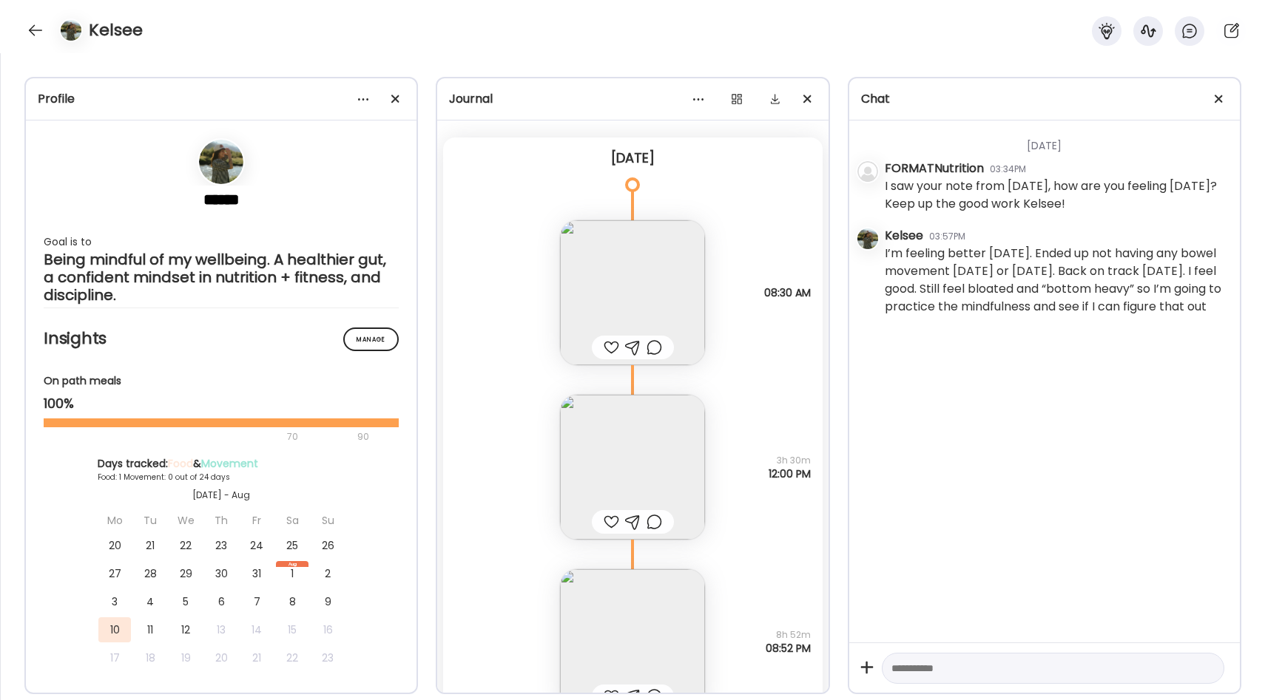
scroll to position [359, 0]
click at [219, 175] on img at bounding box center [221, 162] width 44 height 44
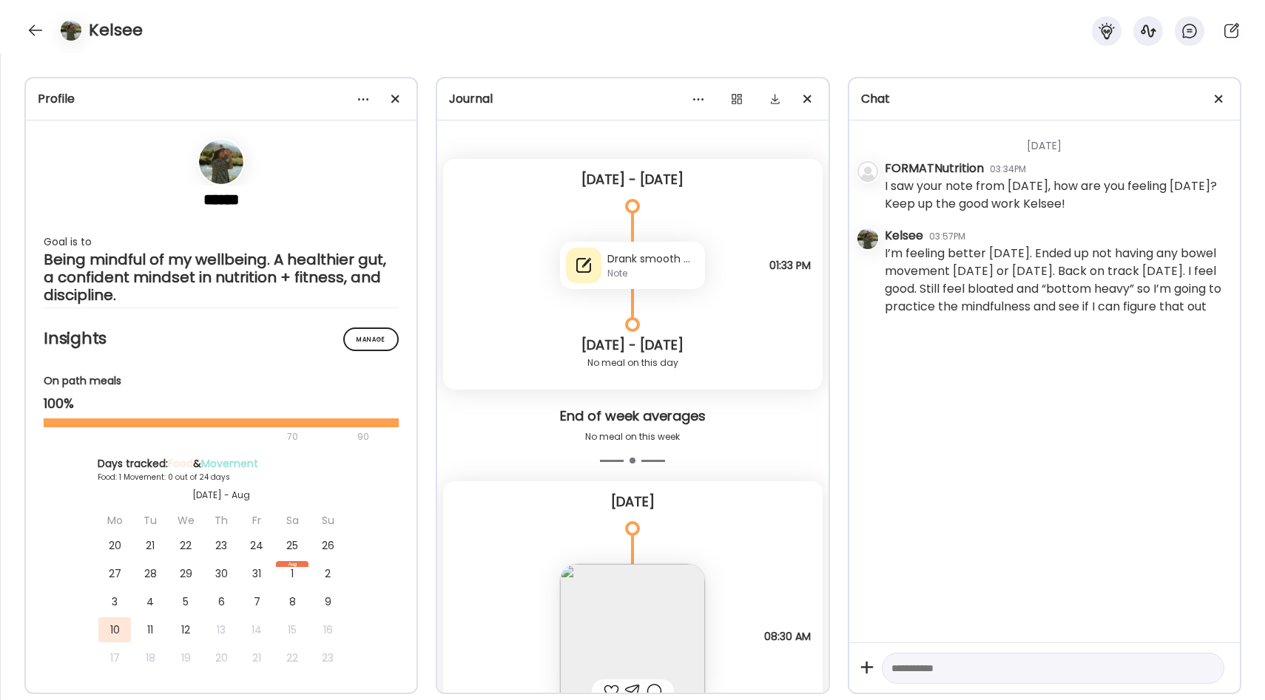
scroll to position [0, 0]
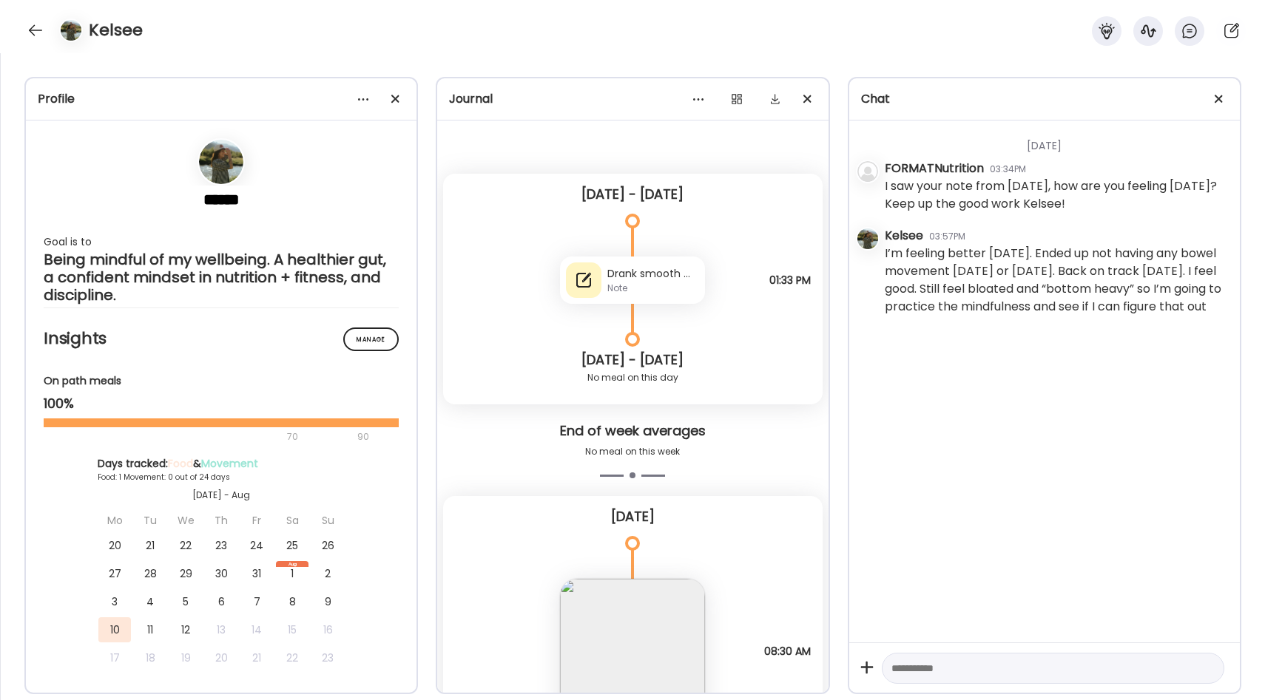
click at [637, 274] on div "Drank smooth move tea last night. Haven’t had any bowel movement in almost 2 da…" at bounding box center [653, 274] width 92 height 16
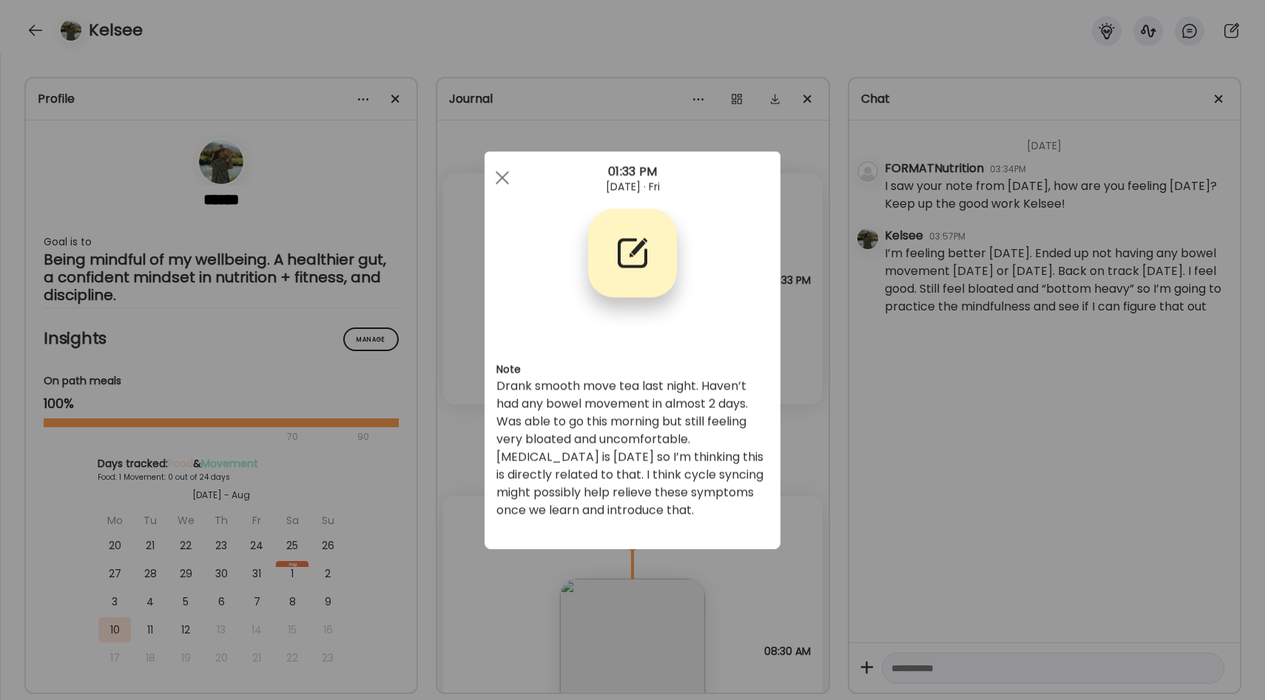
click at [799, 352] on div "Ate Coach Dashboard Wahoo! It’s official Take a moment to set up your Coach Pro…" at bounding box center [632, 350] width 1265 height 700
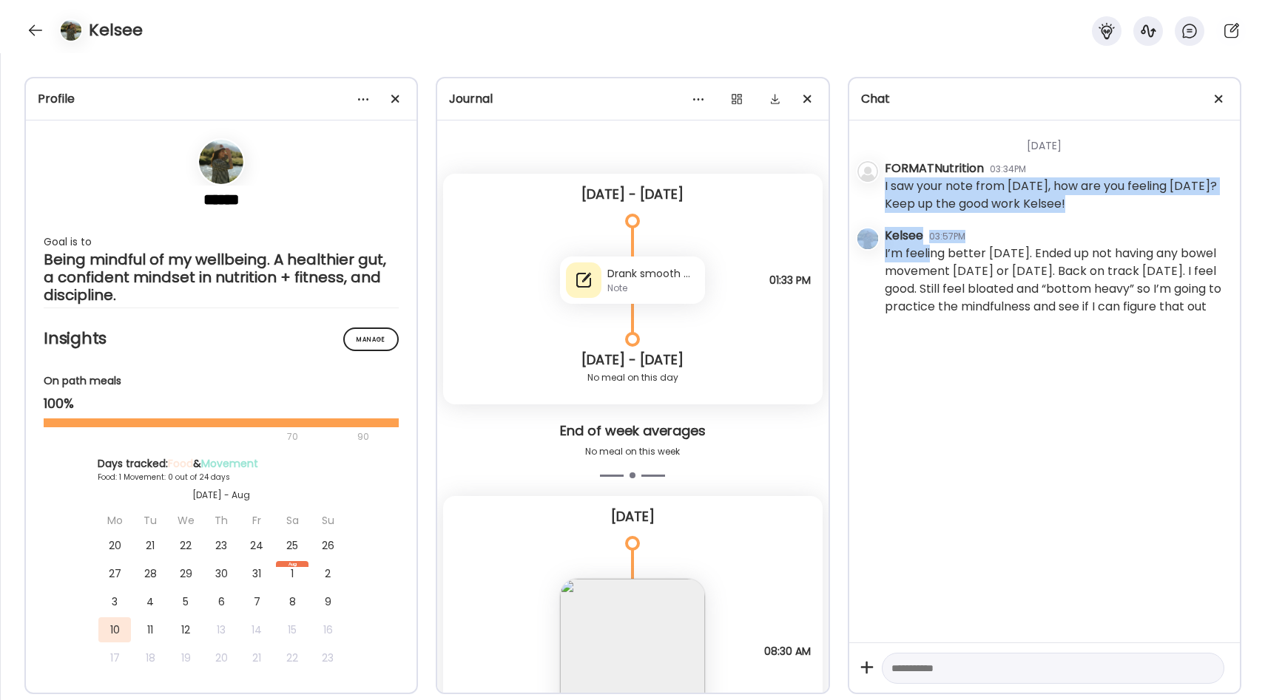
drag, startPoint x: 882, startPoint y: 189, endPoint x: 930, endPoint y: 263, distance: 88.4
click at [930, 263] on div "[DATE] FORMATNutrition 03:34PM I saw your note from [DATE], how are you feeling…" at bounding box center [1044, 382] width 390 height 522
click at [939, 260] on div "I’m feeling better [DATE]. Ended up not having any bowel movement [DATE] or [DA…" at bounding box center [1056, 280] width 343 height 71
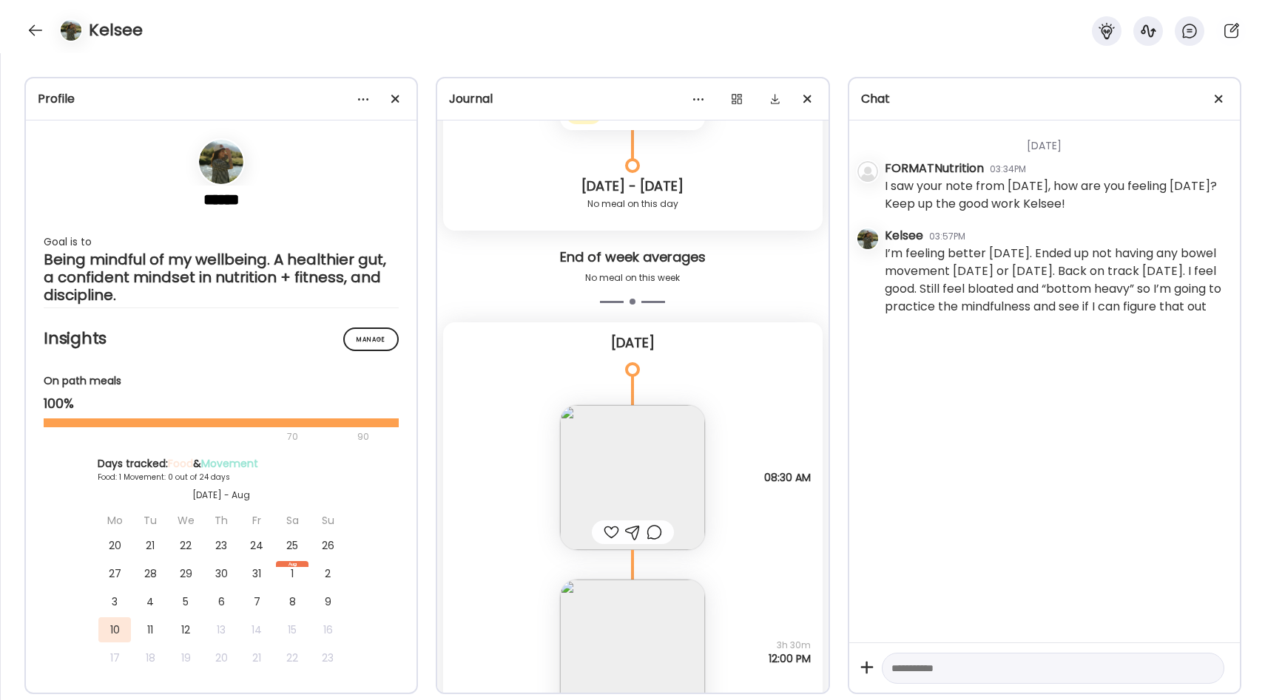
scroll to position [195, 0]
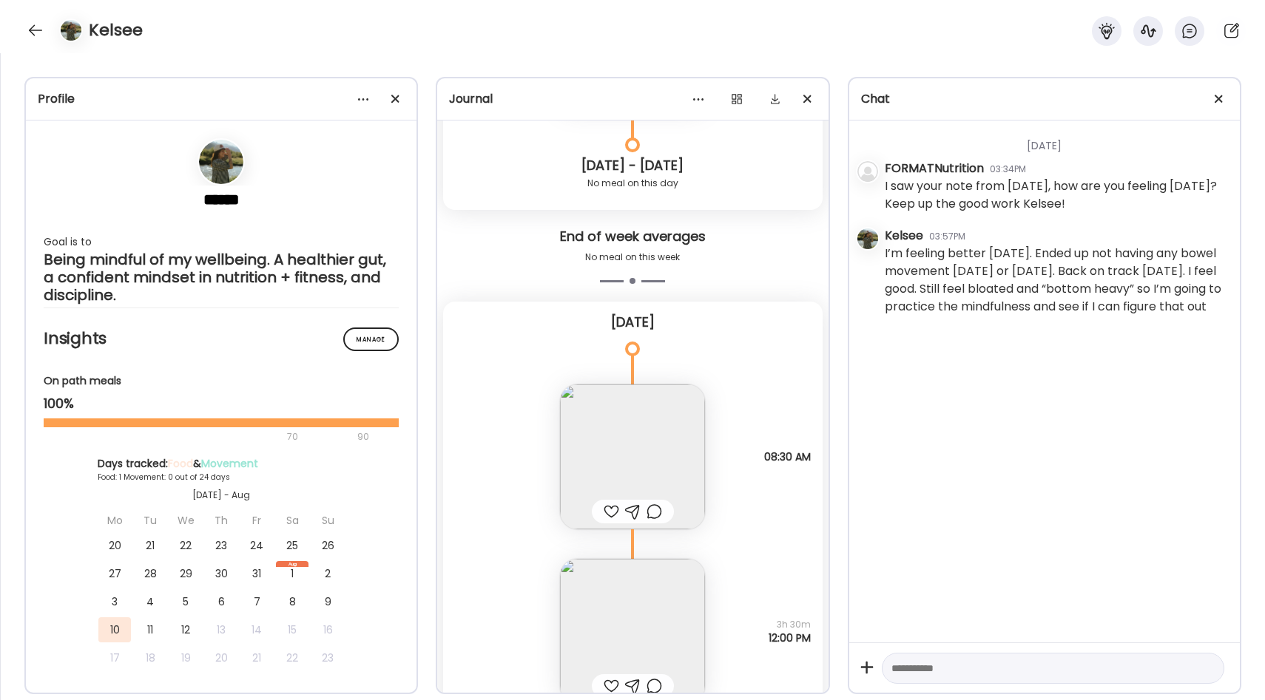
click at [660, 413] on img at bounding box center [632, 457] width 145 height 145
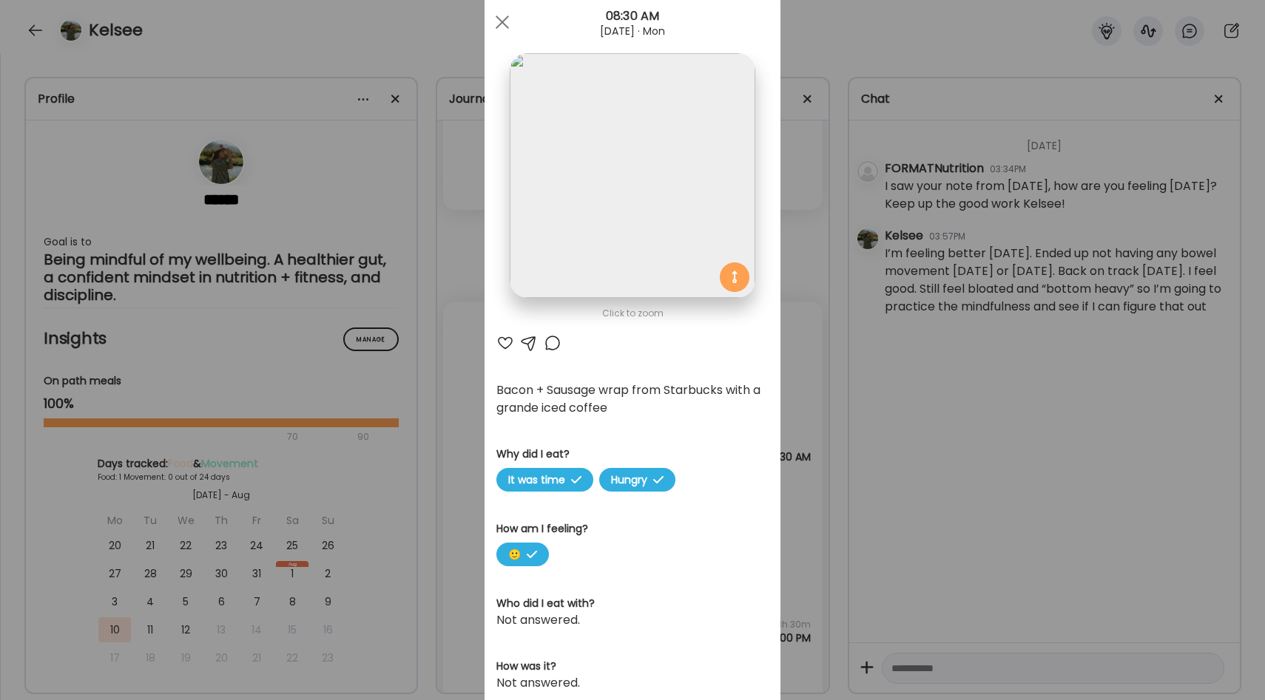
scroll to position [43, 0]
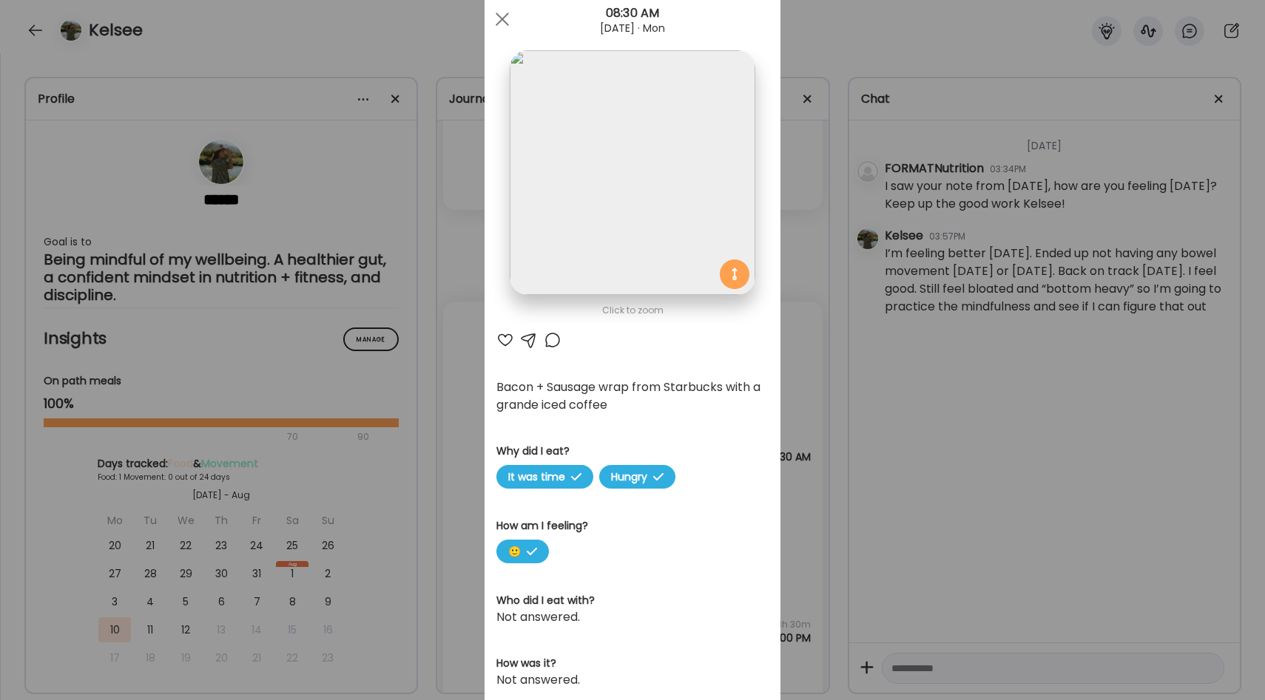
click at [791, 393] on div "Ate Coach Dashboard Wahoo! It’s official Take a moment to set up your Coach Pro…" at bounding box center [632, 350] width 1265 height 700
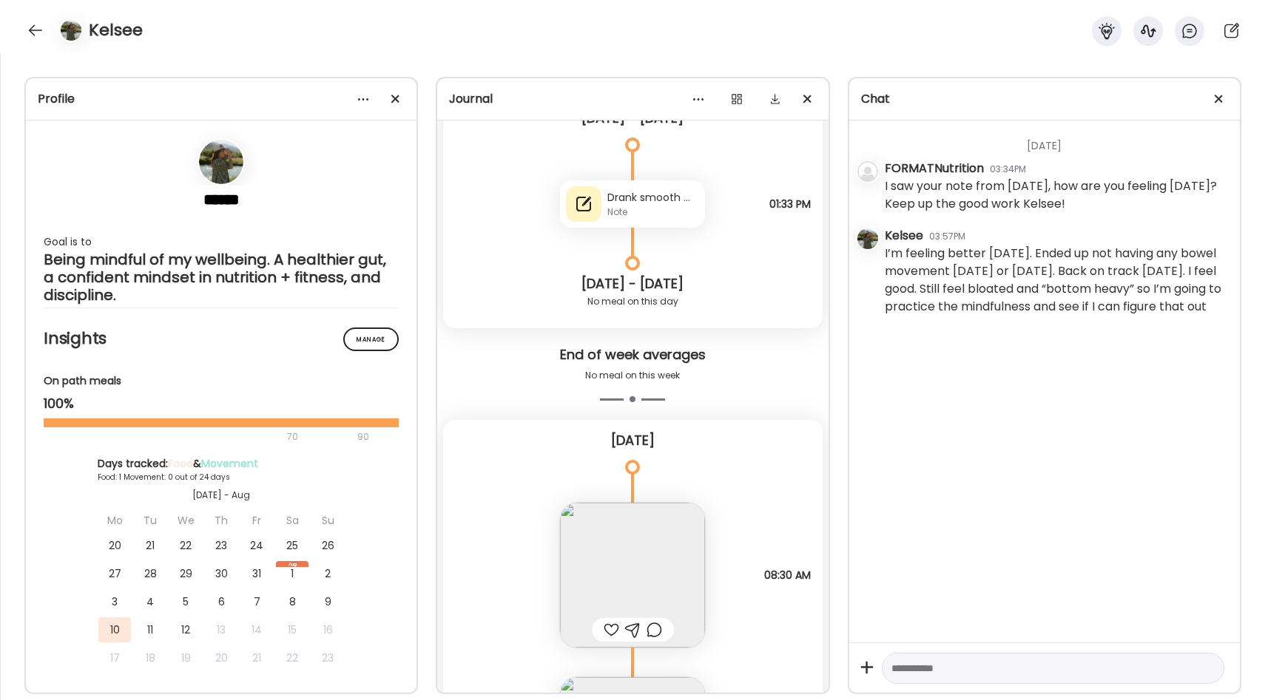
scroll to position [0, 0]
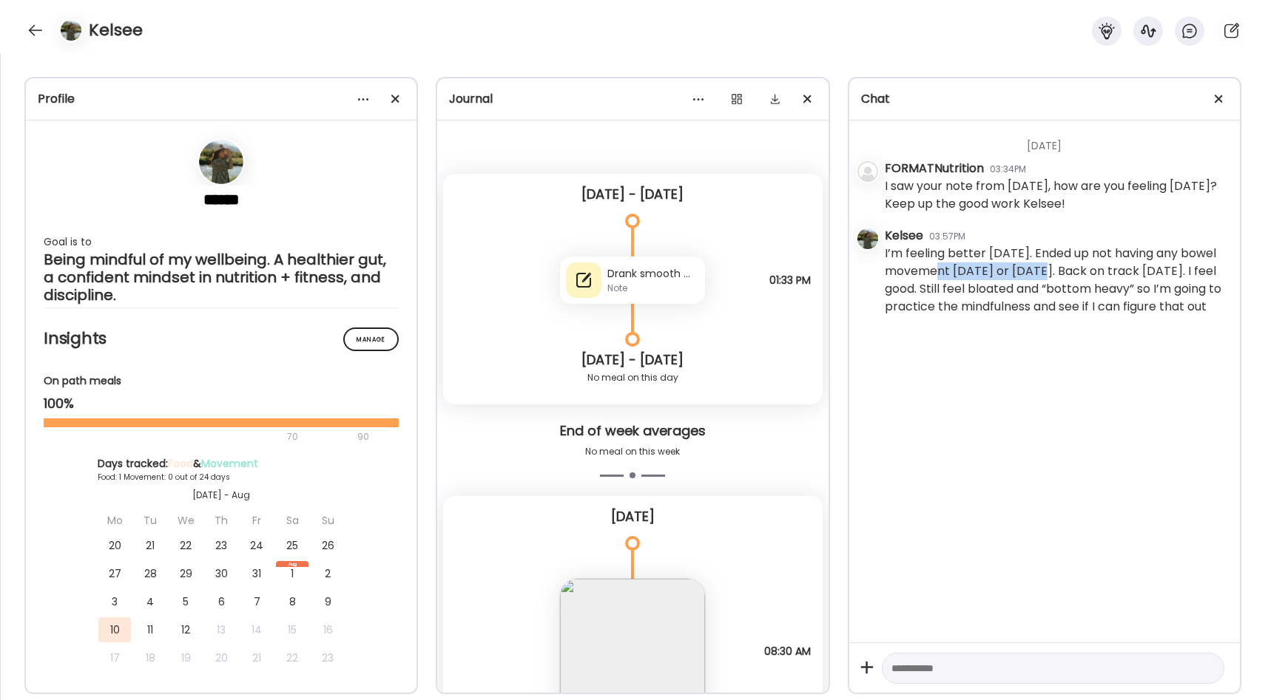
drag, startPoint x: 947, startPoint y: 271, endPoint x: 1050, endPoint y: 272, distance: 103.5
click at [1051, 273] on div "I’m feeling better [DATE]. Ended up not having any bowel movement [DATE] or [DA…" at bounding box center [1056, 280] width 343 height 71
click at [749, 425] on div "End of week averages" at bounding box center [632, 432] width 367 height 21
click at [686, 284] on div "Note" at bounding box center [653, 288] width 92 height 13
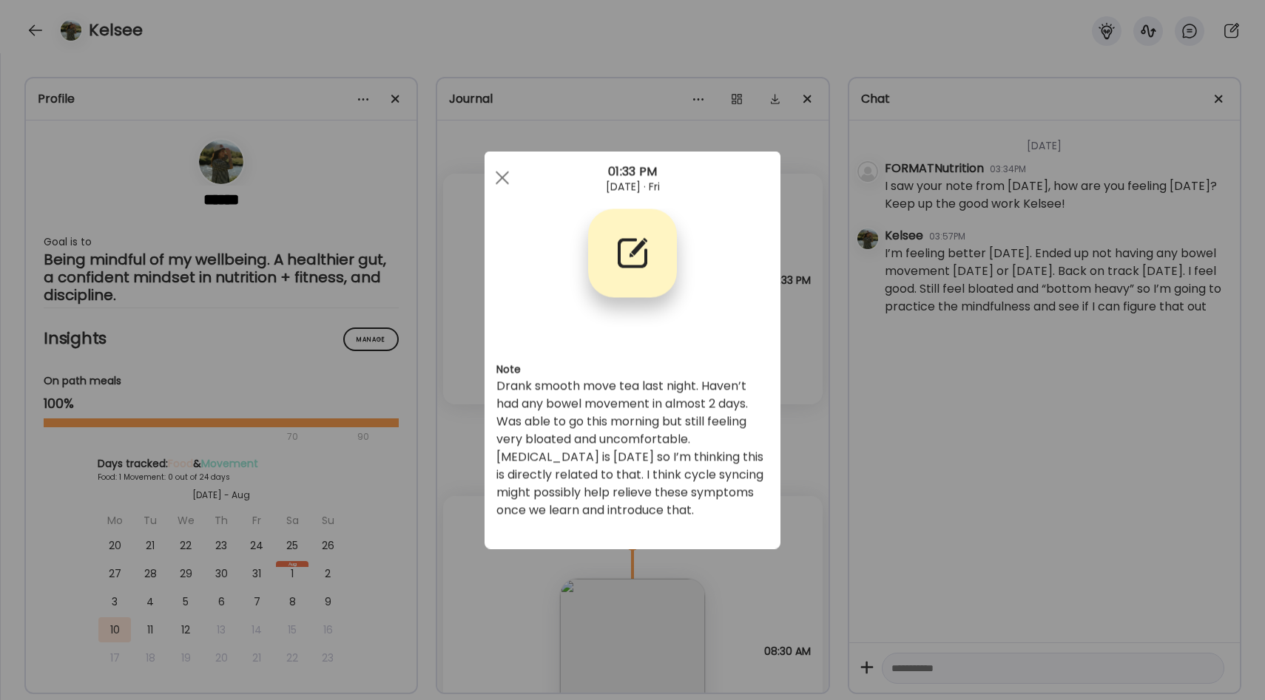
click at [913, 389] on div "Ate Coach Dashboard Wahoo! It’s official Take a moment to set up your Coach Pro…" at bounding box center [632, 350] width 1265 height 700
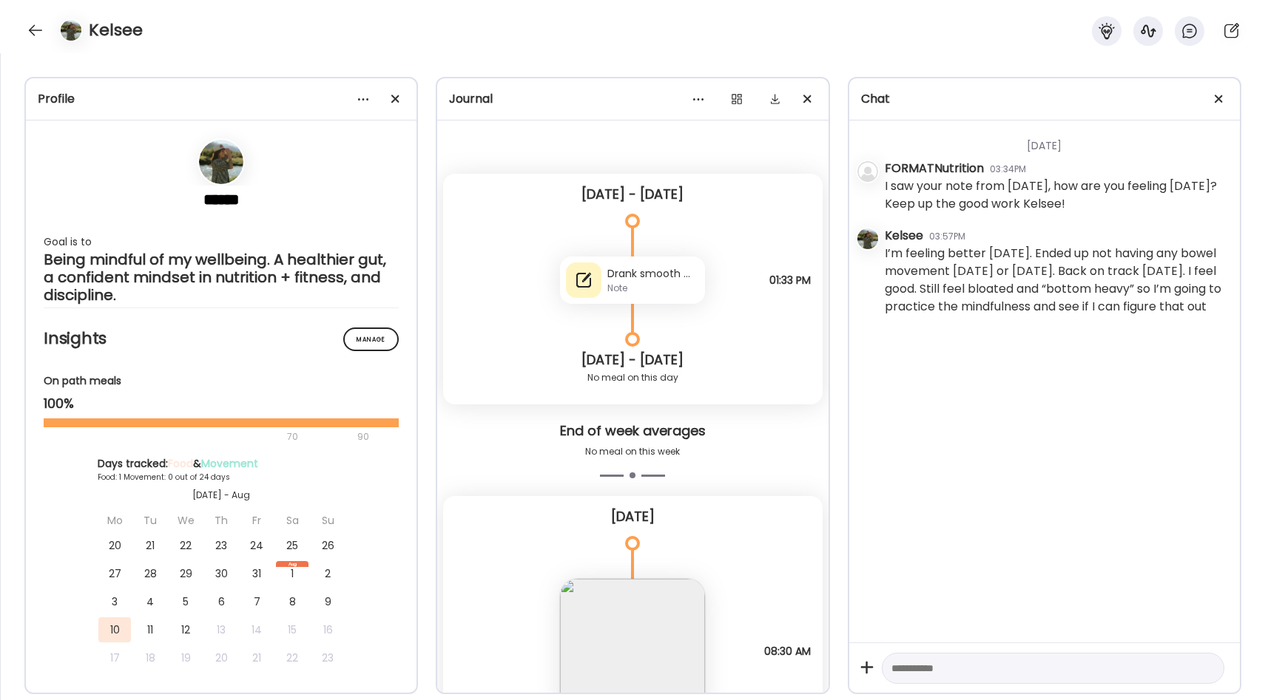
click at [901, 665] on textarea at bounding box center [1039, 669] width 297 height 18
click at [899, 668] on textarea at bounding box center [1039, 669] width 297 height 18
type textarea "*"
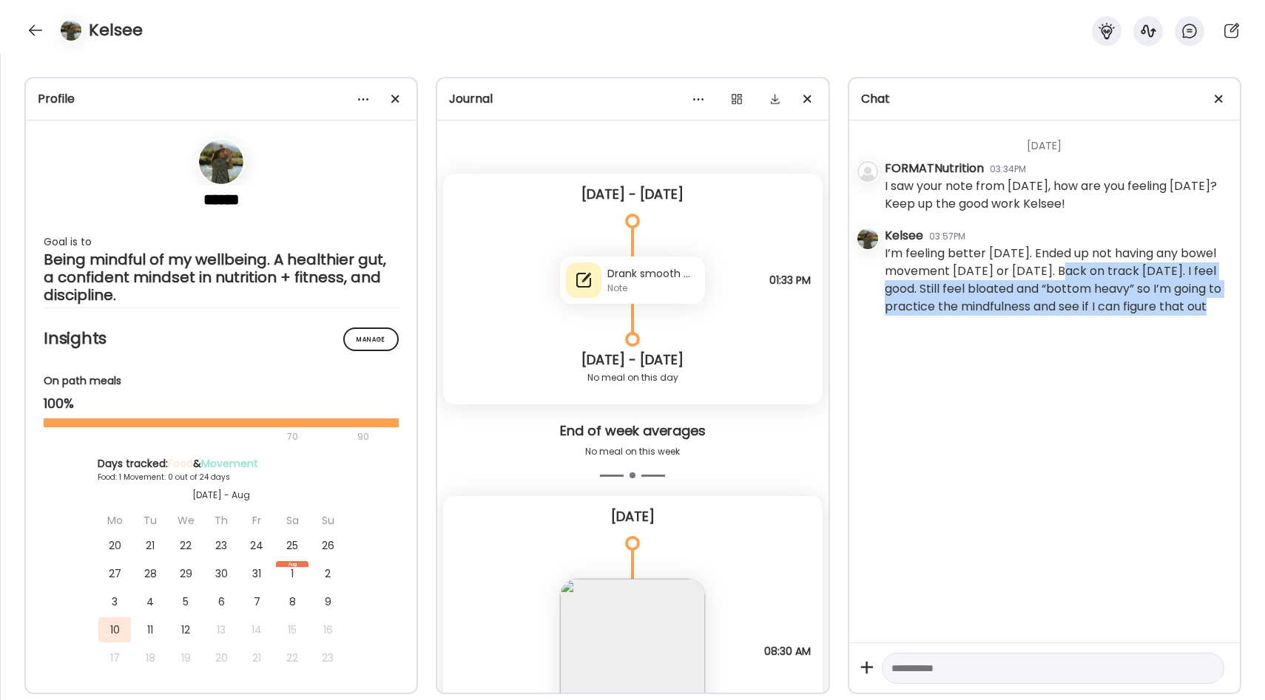
drag, startPoint x: 1075, startPoint y: 271, endPoint x: 1081, endPoint y: 317, distance: 47.0
click at [1081, 317] on div "Kelsee 03:57PM I’m feeling better [DATE]. Ended up not having any bowel movemen…" at bounding box center [1056, 272] width 343 height 91
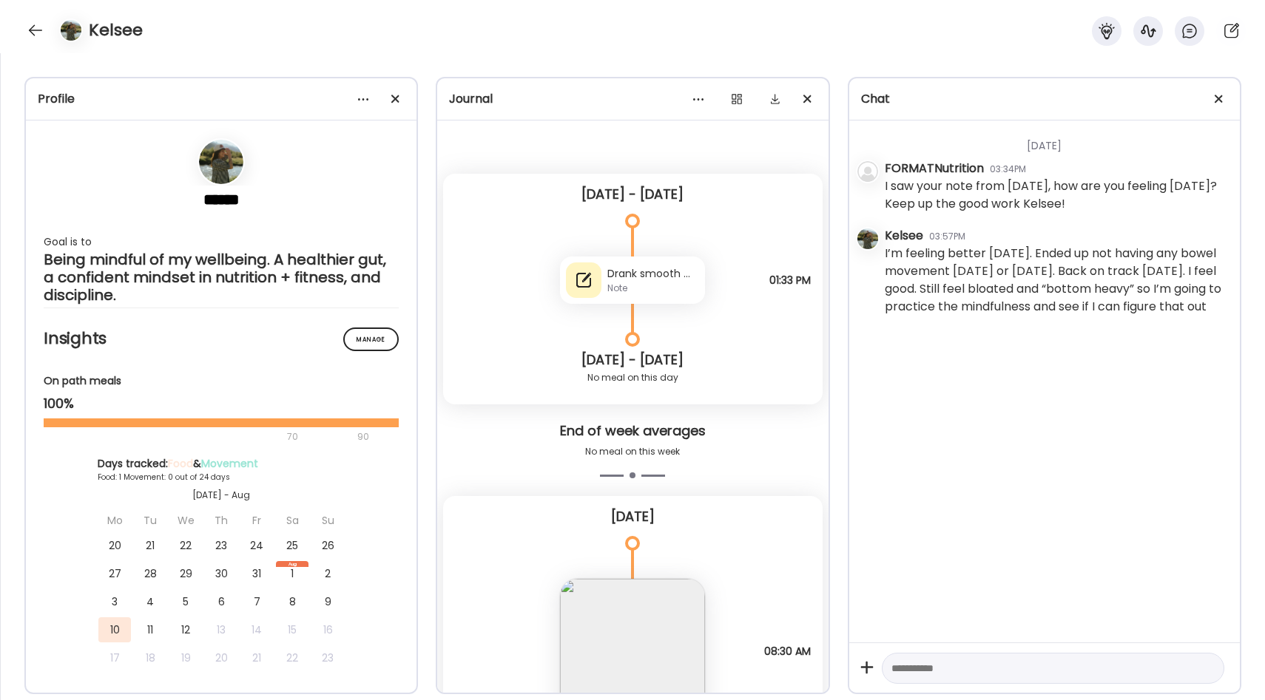
click at [1067, 327] on div "[DATE] FORMATNutrition 03:34PM I saw your note from [DATE], how are you feeling…" at bounding box center [1044, 382] width 390 height 522
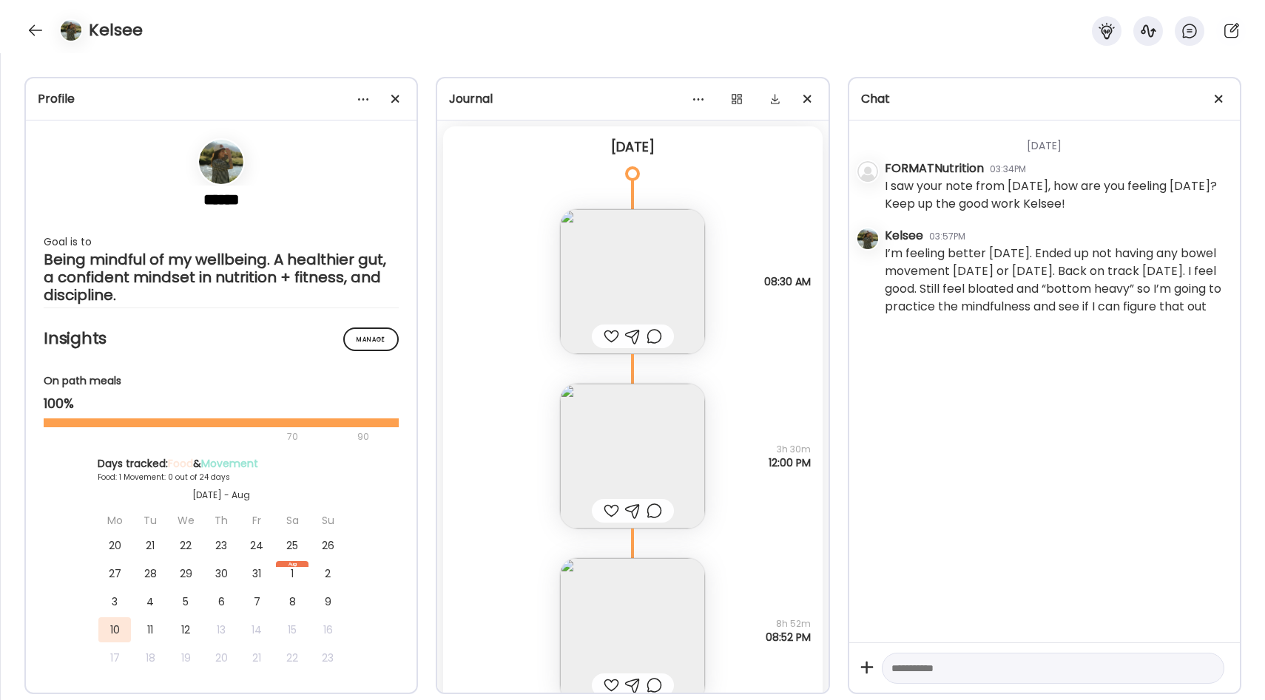
scroll to position [364, 0]
click at [672, 291] on img at bounding box center [632, 287] width 145 height 145
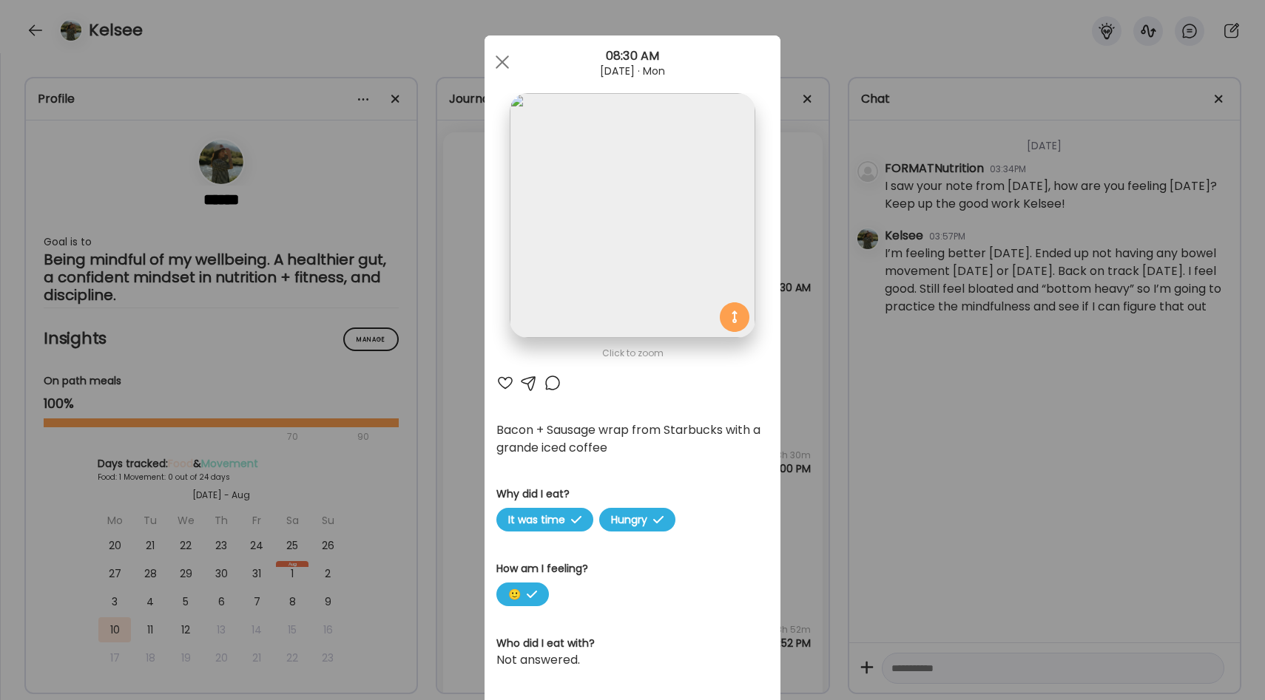
click at [782, 400] on div "Ate Coach Dashboard Wahoo! It’s official Take a moment to set up your Coach Pro…" at bounding box center [632, 350] width 1265 height 700
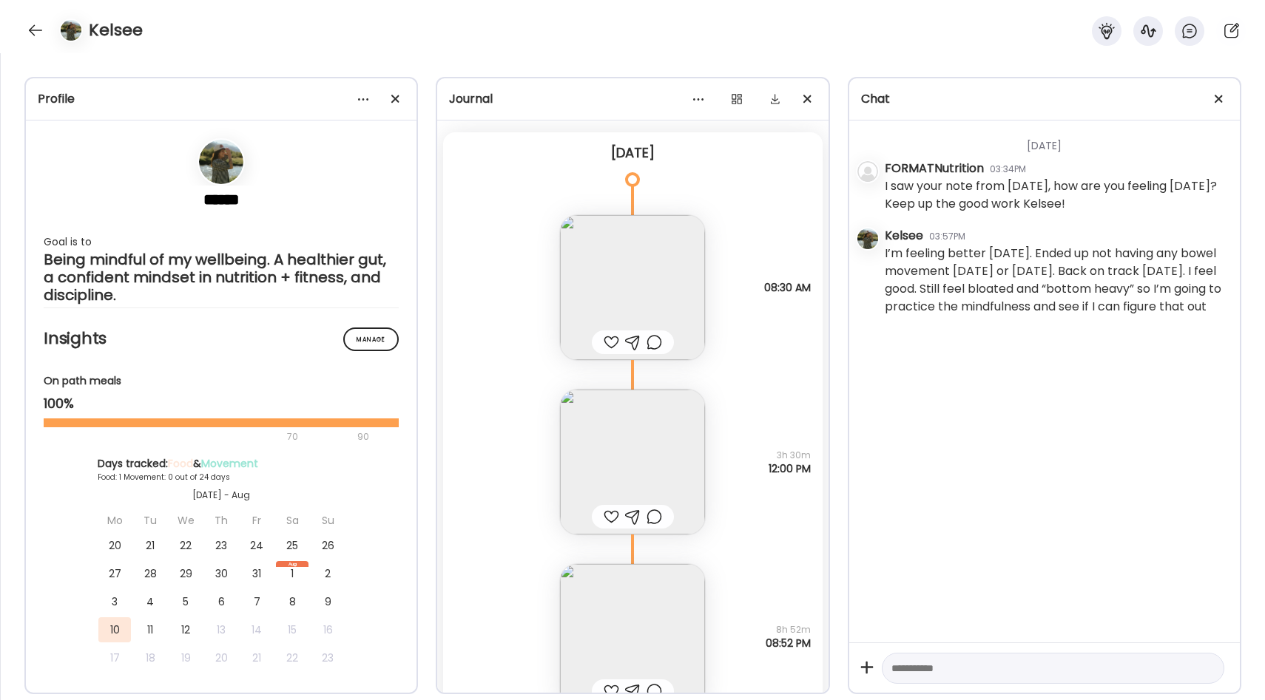
click at [660, 427] on img at bounding box center [632, 462] width 145 height 145
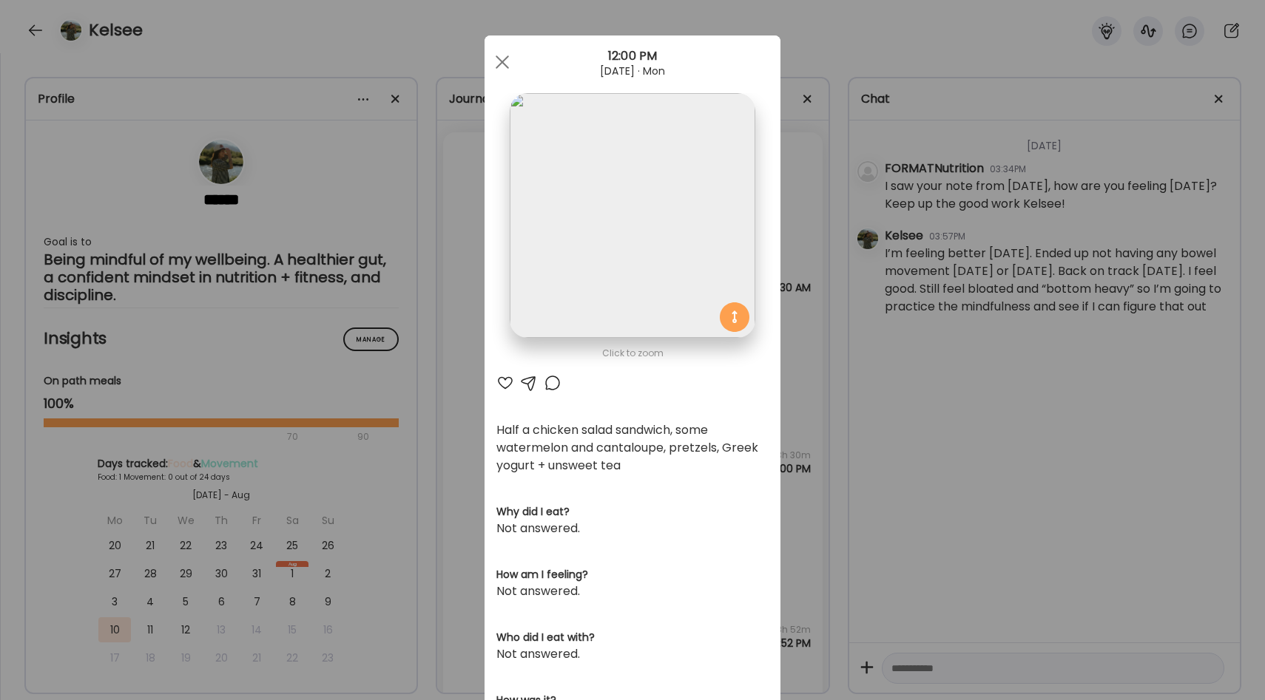
click at [799, 445] on div "Ate Coach Dashboard Wahoo! It’s official Take a moment to set up your Coach Pro…" at bounding box center [632, 350] width 1265 height 700
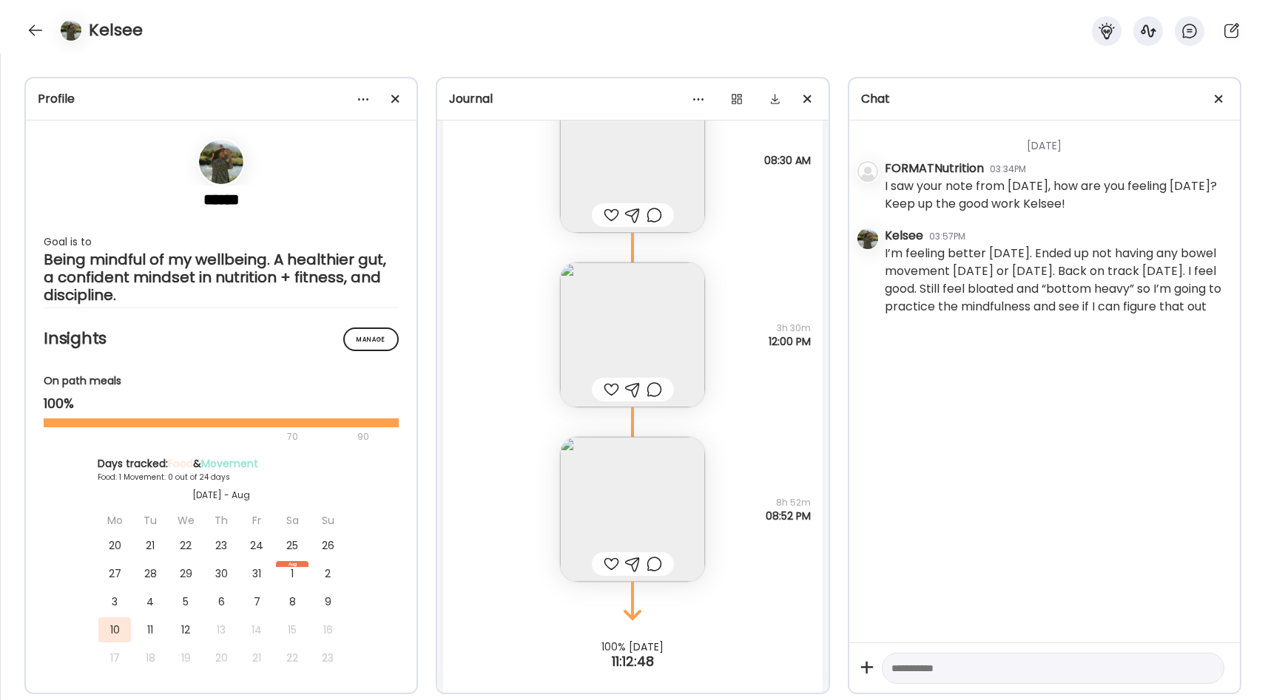
scroll to position [504, 0]
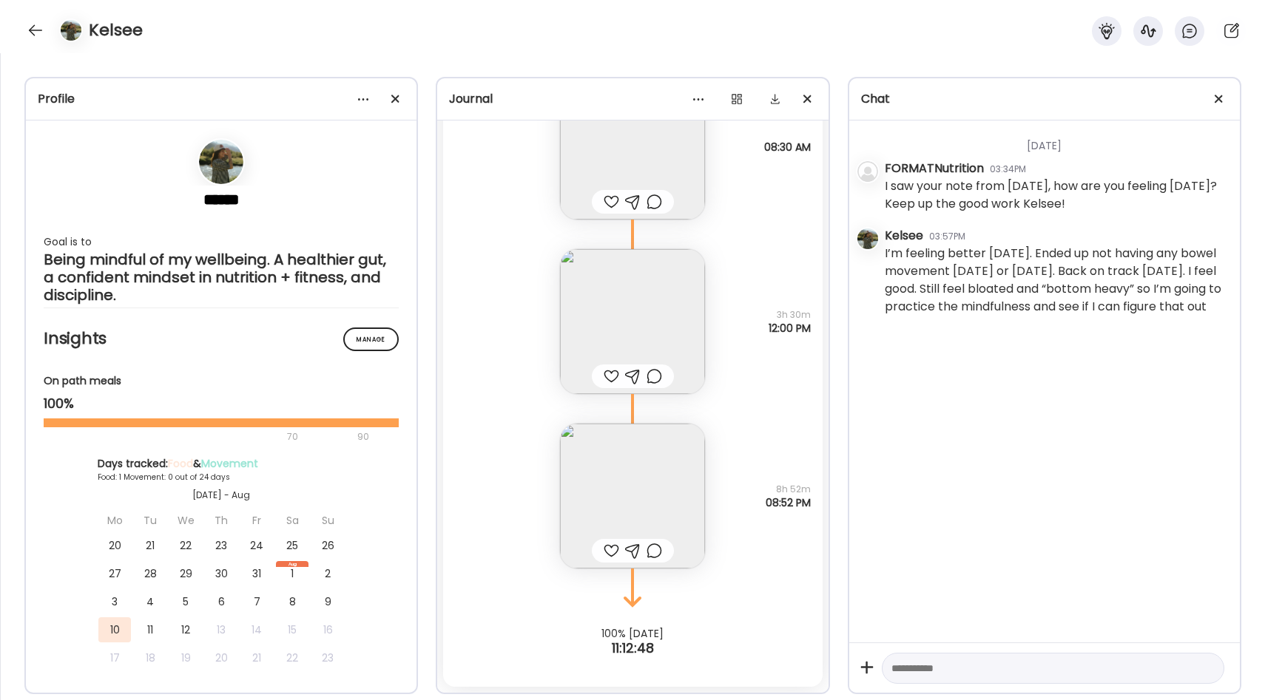
click at [668, 501] on img at bounding box center [632, 496] width 145 height 145
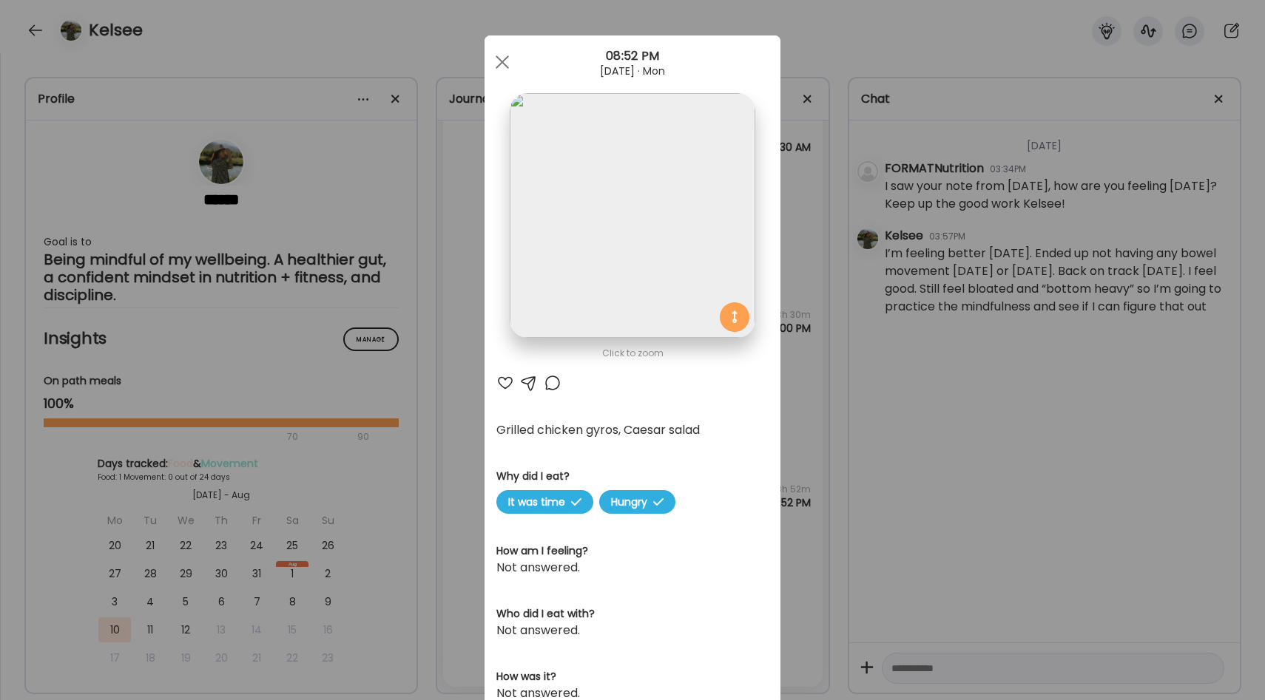
click at [504, 381] on div at bounding box center [505, 383] width 18 height 18
click at [802, 365] on div "Ate Coach Dashboard Wahoo! It’s official Take a moment to set up your Coach Pro…" at bounding box center [632, 350] width 1265 height 700
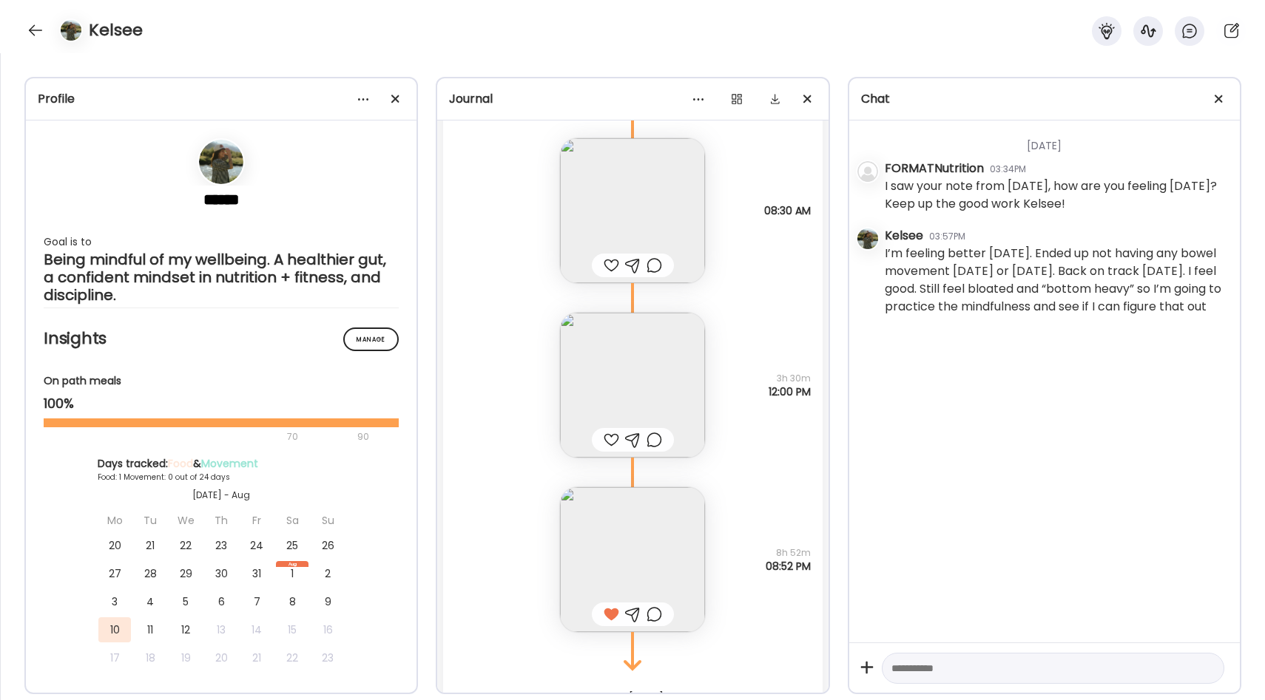
scroll to position [439, 0]
click at [667, 382] on img at bounding box center [632, 387] width 145 height 145
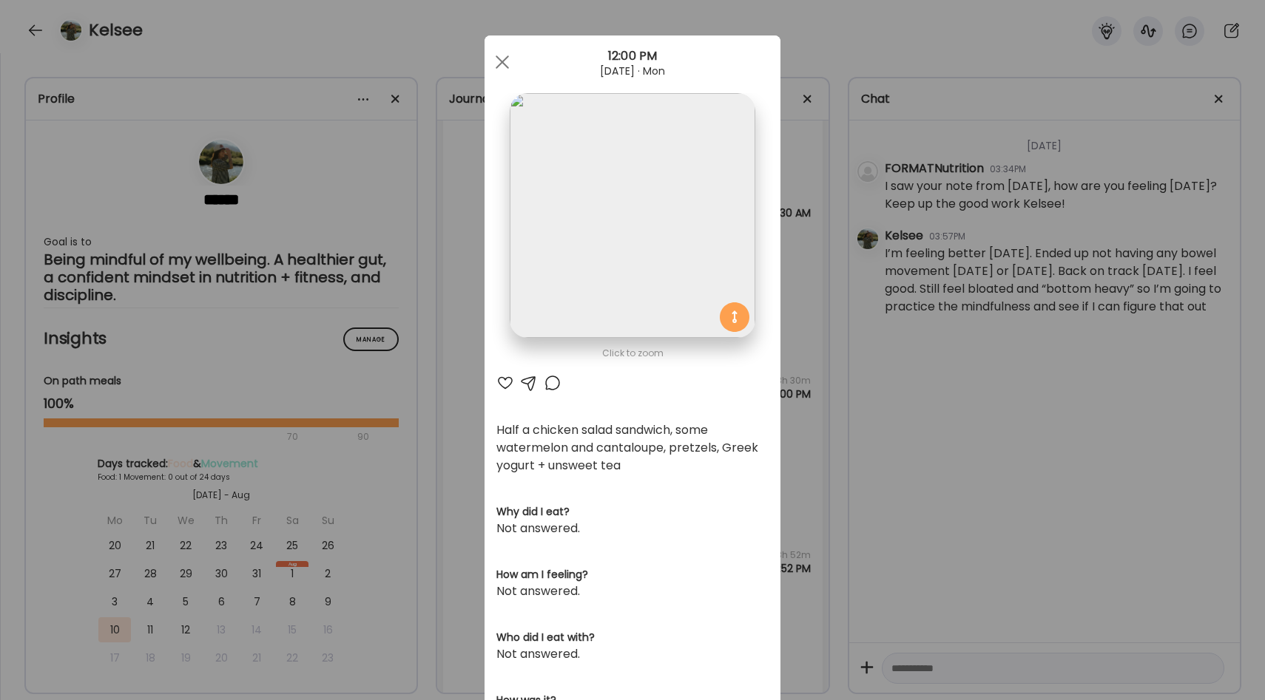
click at [793, 391] on div "Ate Coach Dashboard Wahoo! It’s official Take a moment to set up your Coach Pro…" at bounding box center [632, 350] width 1265 height 700
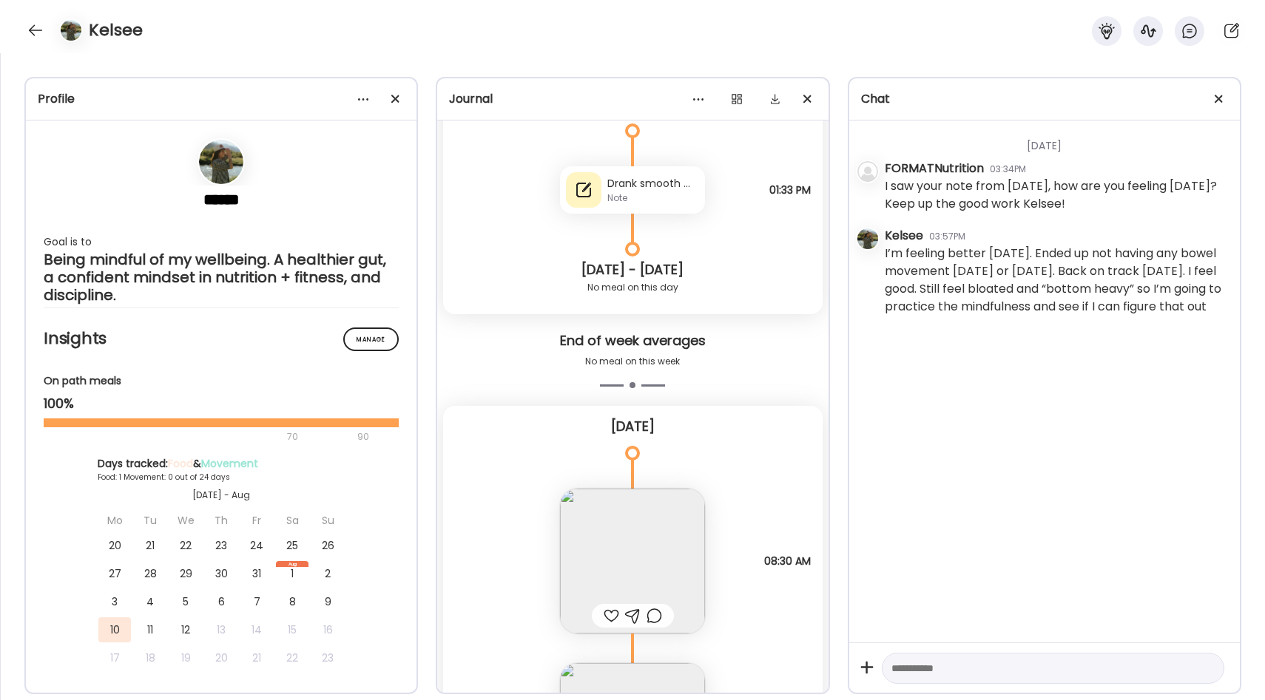
scroll to position [0, 0]
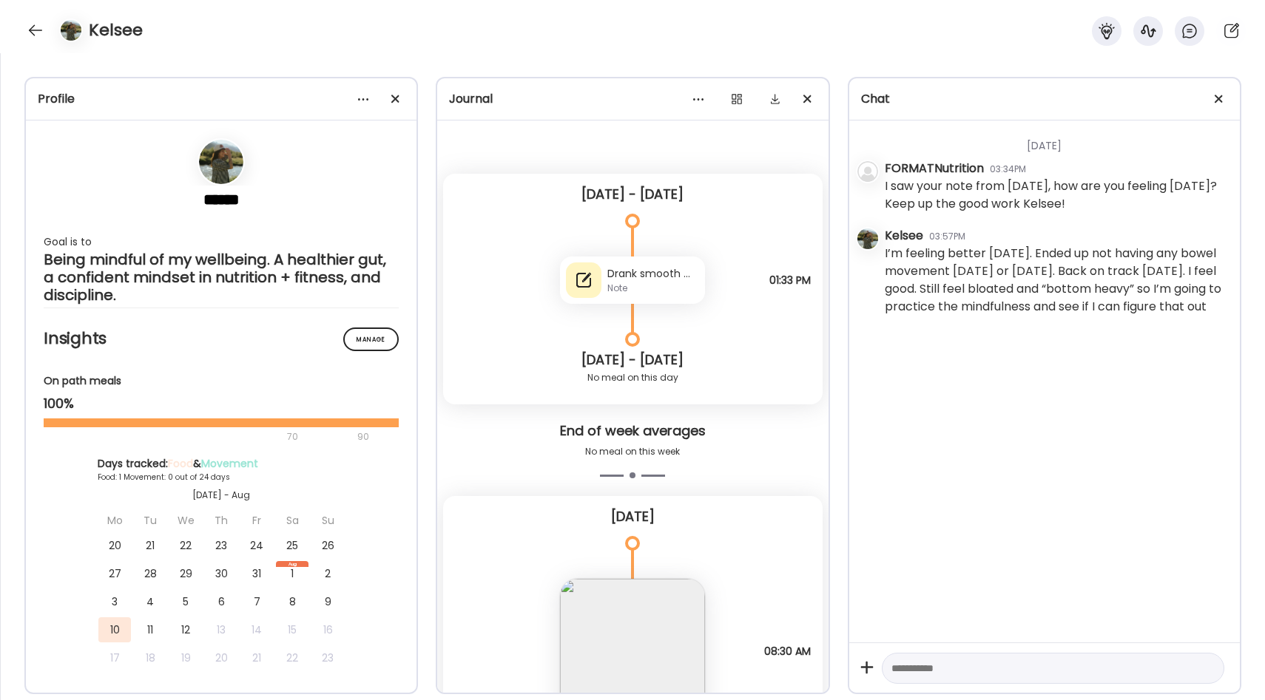
click at [672, 286] on div "Note" at bounding box center [653, 288] width 92 height 13
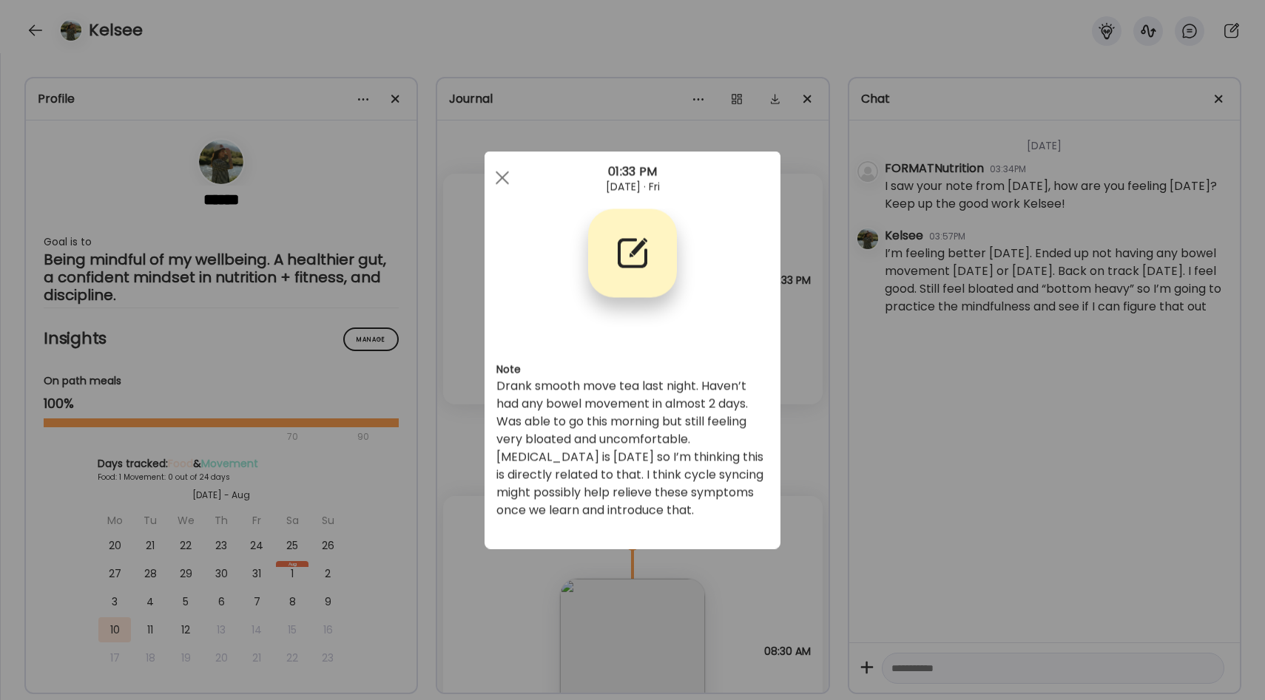
click at [803, 377] on div "Ate Coach Dashboard Wahoo! It’s official Take a moment to set up your Coach Pro…" at bounding box center [632, 350] width 1265 height 700
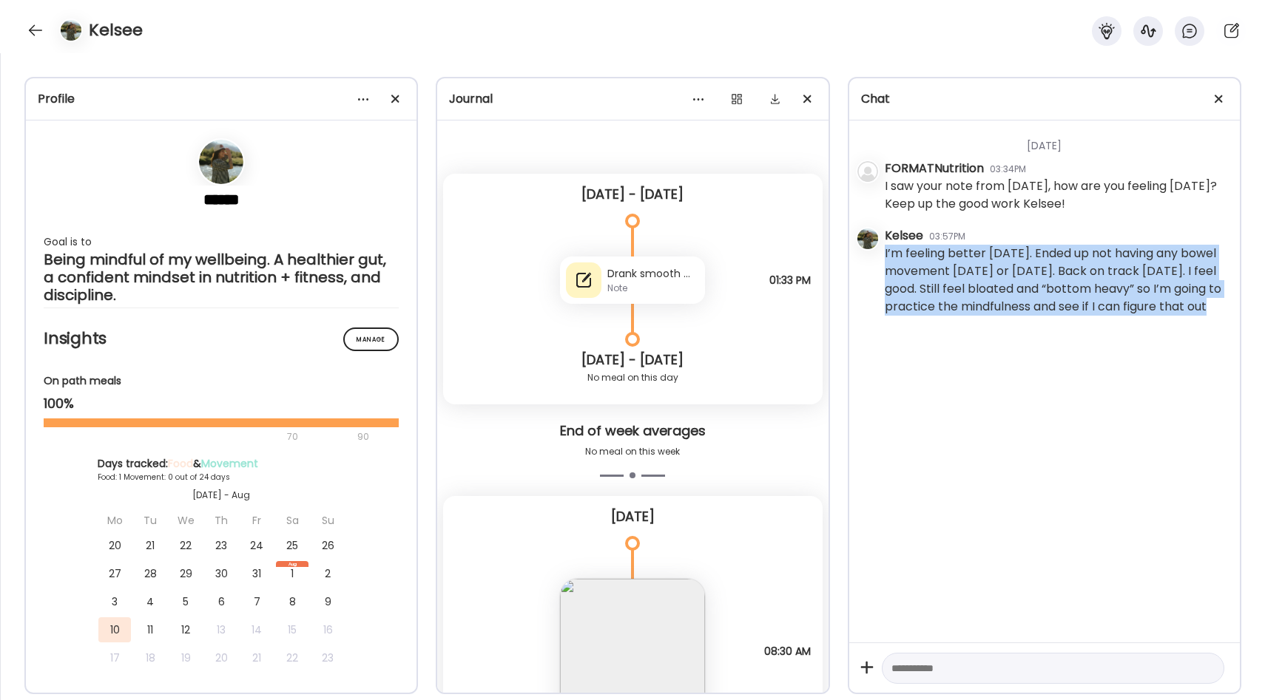
drag, startPoint x: 882, startPoint y: 256, endPoint x: 1044, endPoint y: 319, distance: 174.0
click at [1044, 319] on div "[DATE] FORMATNutrition 03:34PM I saw your note from [DATE], how are you feeling…" at bounding box center [1044, 382] width 390 height 522
click at [1016, 308] on div "I’m feeling better [DATE]. Ended up not having any bowel movement [DATE] or [DA…" at bounding box center [1056, 280] width 343 height 71
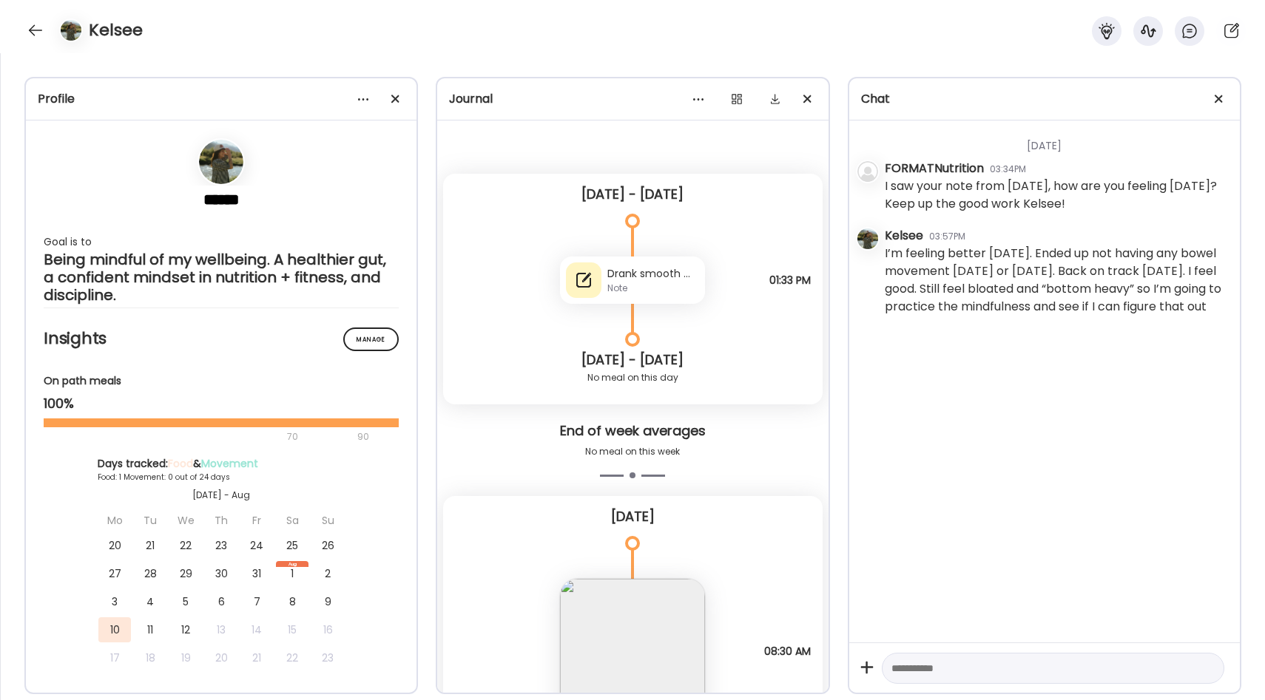
scroll to position [7, 0]
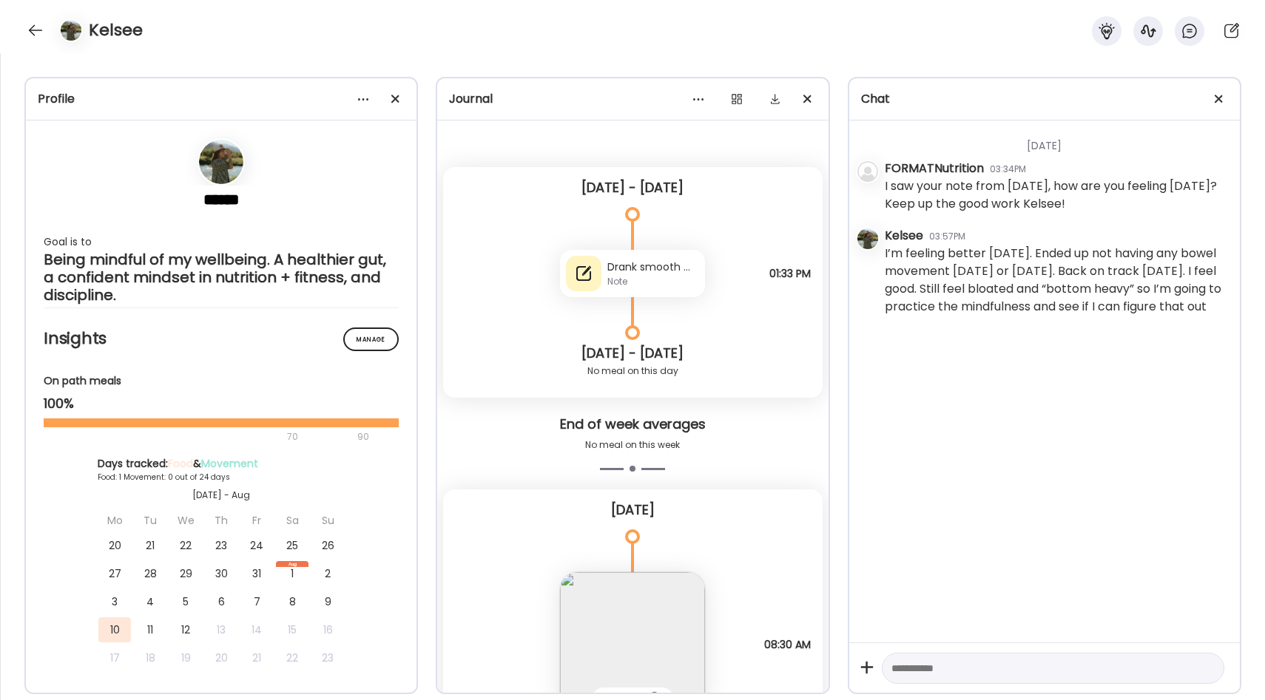
click at [921, 669] on textarea at bounding box center [1039, 669] width 297 height 18
type textarea "**********"
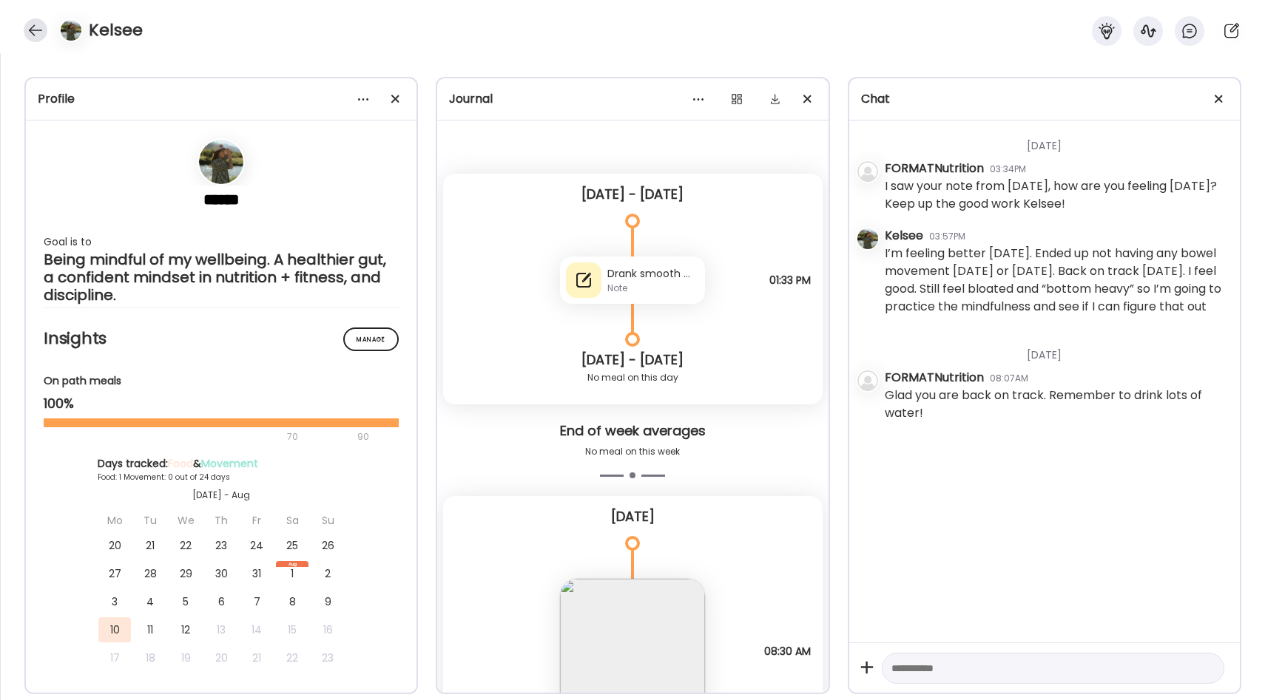
click at [35, 35] on div at bounding box center [36, 30] width 24 height 24
